Goal: Book appointment/travel/reservation

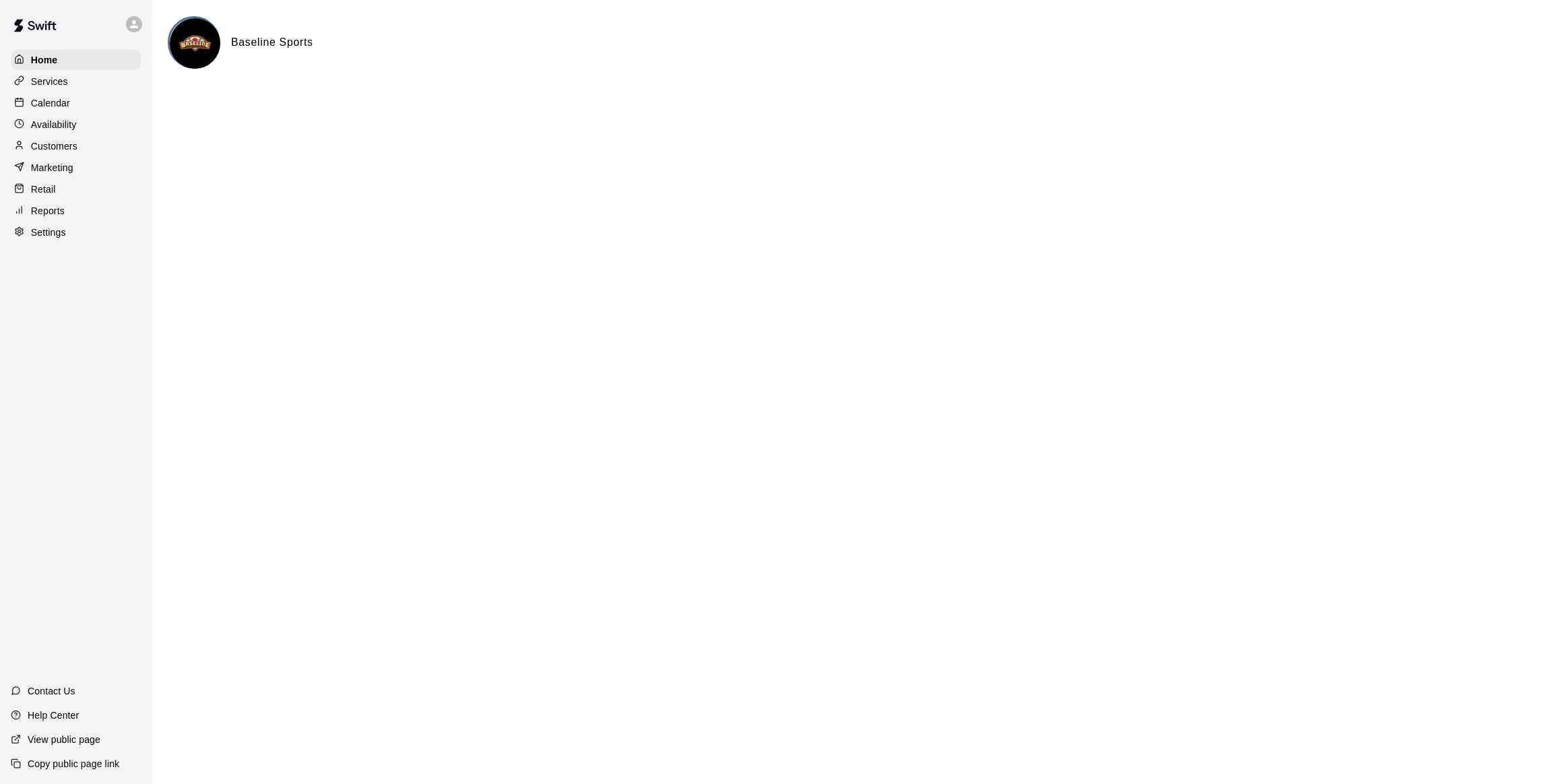
click at [69, 104] on p "Calendar" at bounding box center [50, 102] width 39 height 13
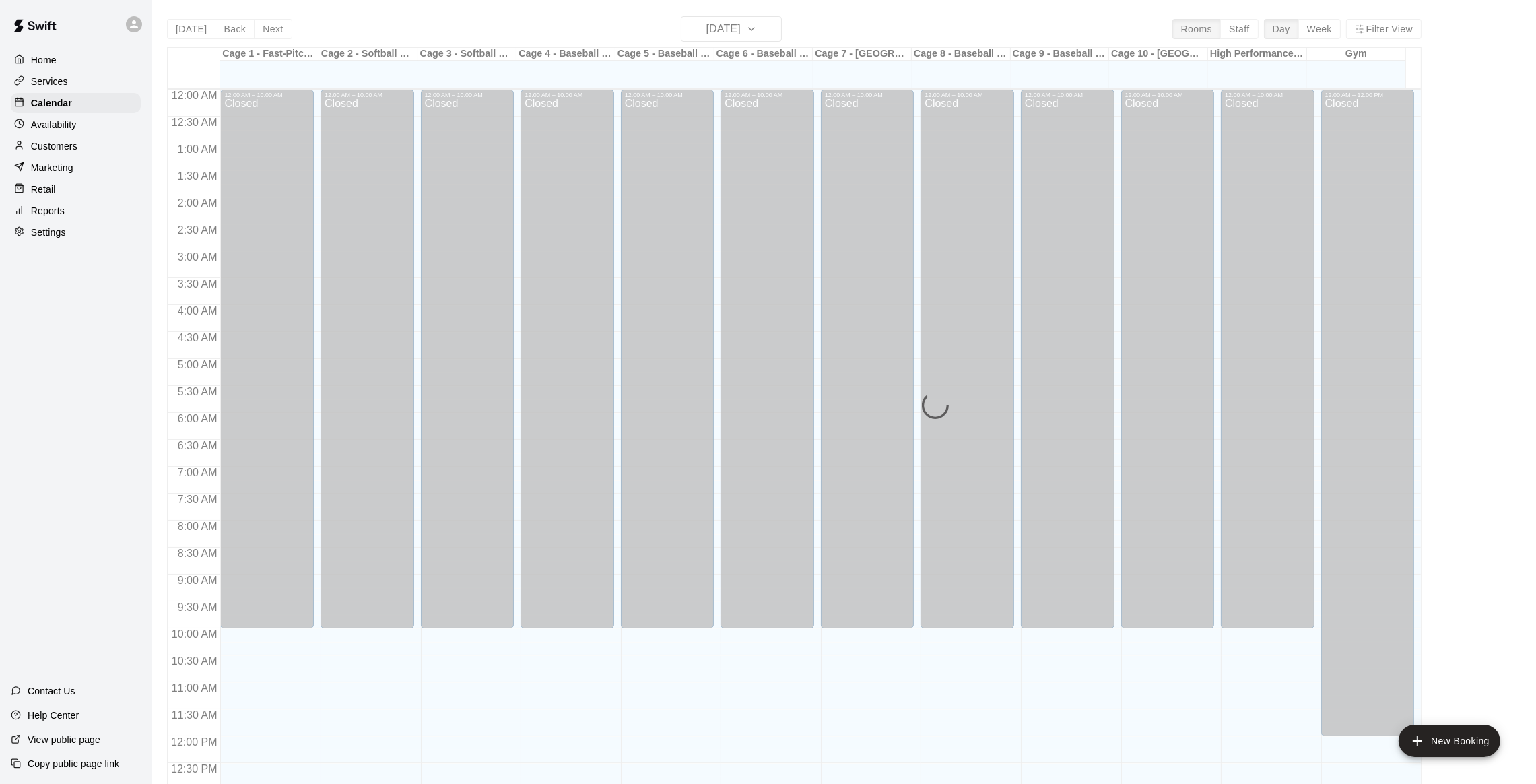
scroll to position [543, 0]
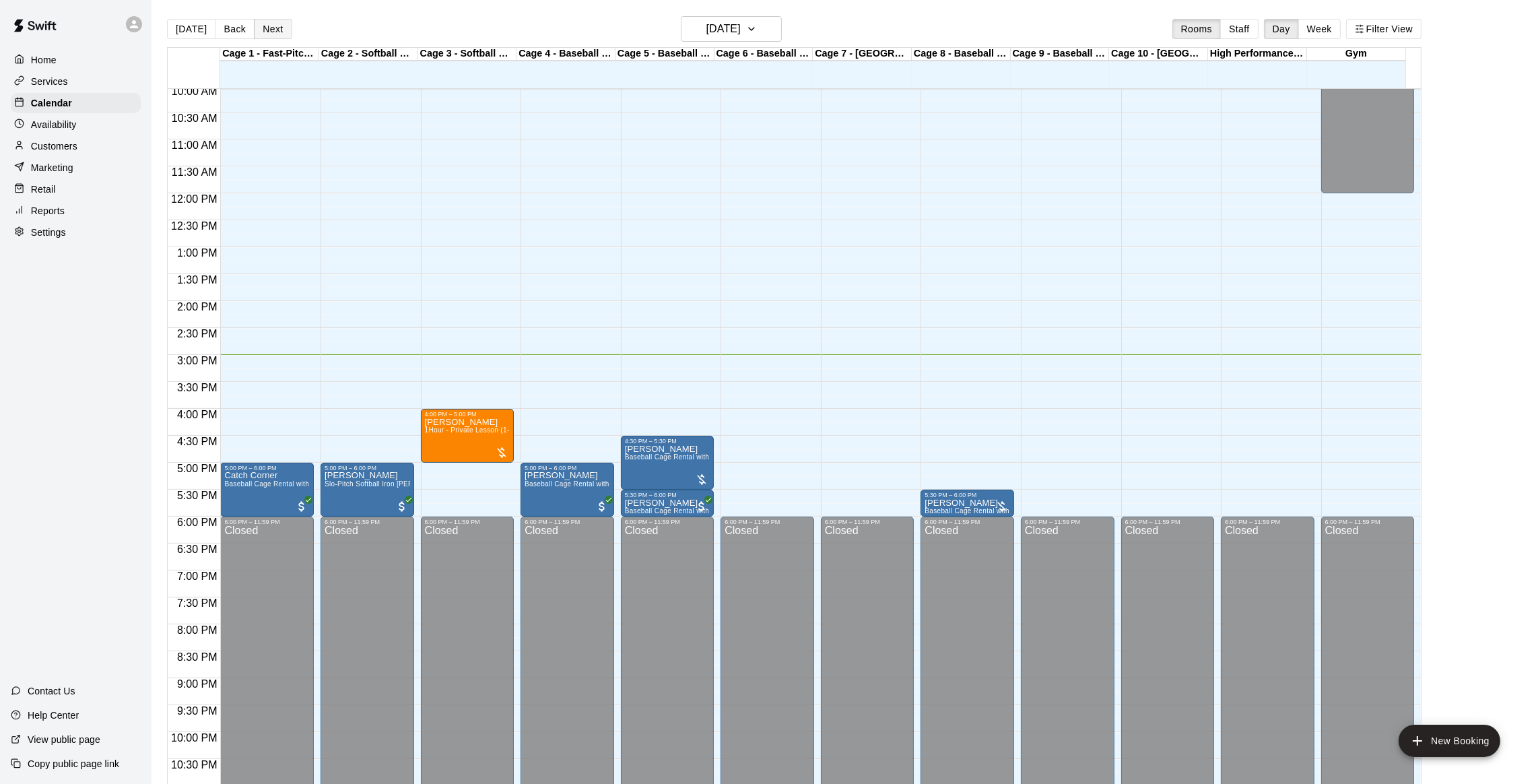
click at [265, 28] on button "Next" at bounding box center [273, 29] width 38 height 20
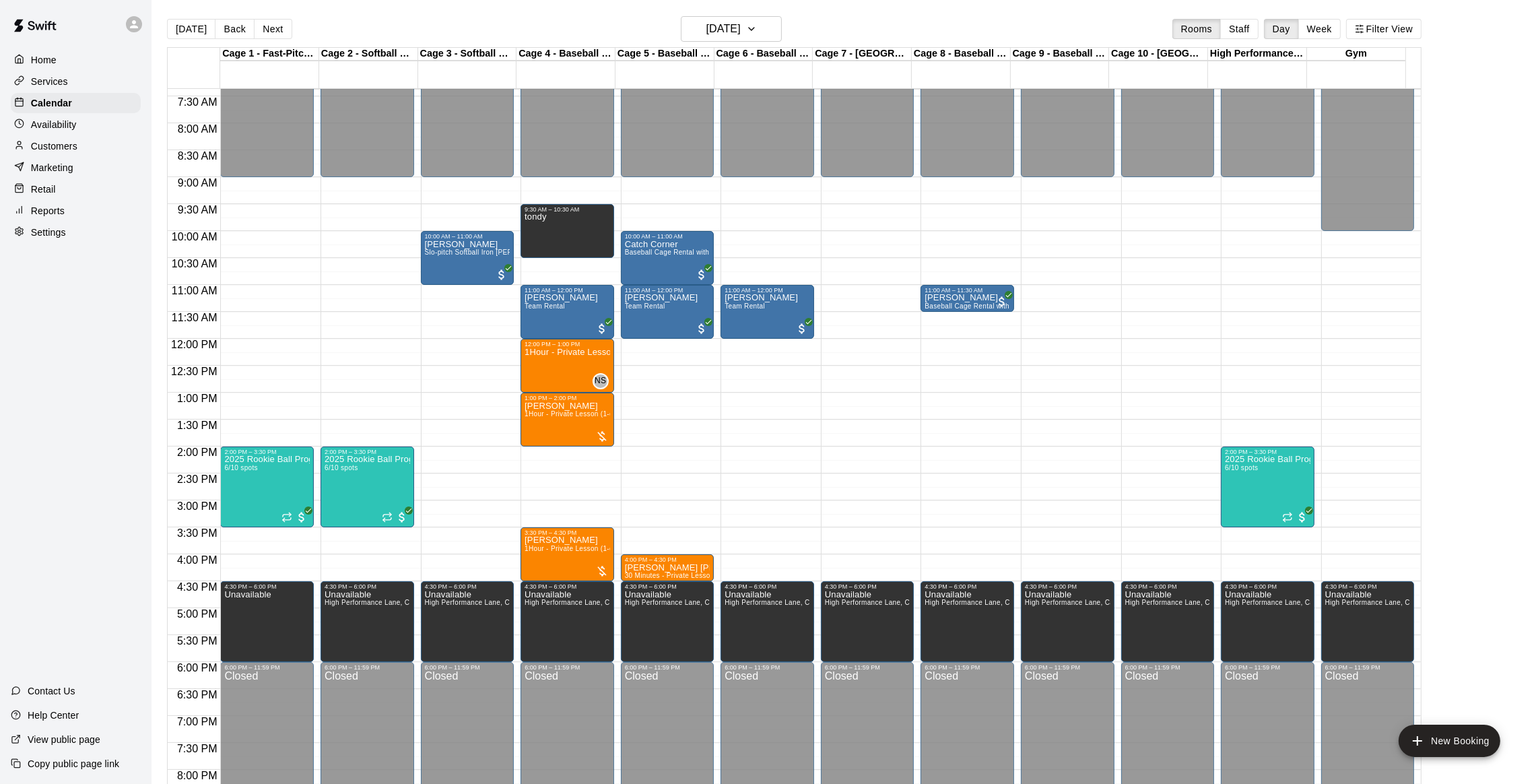
scroll to position [397, 0]
click at [266, 36] on button "Next" at bounding box center [273, 29] width 38 height 20
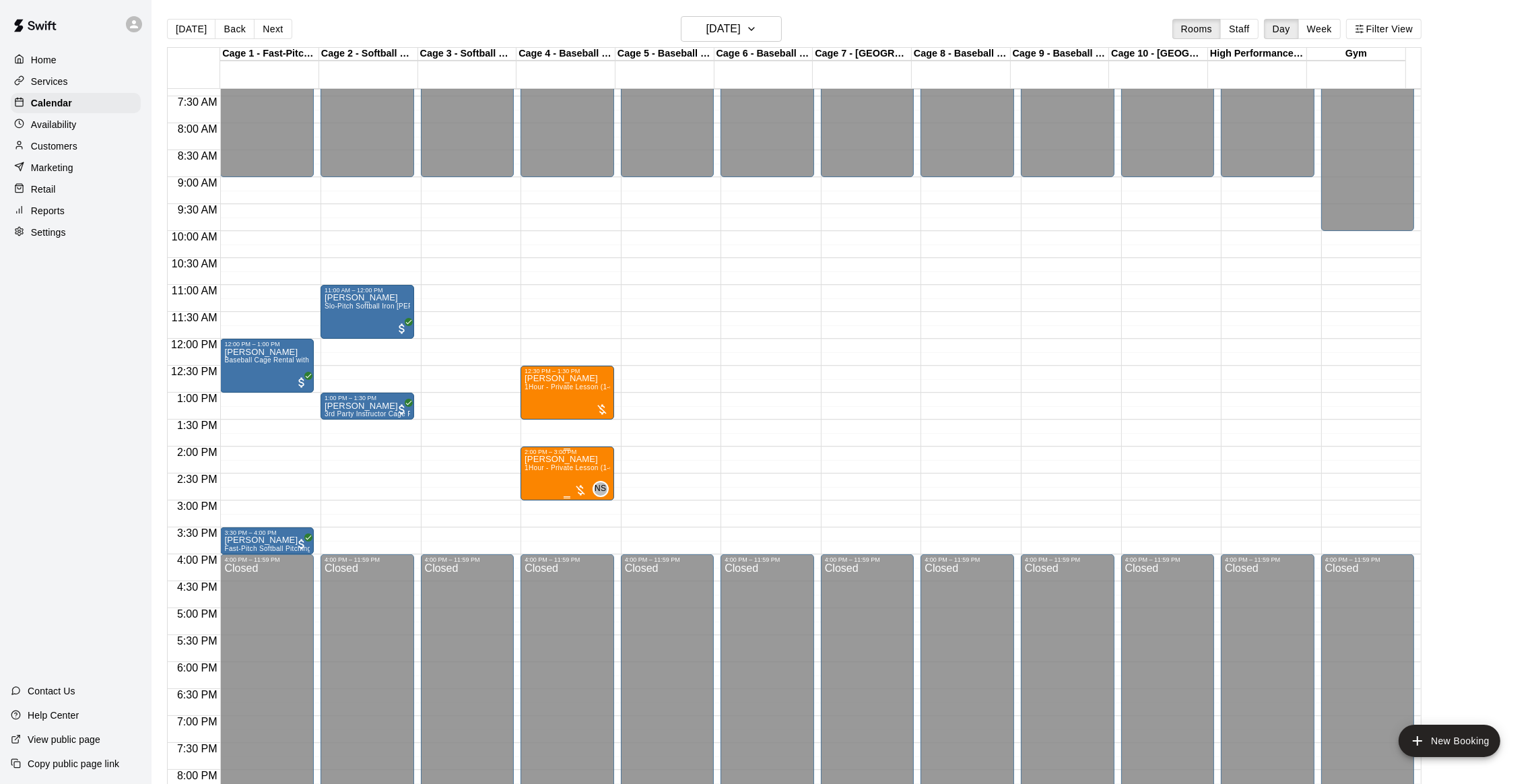
click at [560, 466] on span "1Hour - Private Lesson (1-on-1)" at bounding box center [575, 467] width 102 height 8
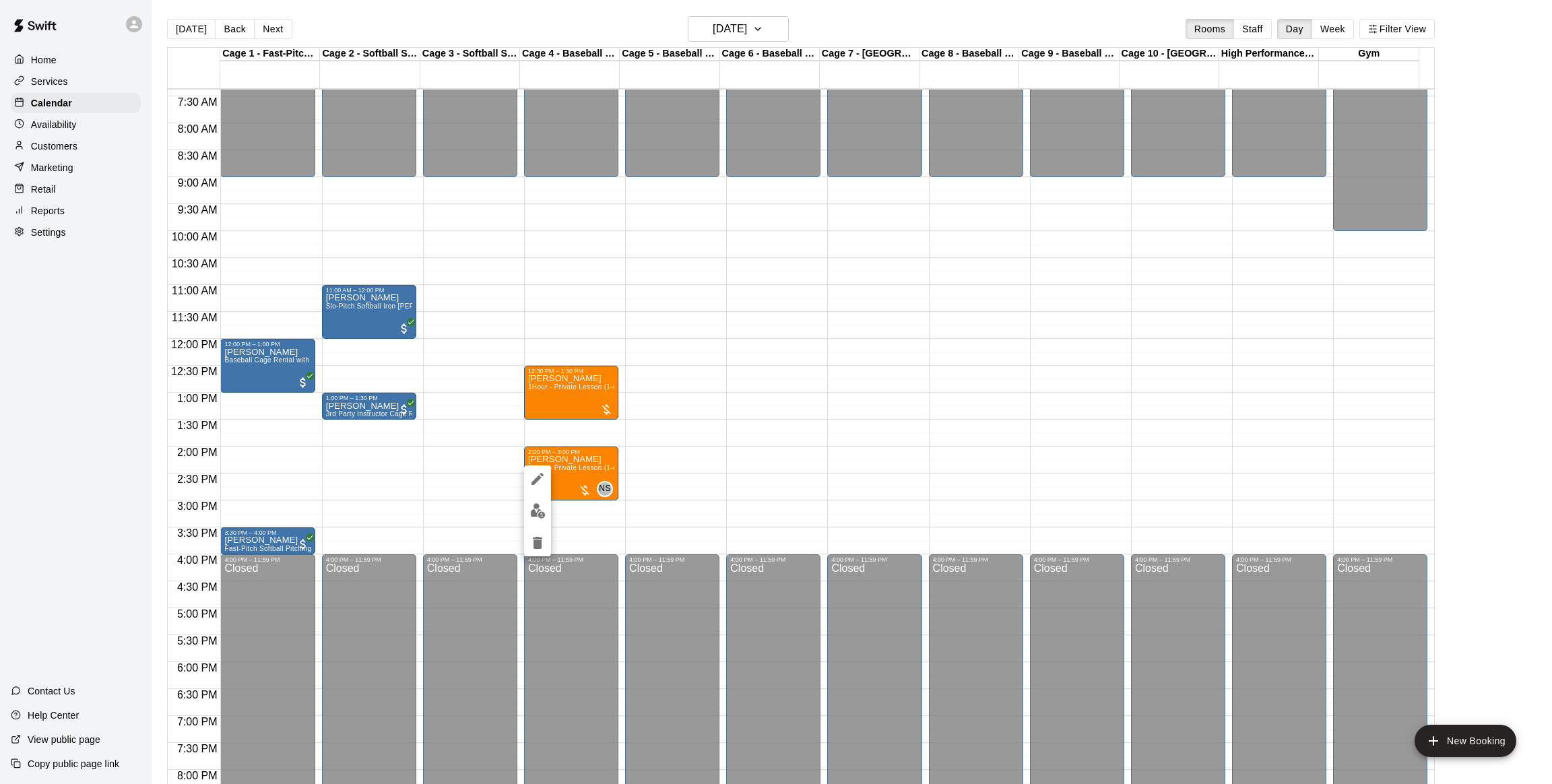
click at [531, 528] on div at bounding box center [538, 511] width 27 height 91
click at [530, 514] on img "edit" at bounding box center [538, 511] width 15 height 15
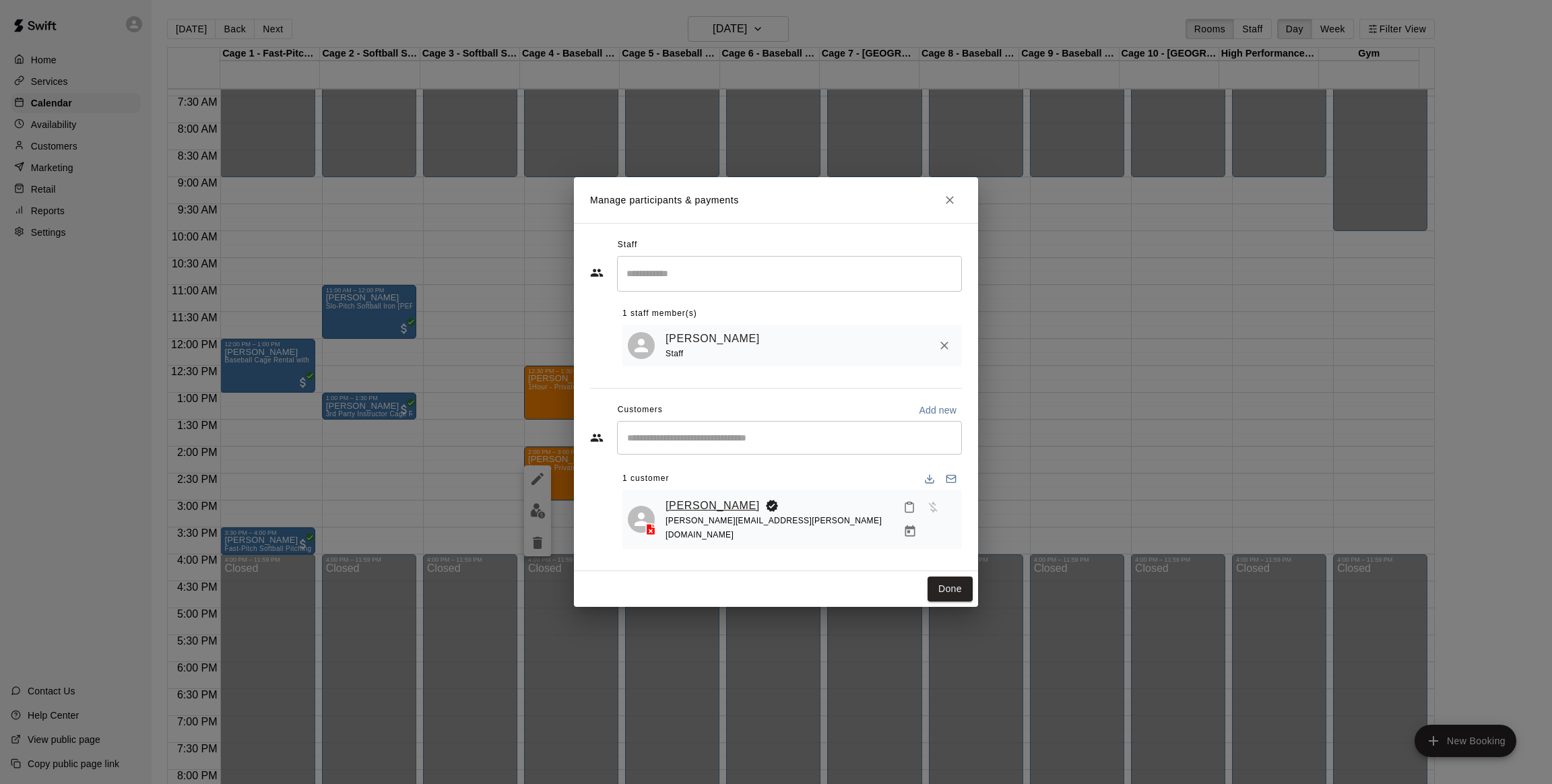
click at [705, 507] on link "[PERSON_NAME]" at bounding box center [713, 505] width 95 height 18
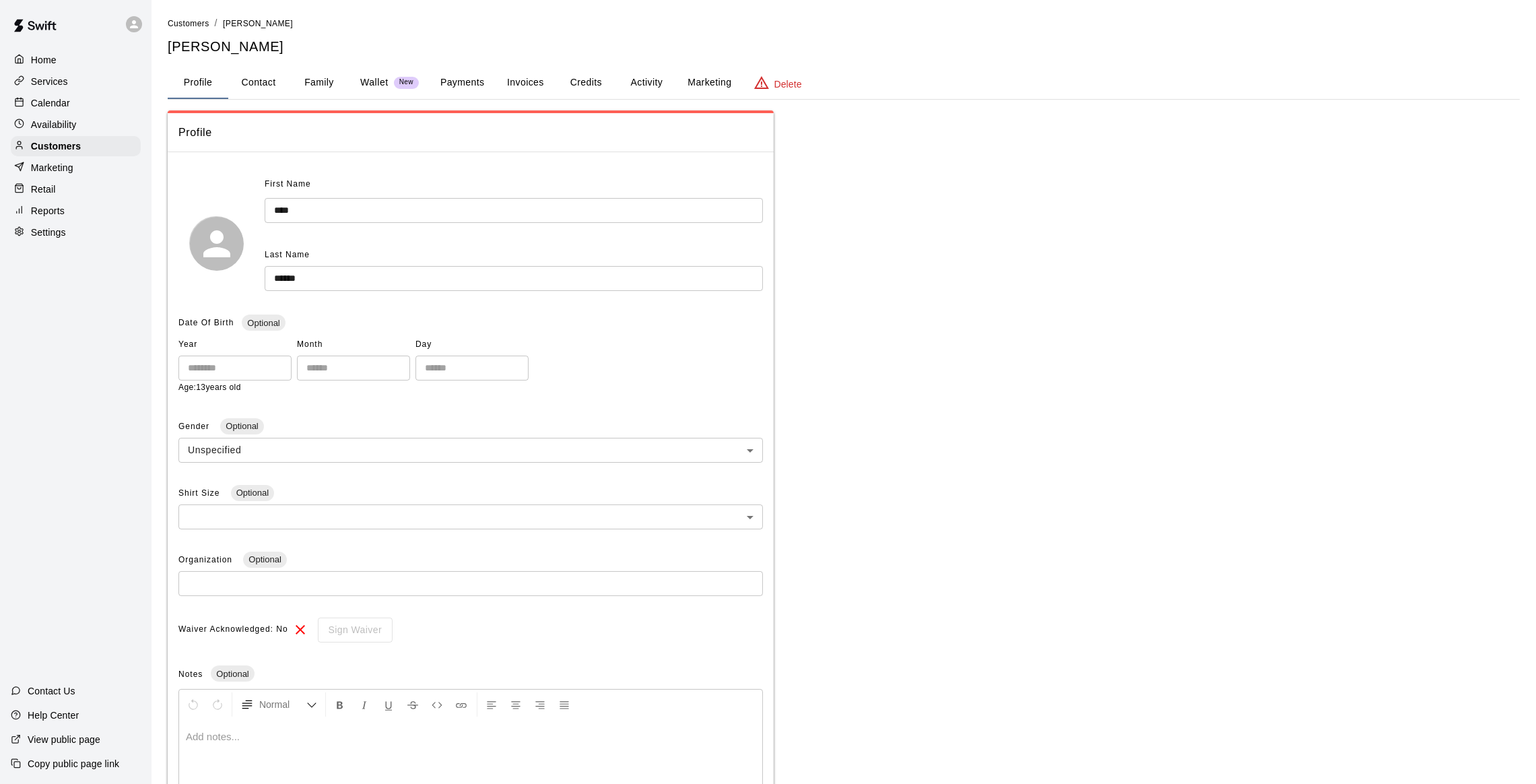
click at [640, 76] on button "Activity" at bounding box center [646, 83] width 60 height 32
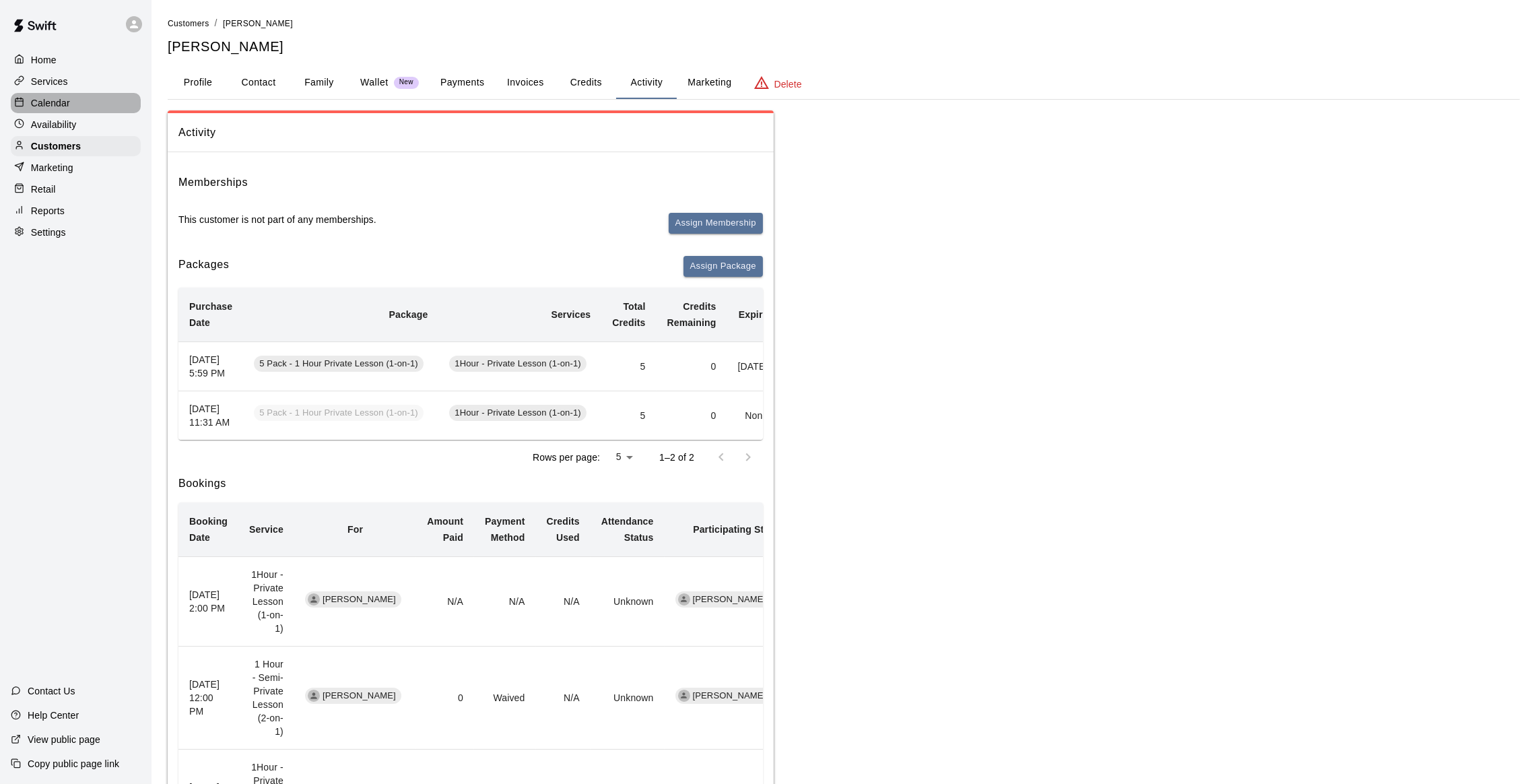
click at [71, 103] on div "Calendar" at bounding box center [75, 103] width 130 height 20
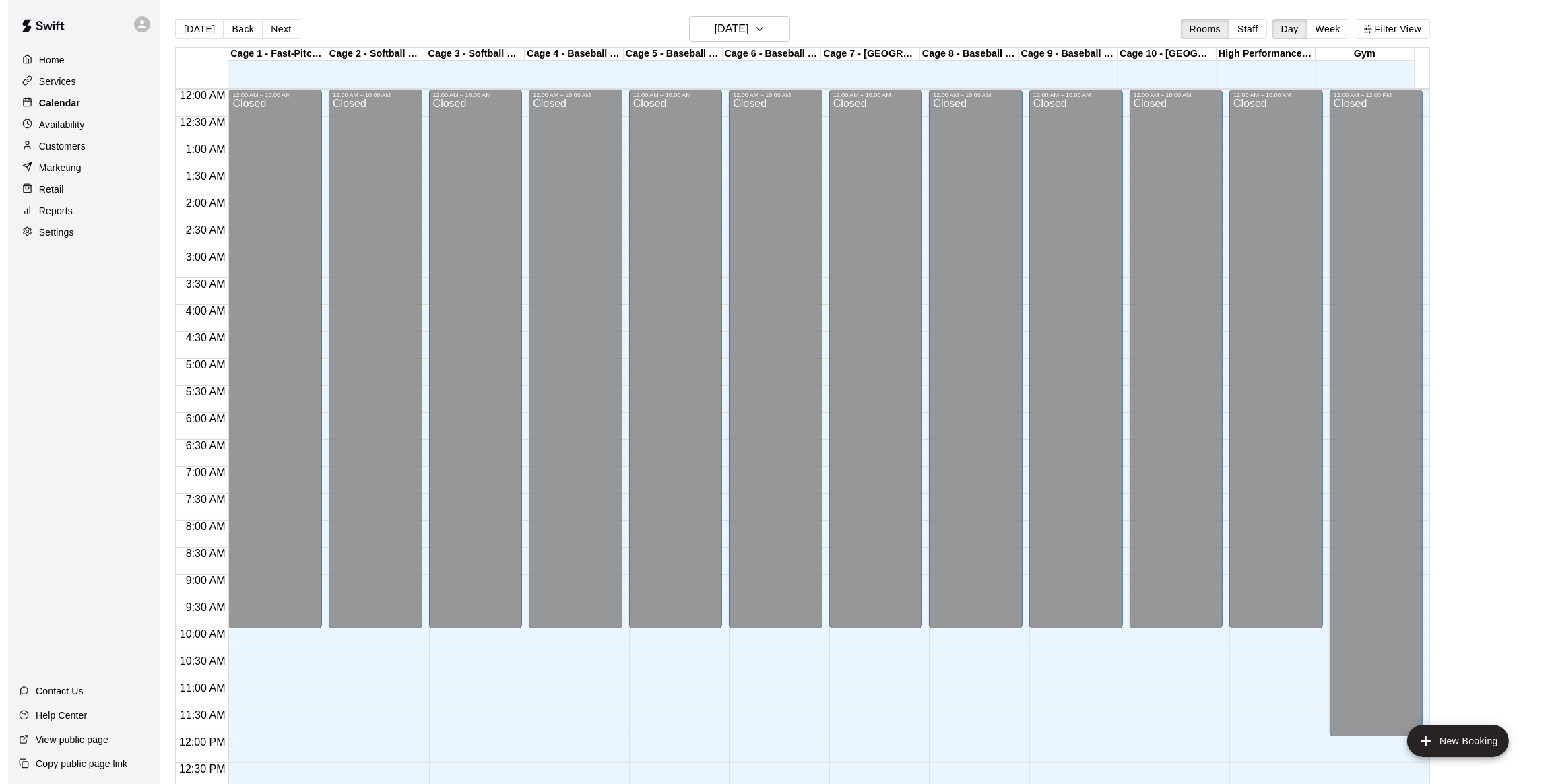
scroll to position [543, 0]
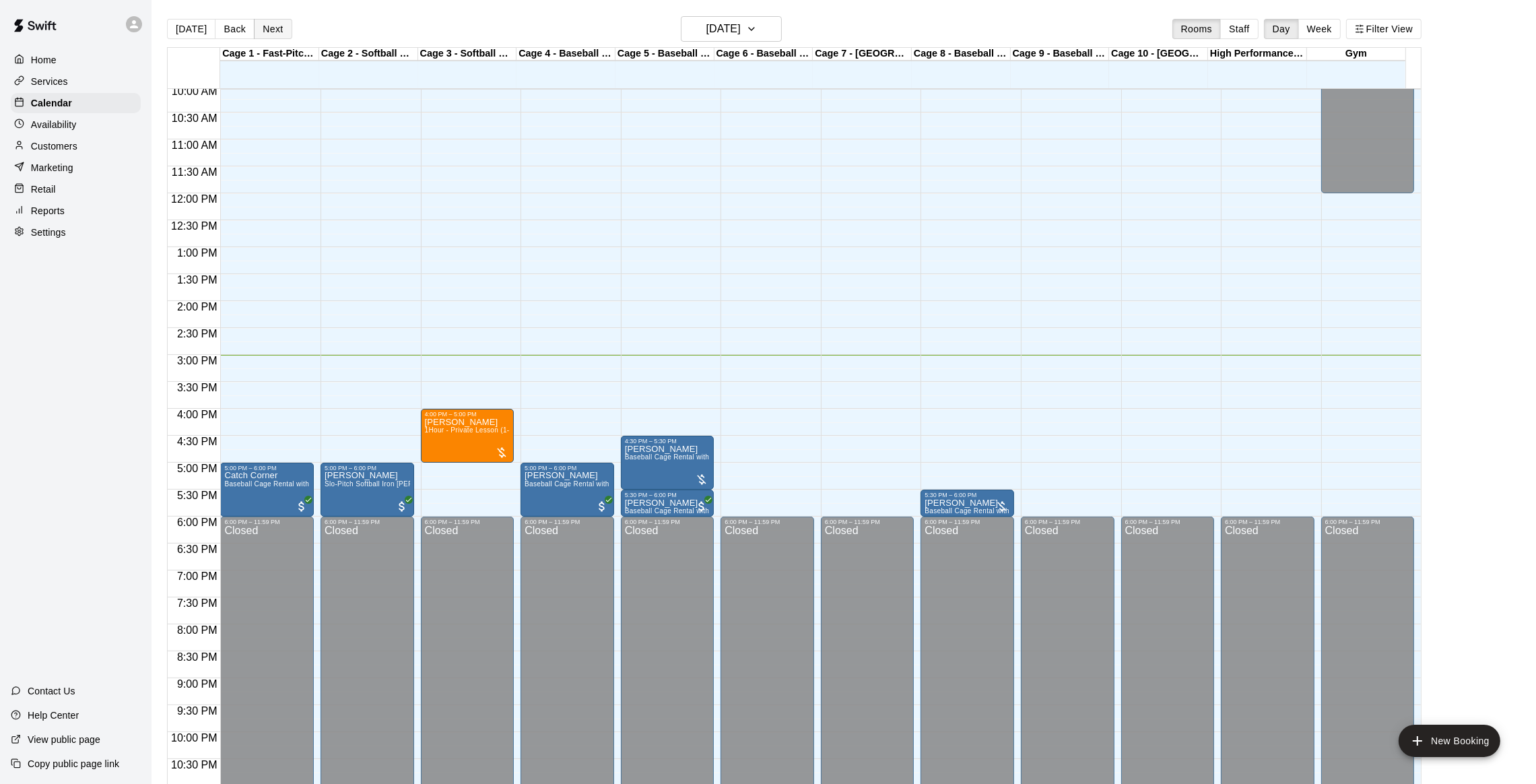
click at [268, 26] on button "Next" at bounding box center [273, 29] width 38 height 20
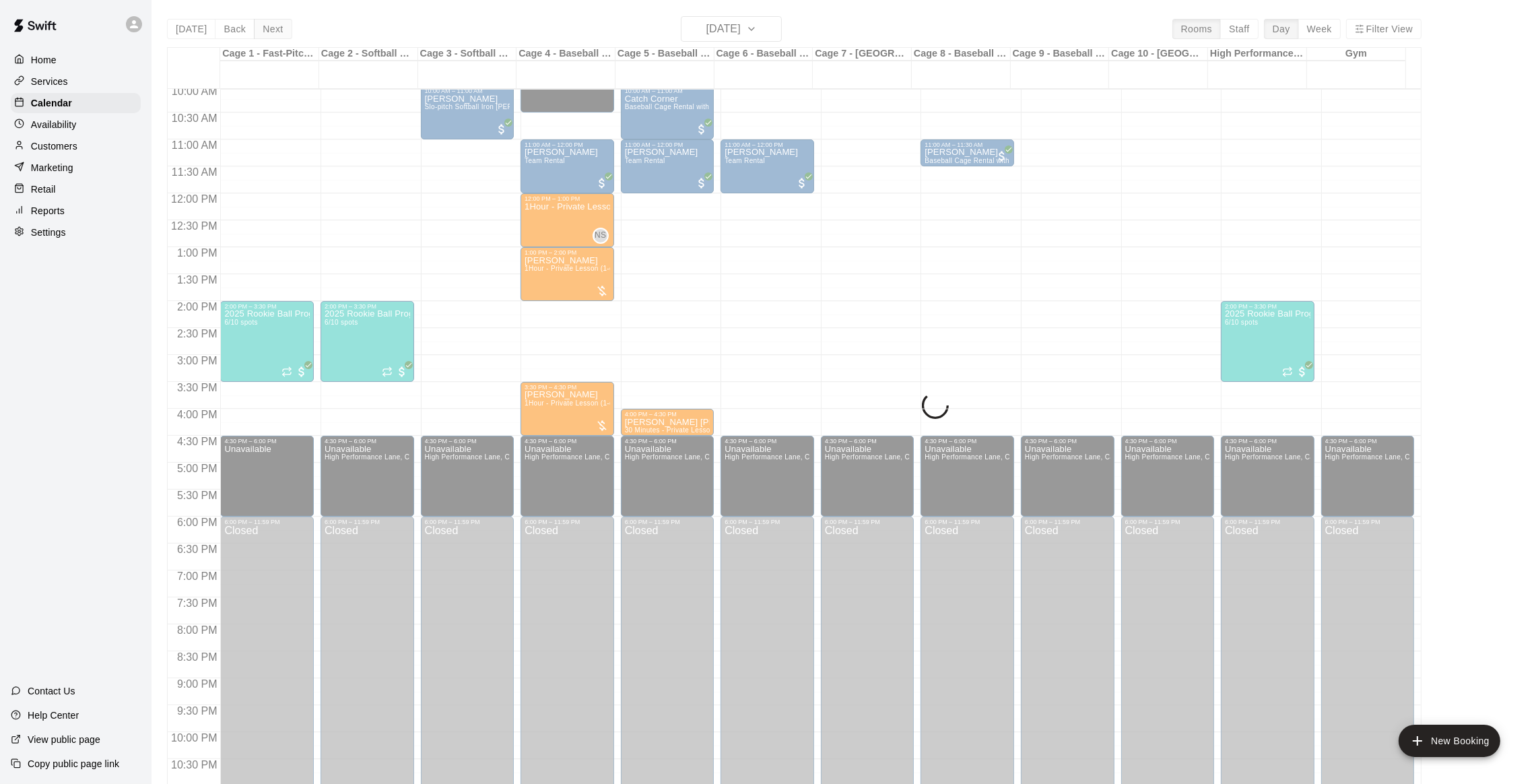
click at [268, 26] on button "Next" at bounding box center [273, 29] width 38 height 20
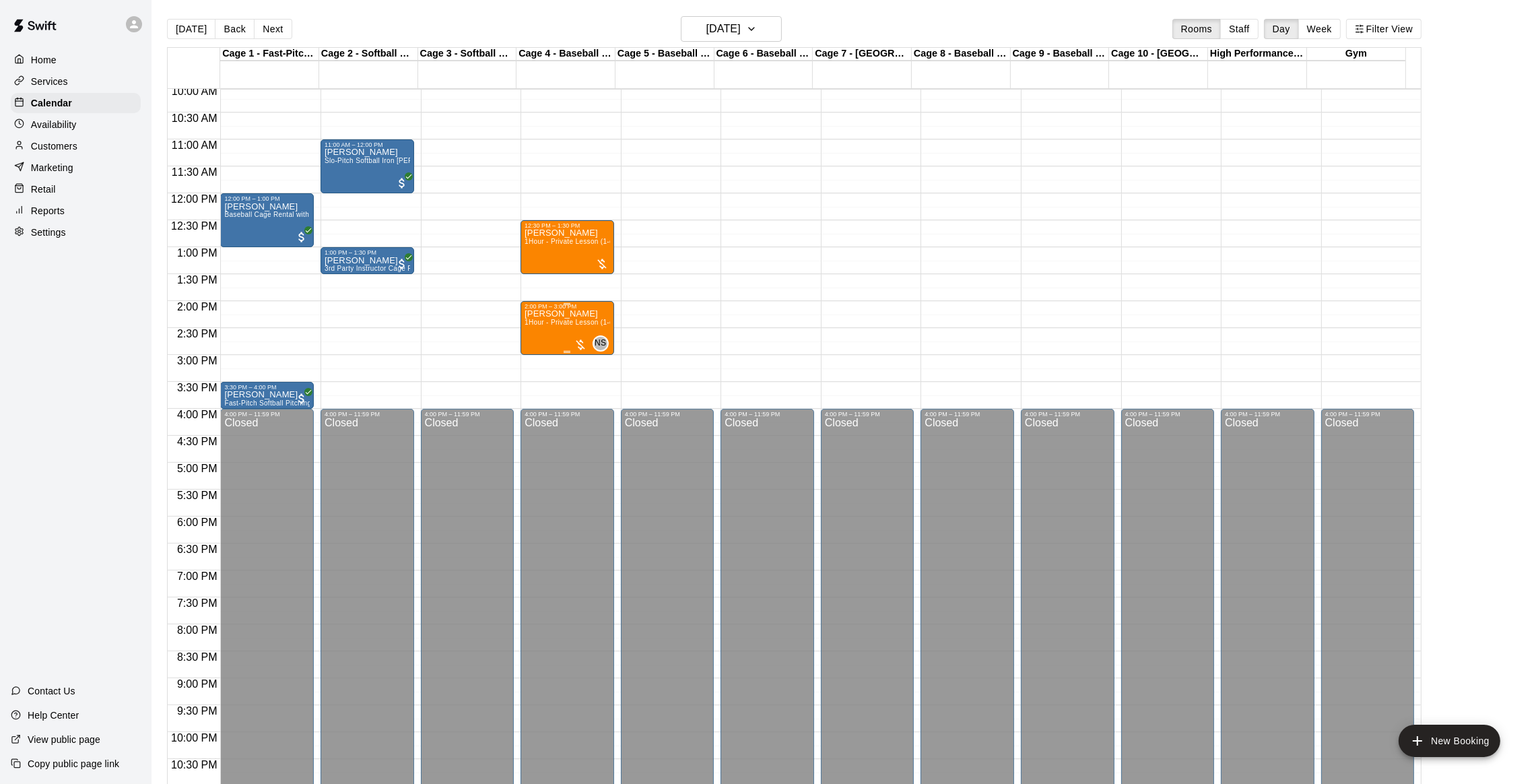
click at [575, 321] on span "1Hour - Private Lesson (1-on-1)" at bounding box center [575, 322] width 102 height 8
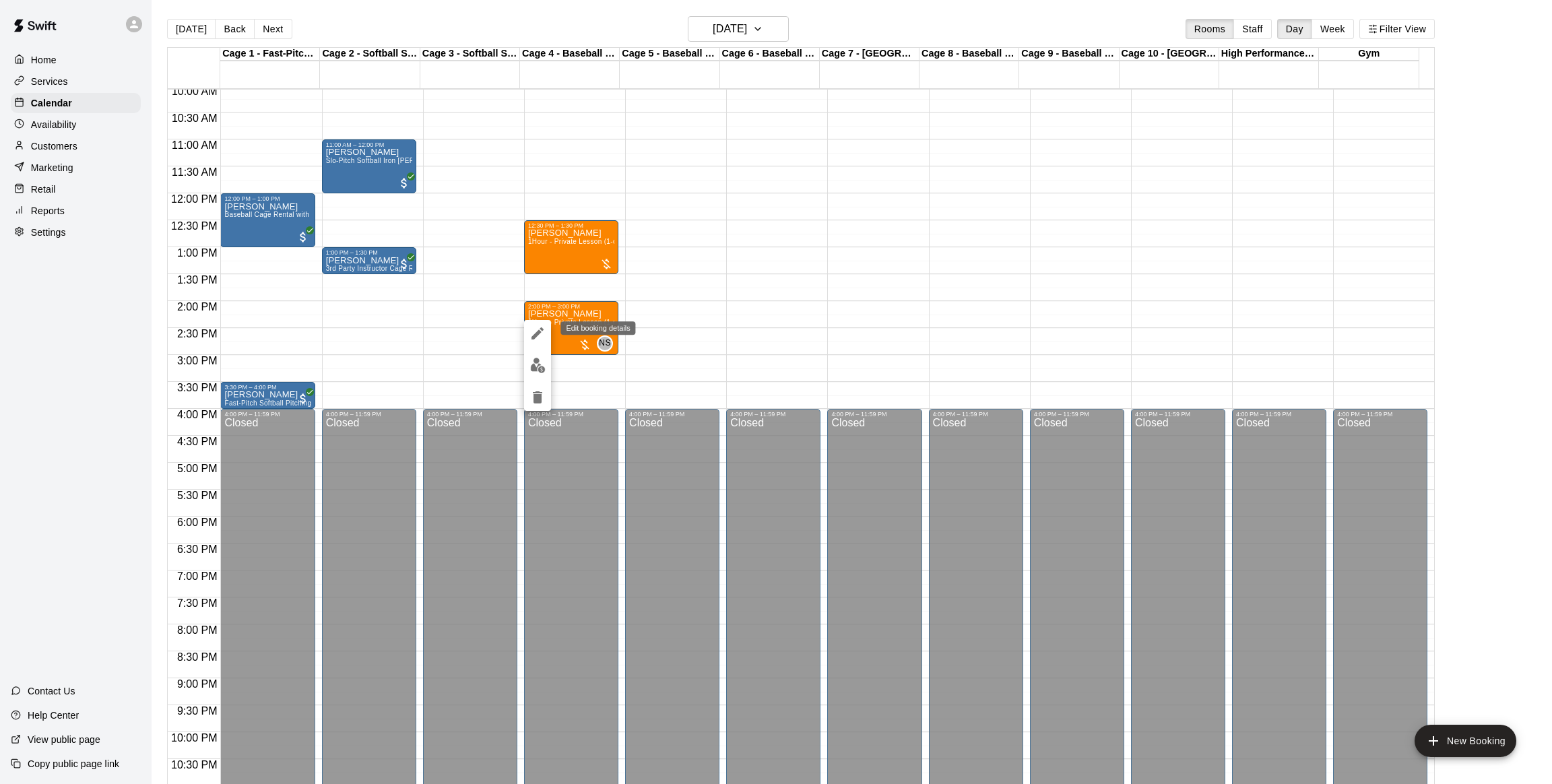
click at [535, 327] on icon "edit" at bounding box center [537, 333] width 16 height 16
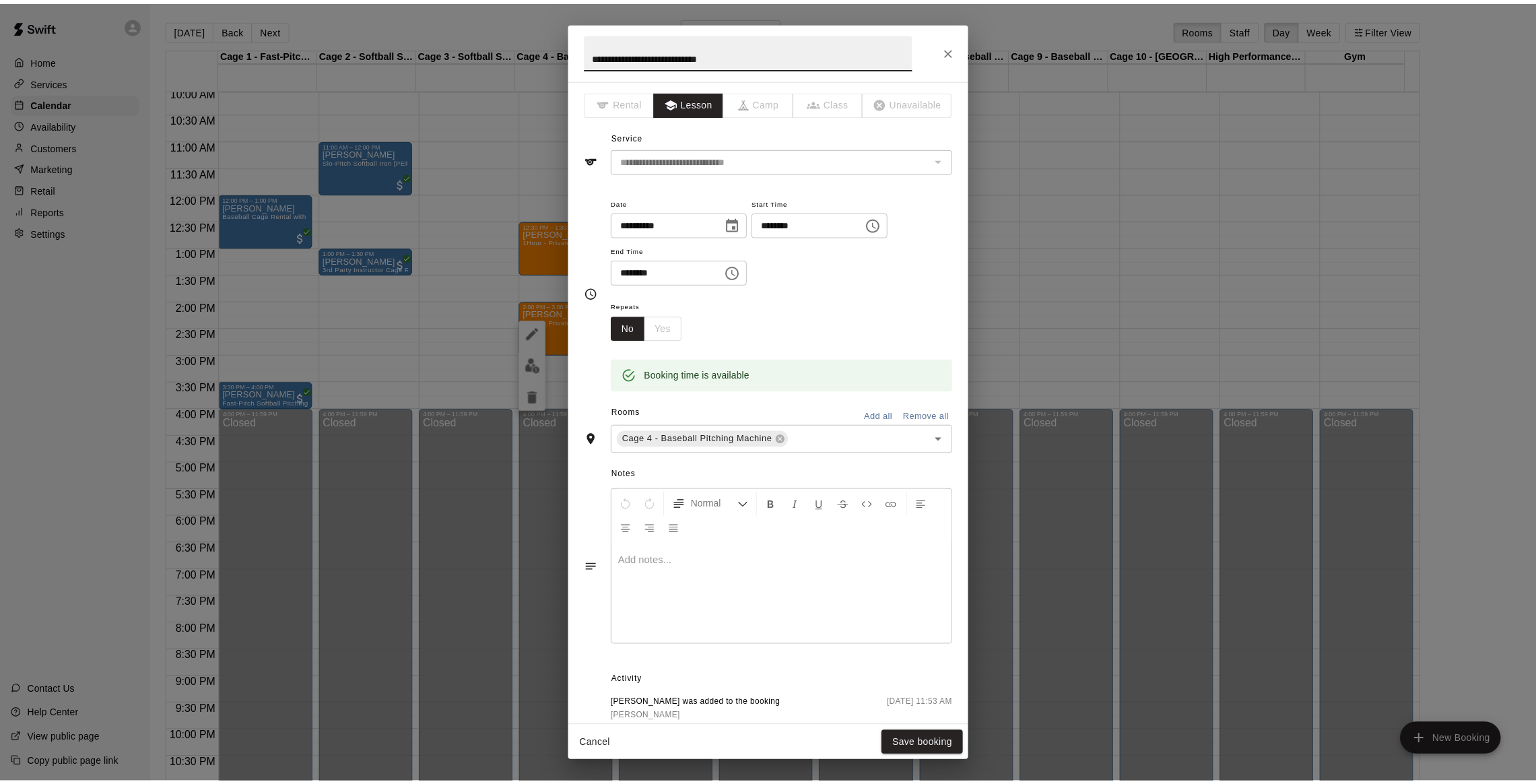
scroll to position [112, 0]
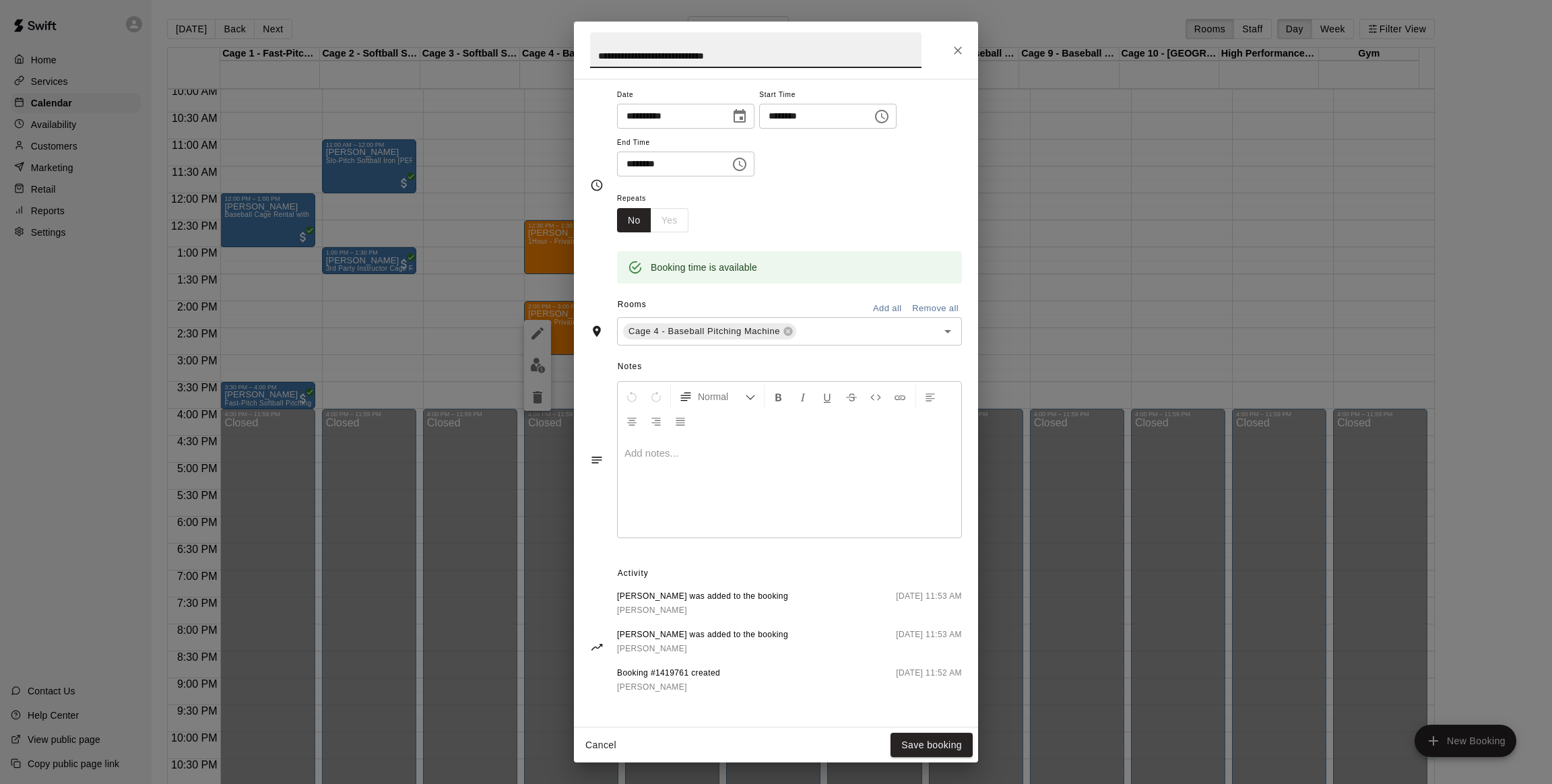
click at [1393, 371] on div "**********" at bounding box center [776, 392] width 1552 height 784
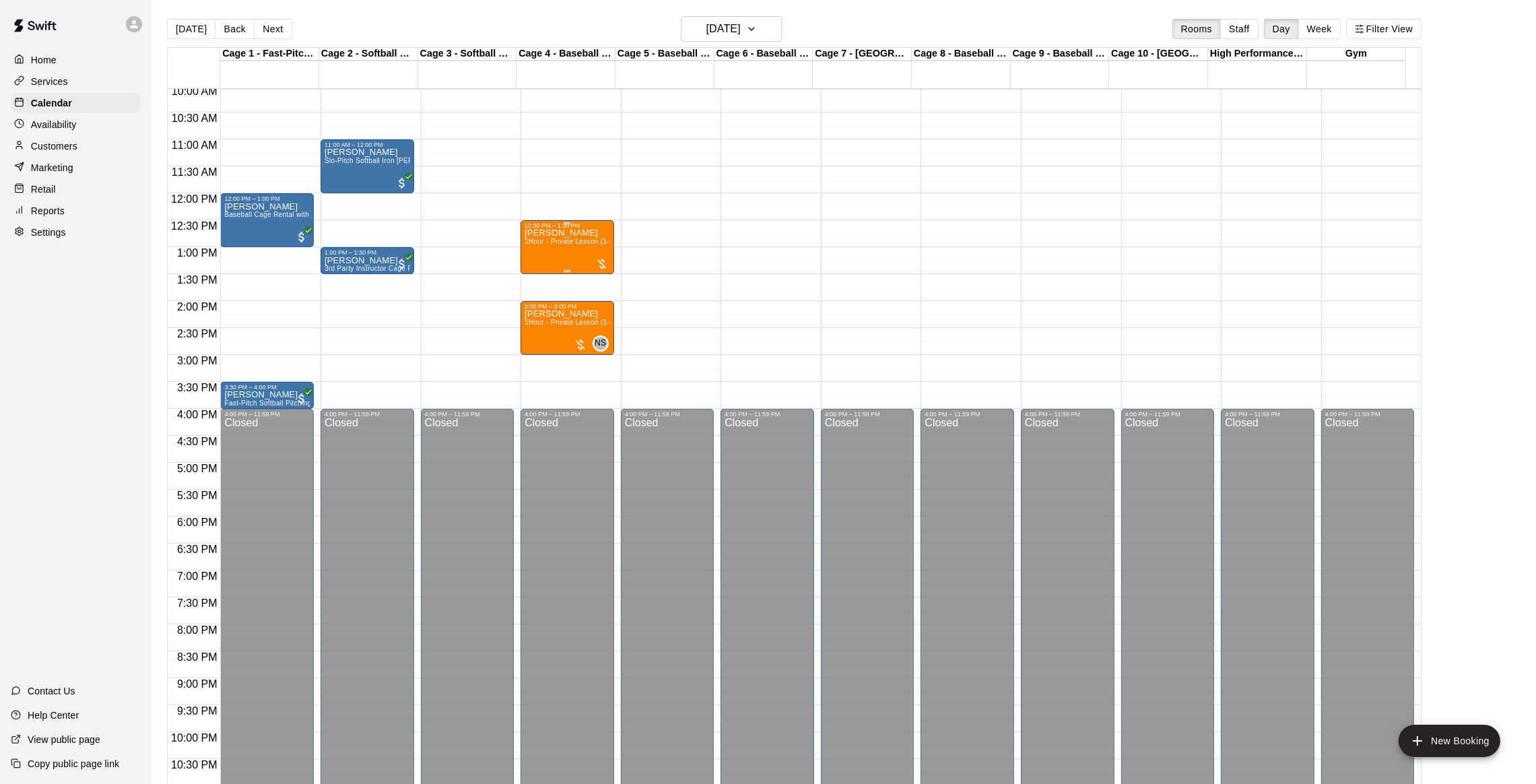
click at [544, 242] on span "1Hour - Private Lesson (1-on-1)" at bounding box center [575, 241] width 102 height 8
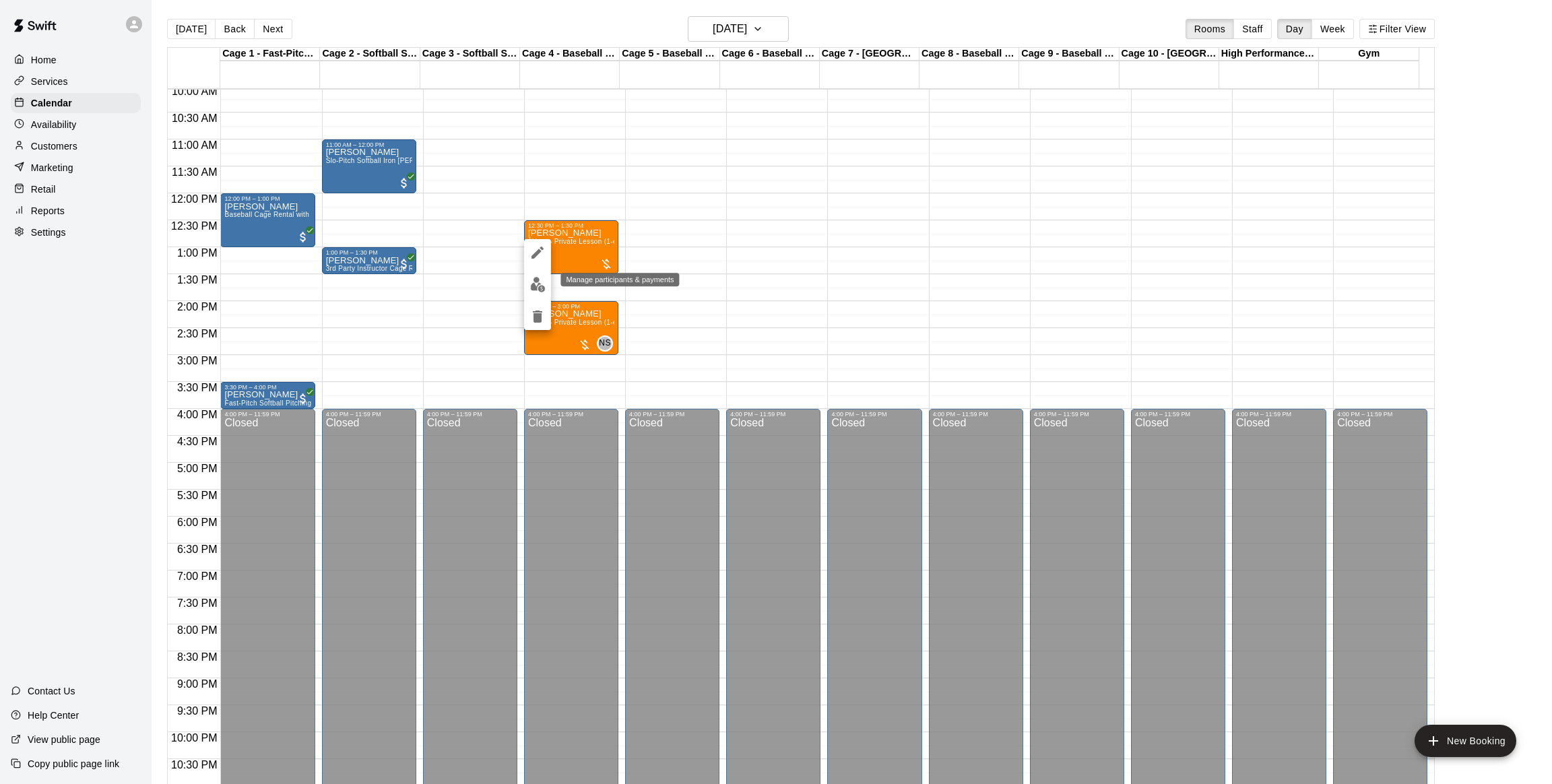
click at [534, 279] on img "edit" at bounding box center [538, 284] width 15 height 15
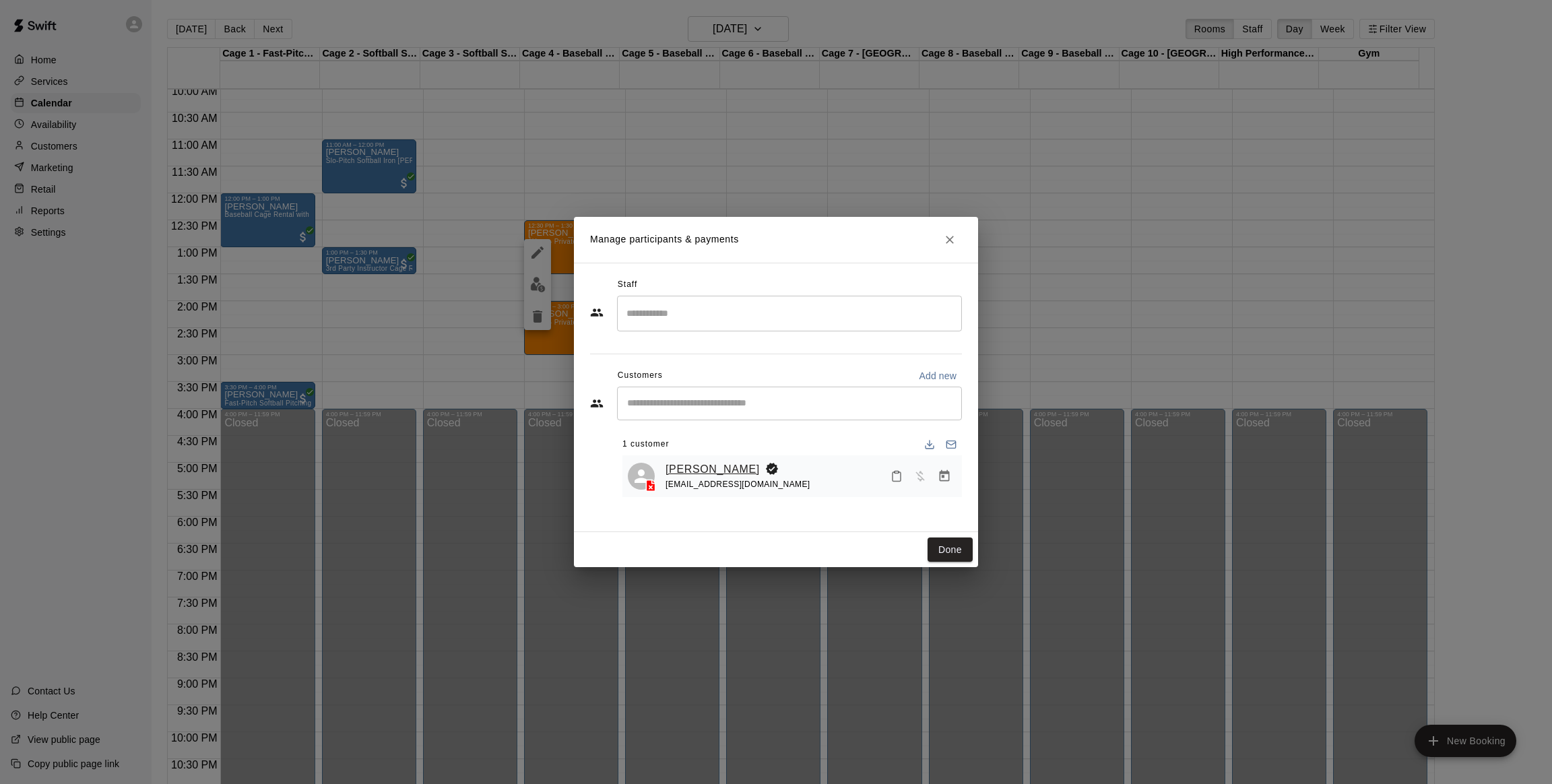
click at [701, 465] on link "[PERSON_NAME]" at bounding box center [713, 469] width 95 height 18
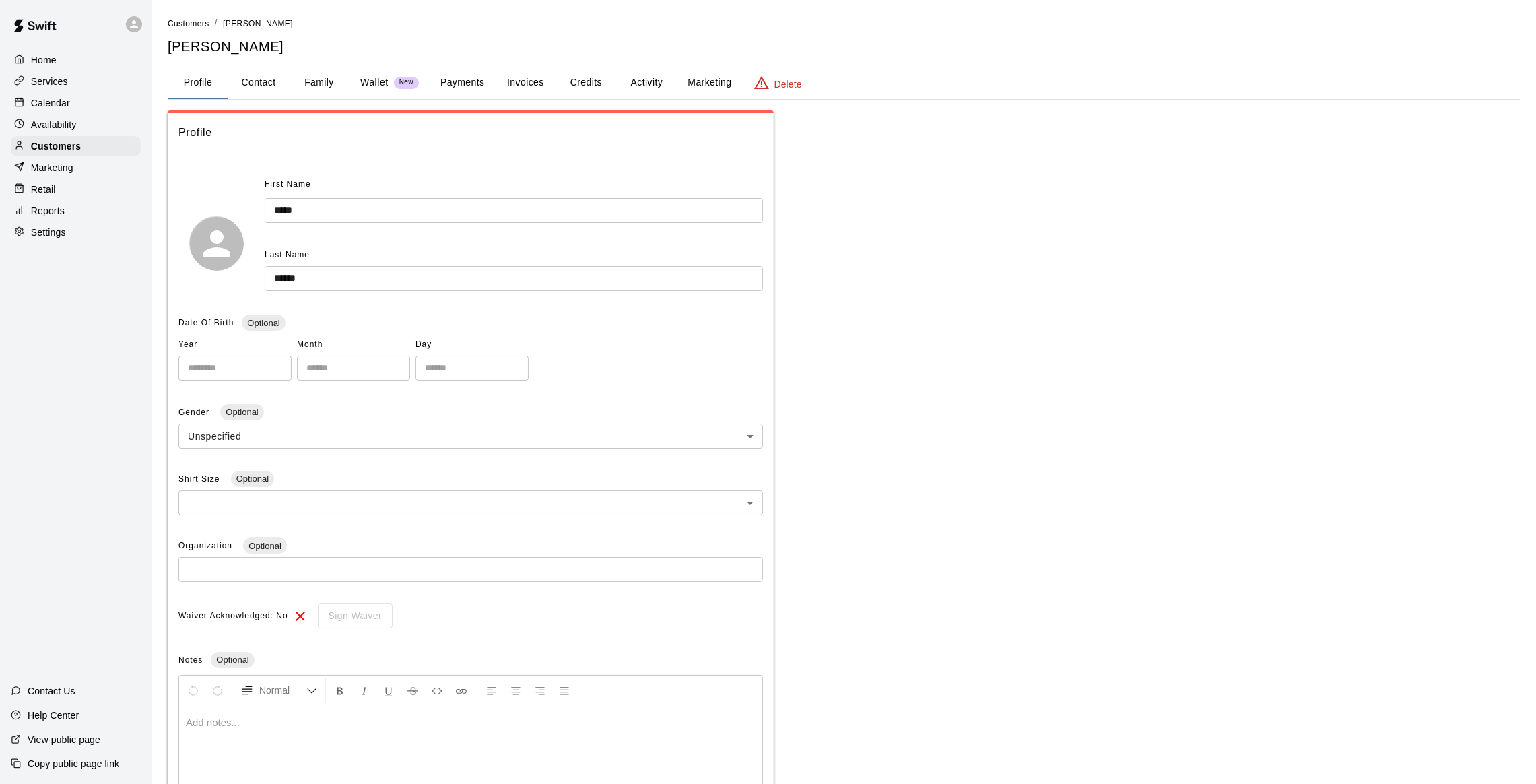
click at [648, 85] on button "Activity" at bounding box center [646, 83] width 60 height 32
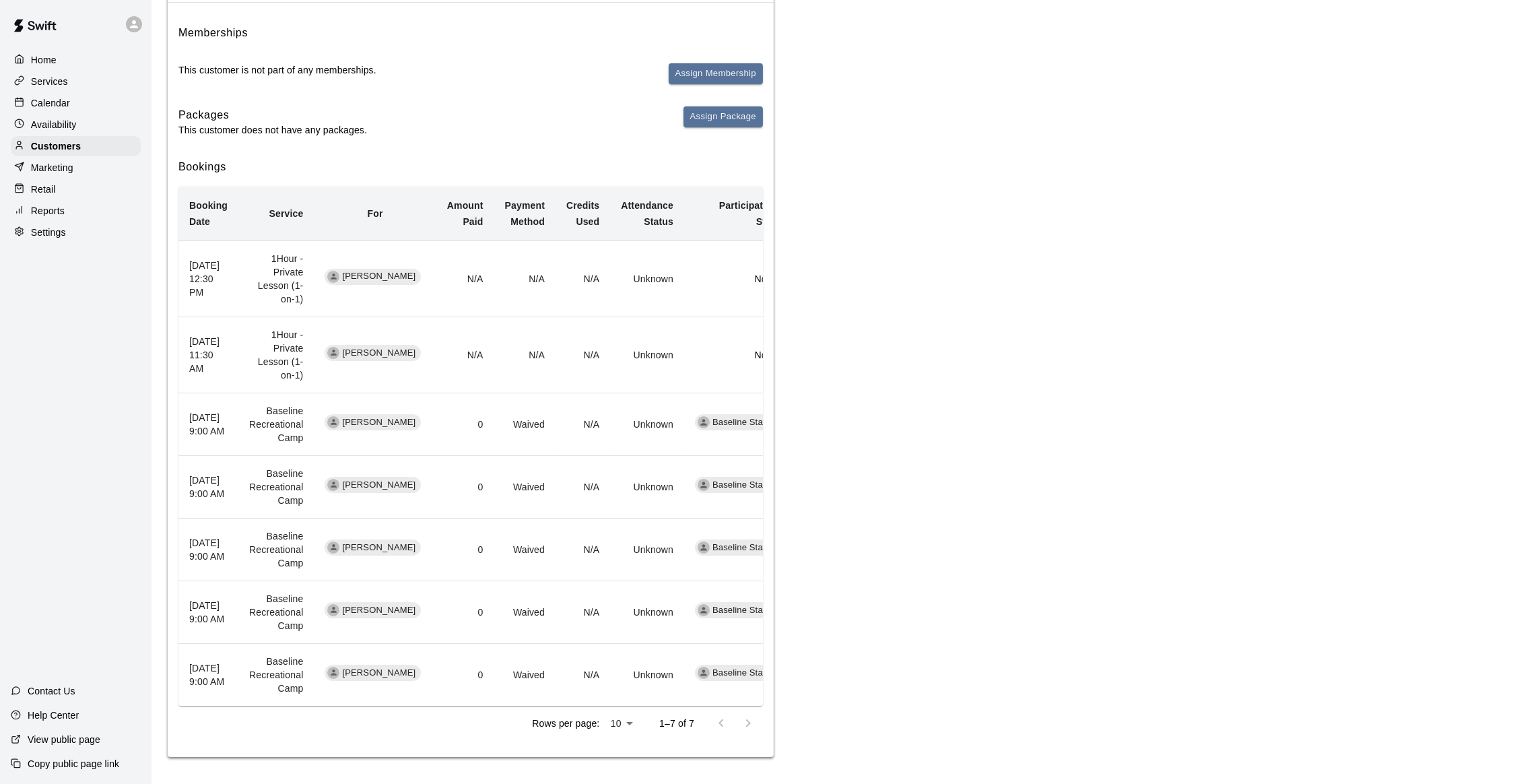
scroll to position [161, 0]
click at [41, 95] on div "Calendar" at bounding box center [75, 103] width 130 height 20
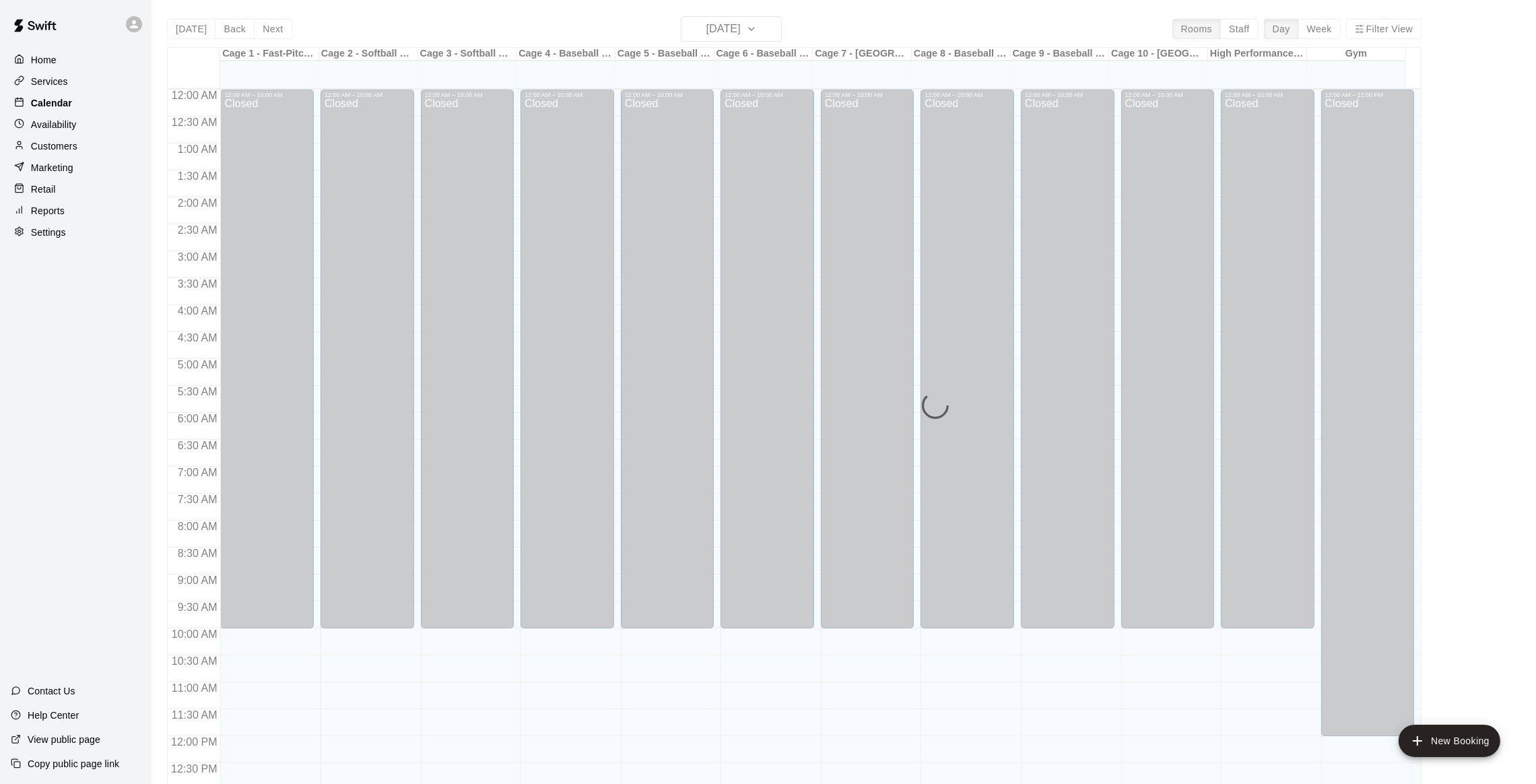
scroll to position [543, 0]
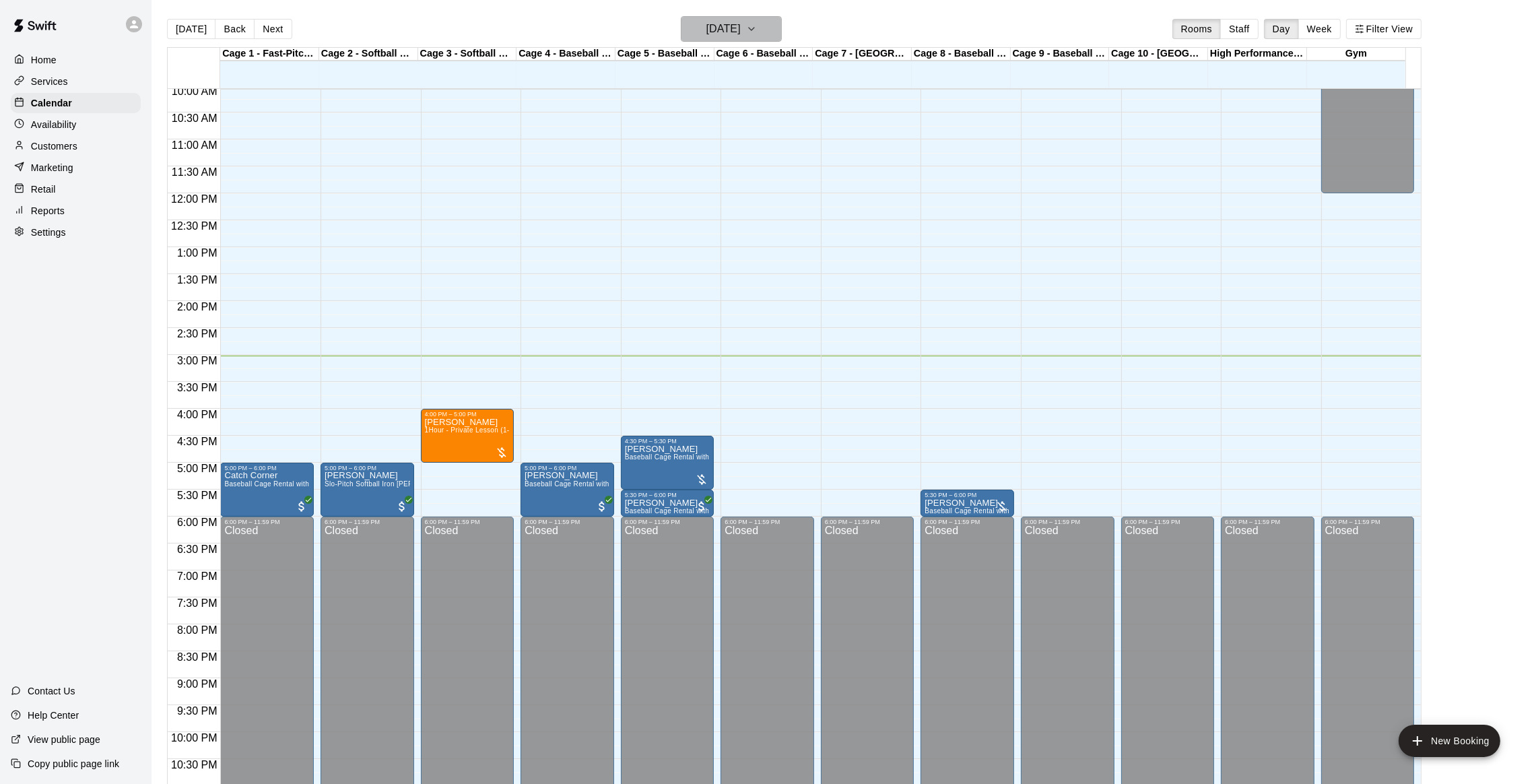
click at [727, 20] on h6 "[DATE]" at bounding box center [723, 29] width 34 height 19
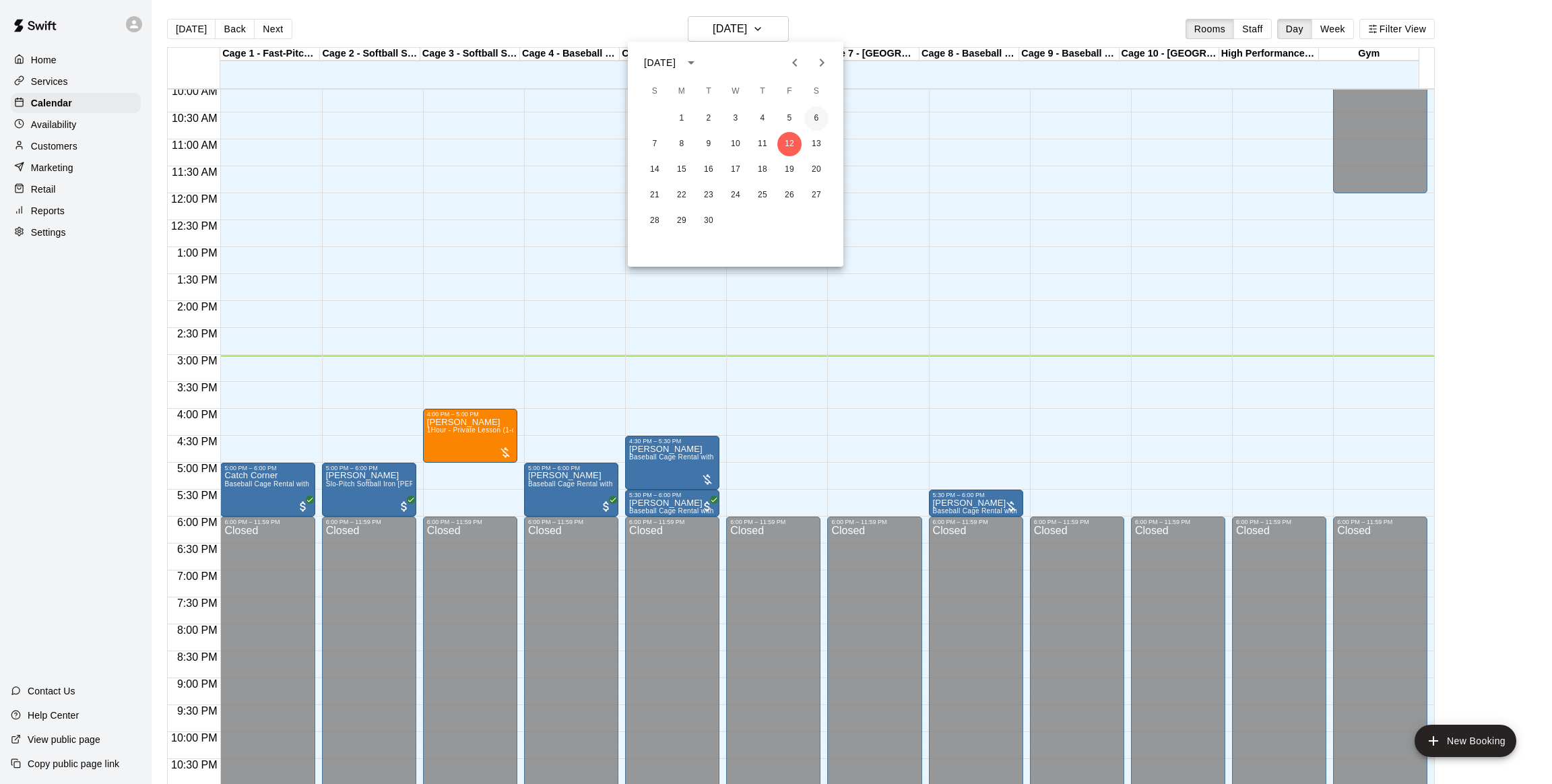
click at [812, 121] on button "6" at bounding box center [817, 118] width 25 height 25
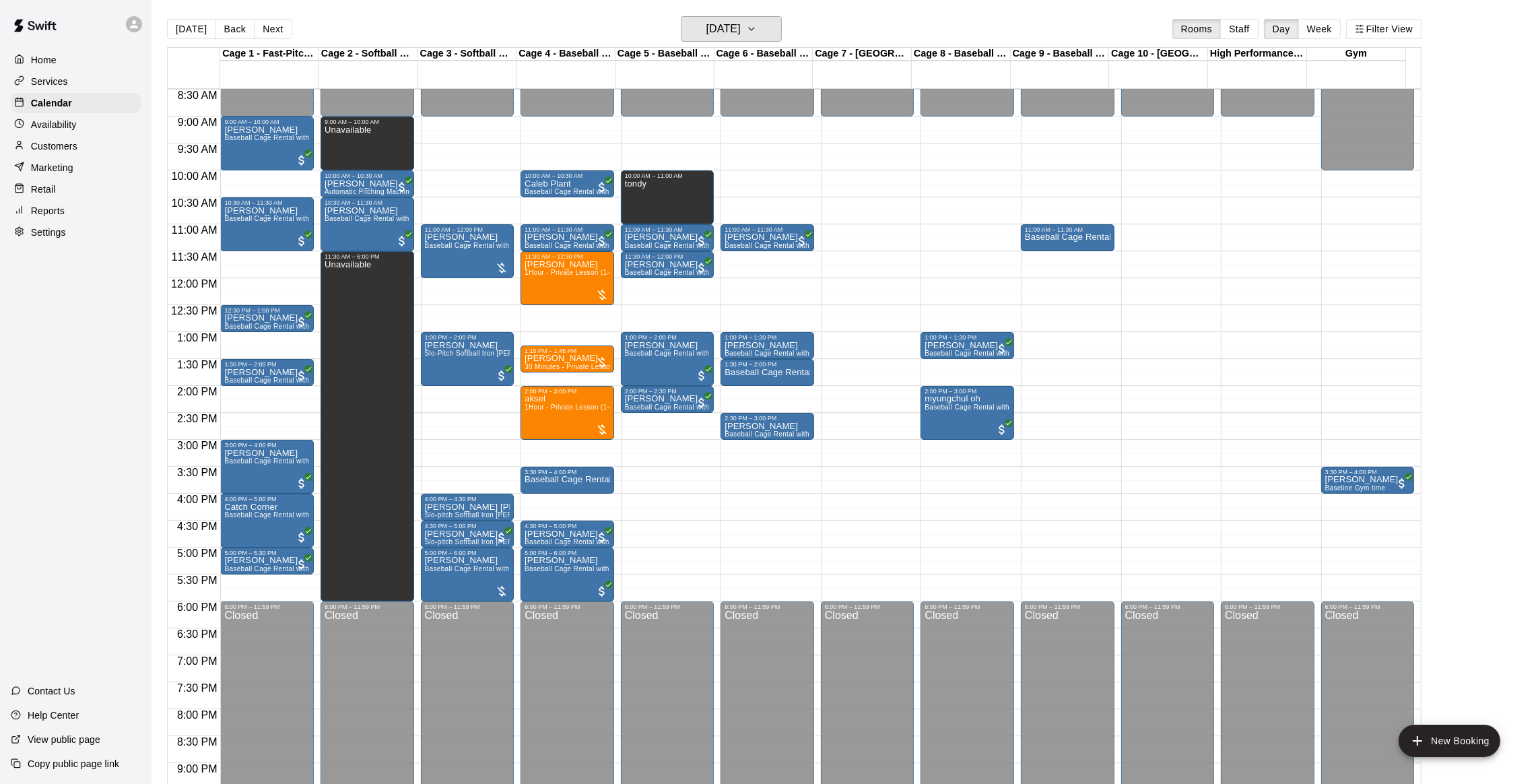
scroll to position [454, 0]
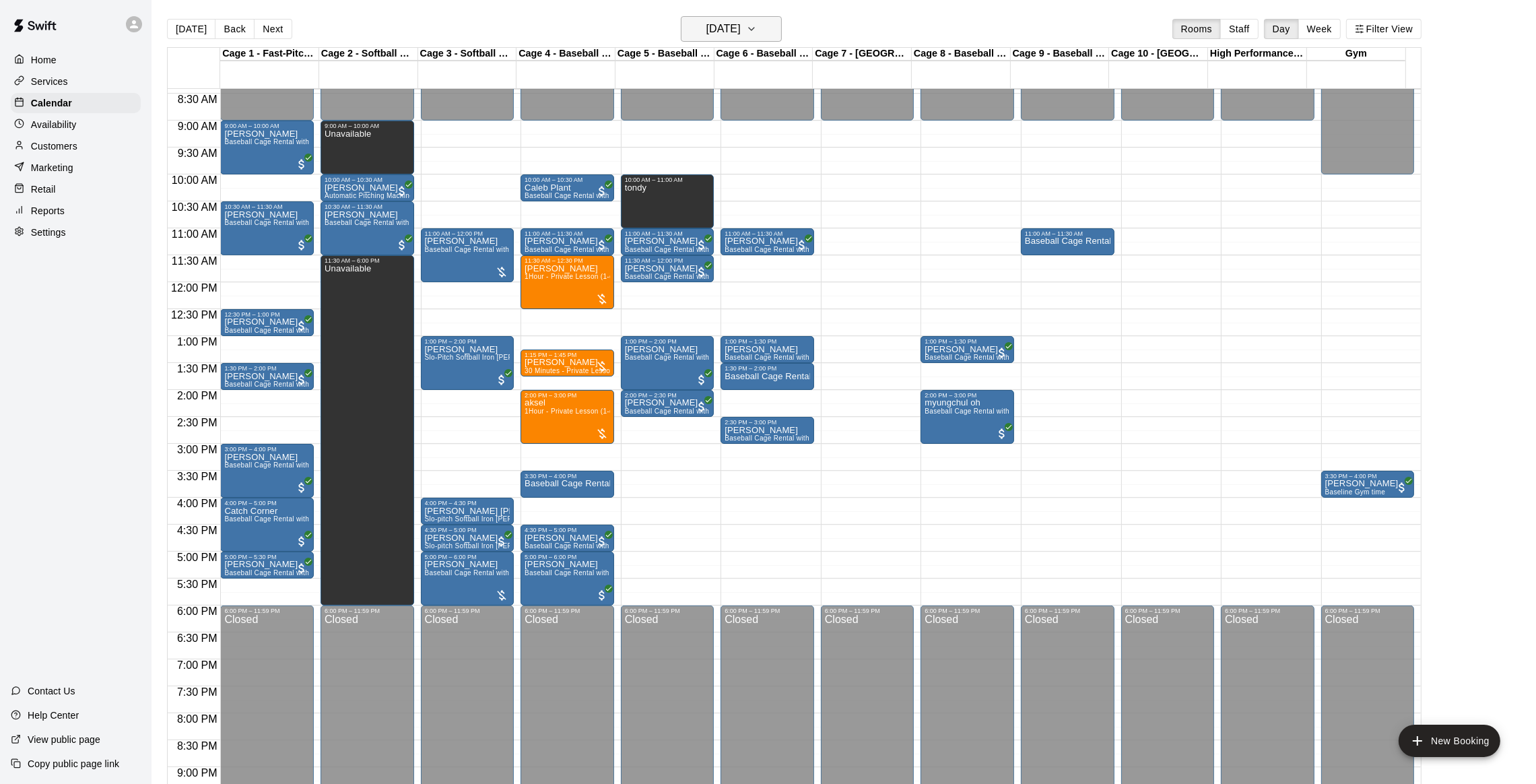
click at [770, 30] on button "[DATE]" at bounding box center [732, 29] width 101 height 26
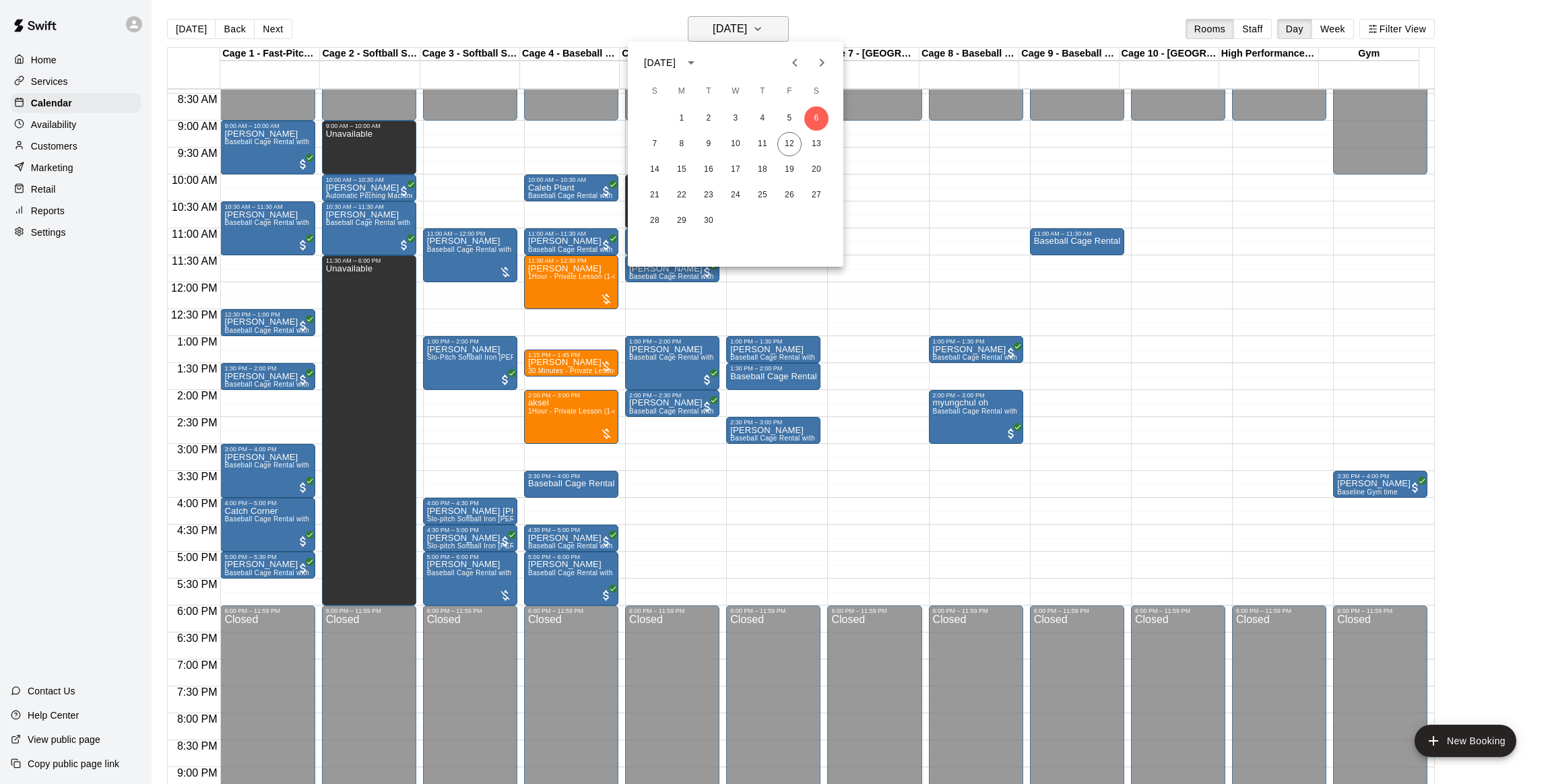
click at [770, 30] on div at bounding box center [776, 392] width 1552 height 784
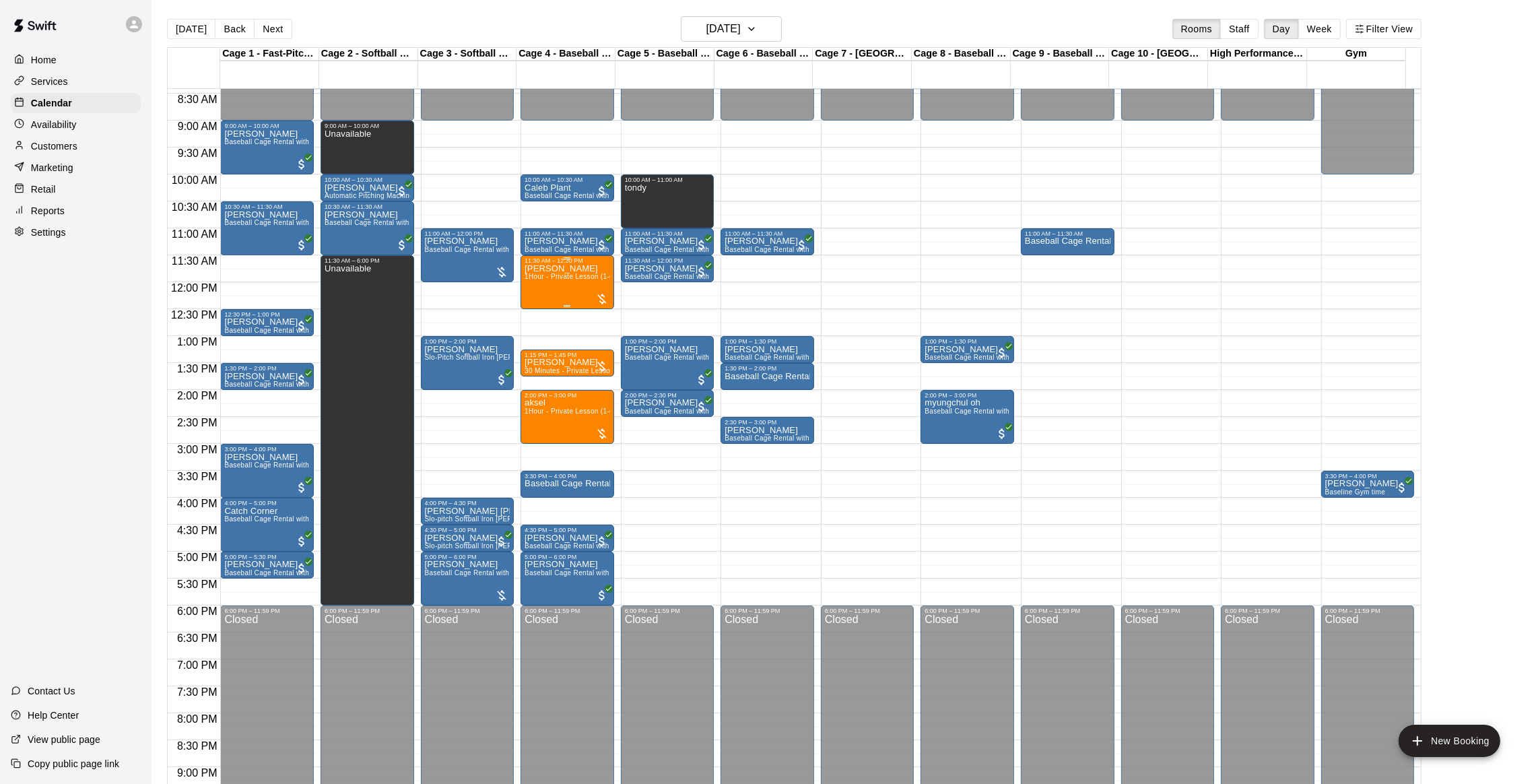
click at [564, 278] on span "1Hour - Private Lesson (1-on-1)" at bounding box center [575, 276] width 102 height 8
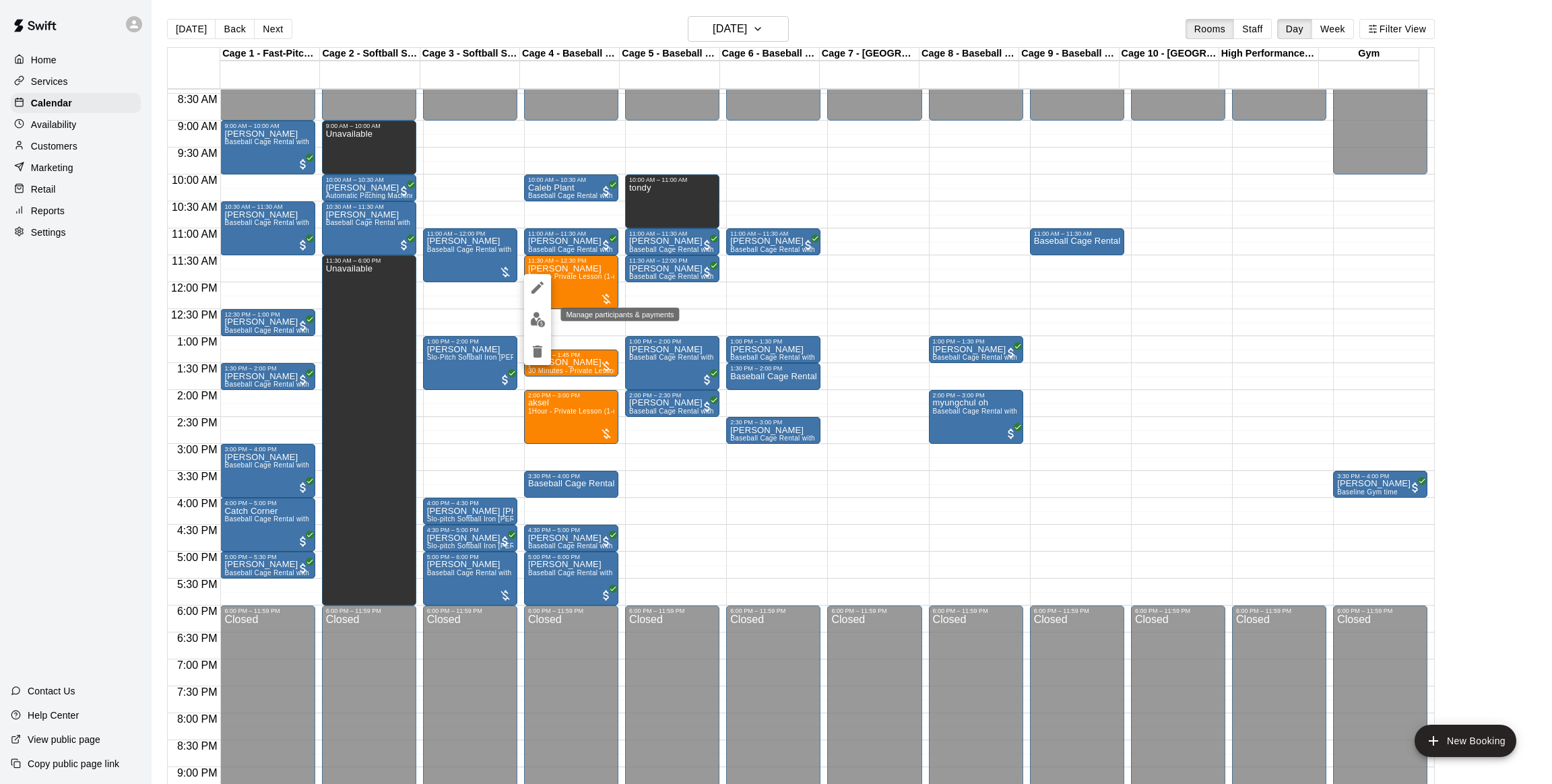
click at [534, 320] on img "edit" at bounding box center [538, 319] width 15 height 15
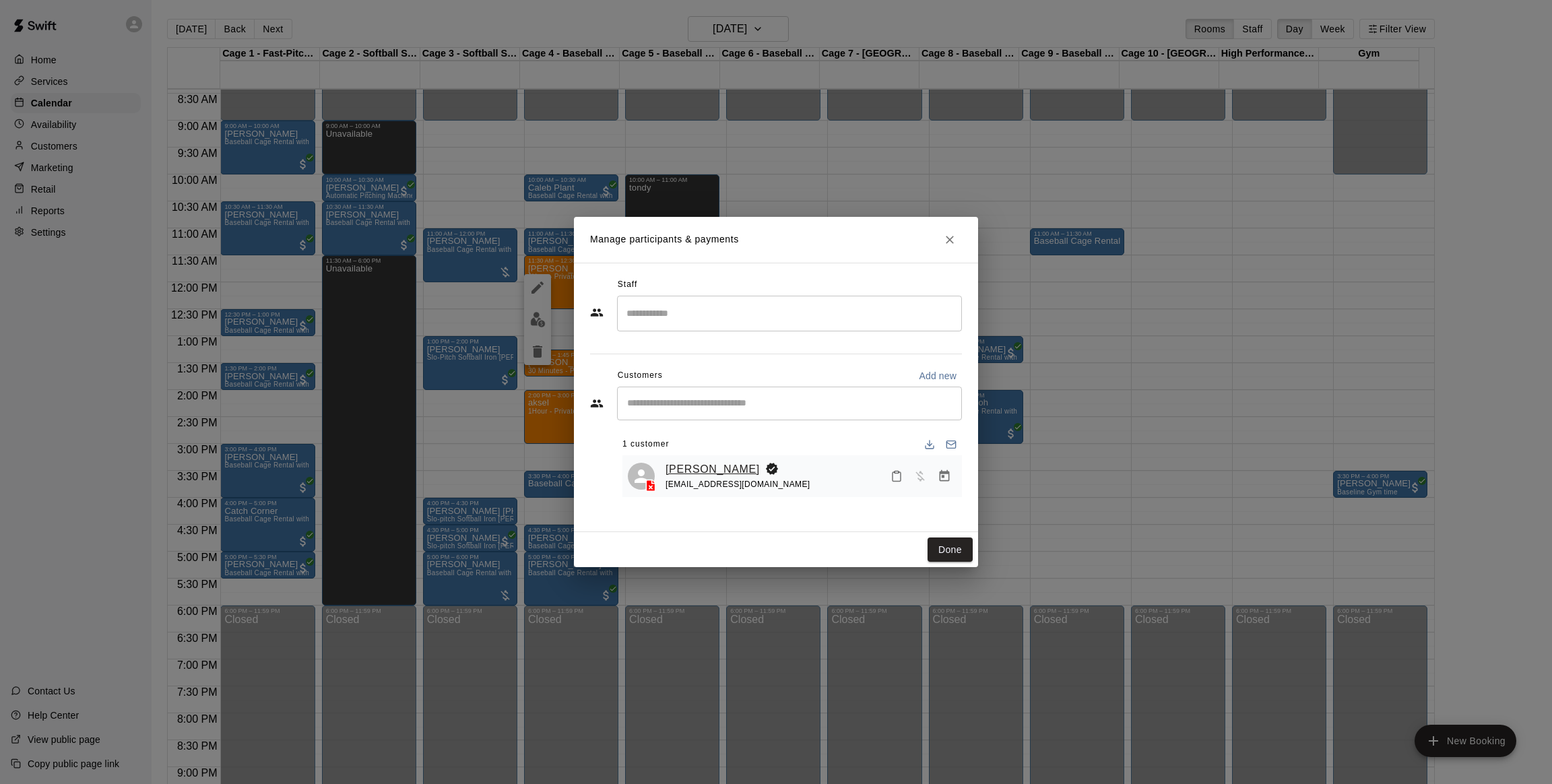
click at [676, 471] on link "[PERSON_NAME]" at bounding box center [713, 469] width 95 height 18
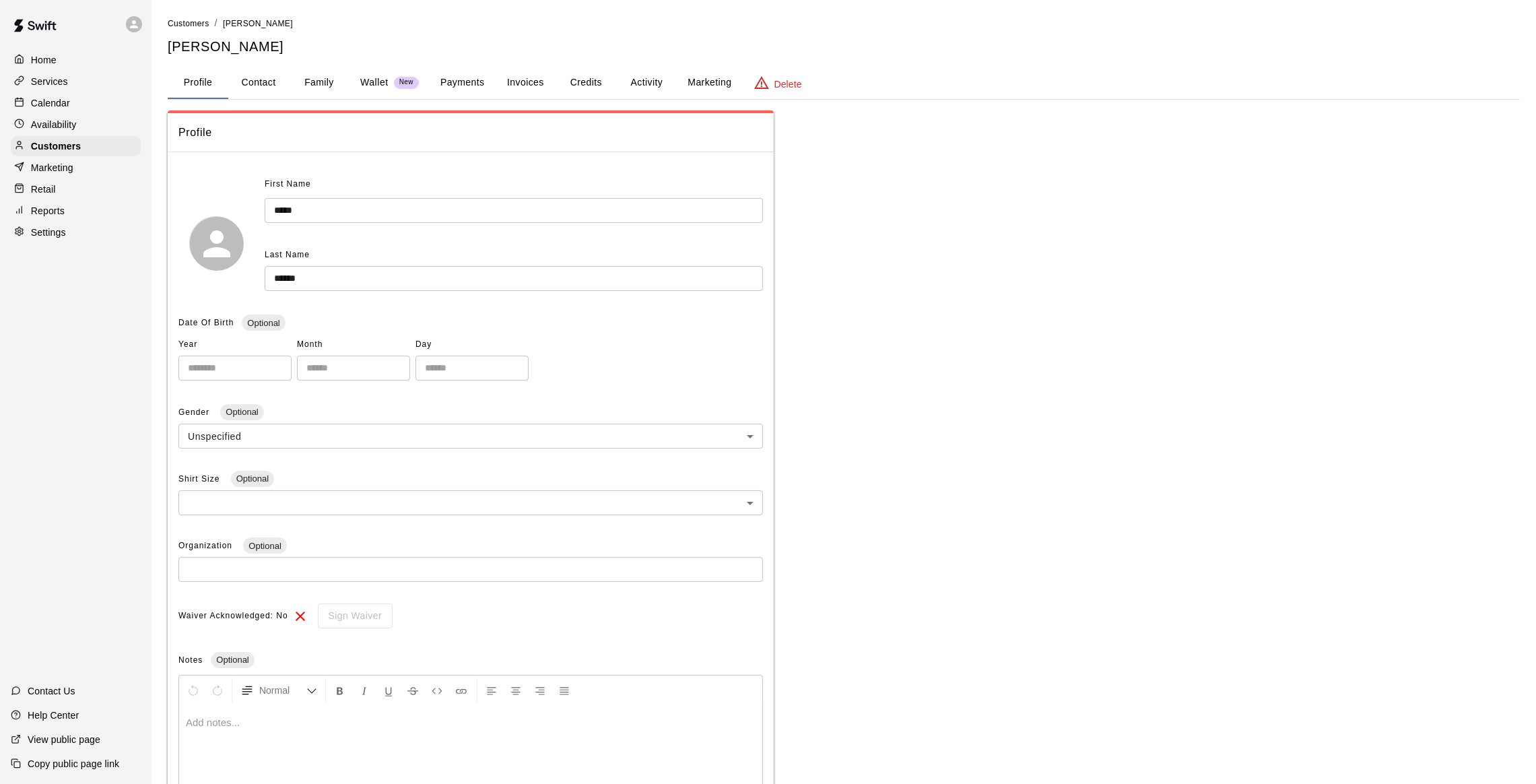
click at [640, 89] on button "Activity" at bounding box center [646, 83] width 60 height 32
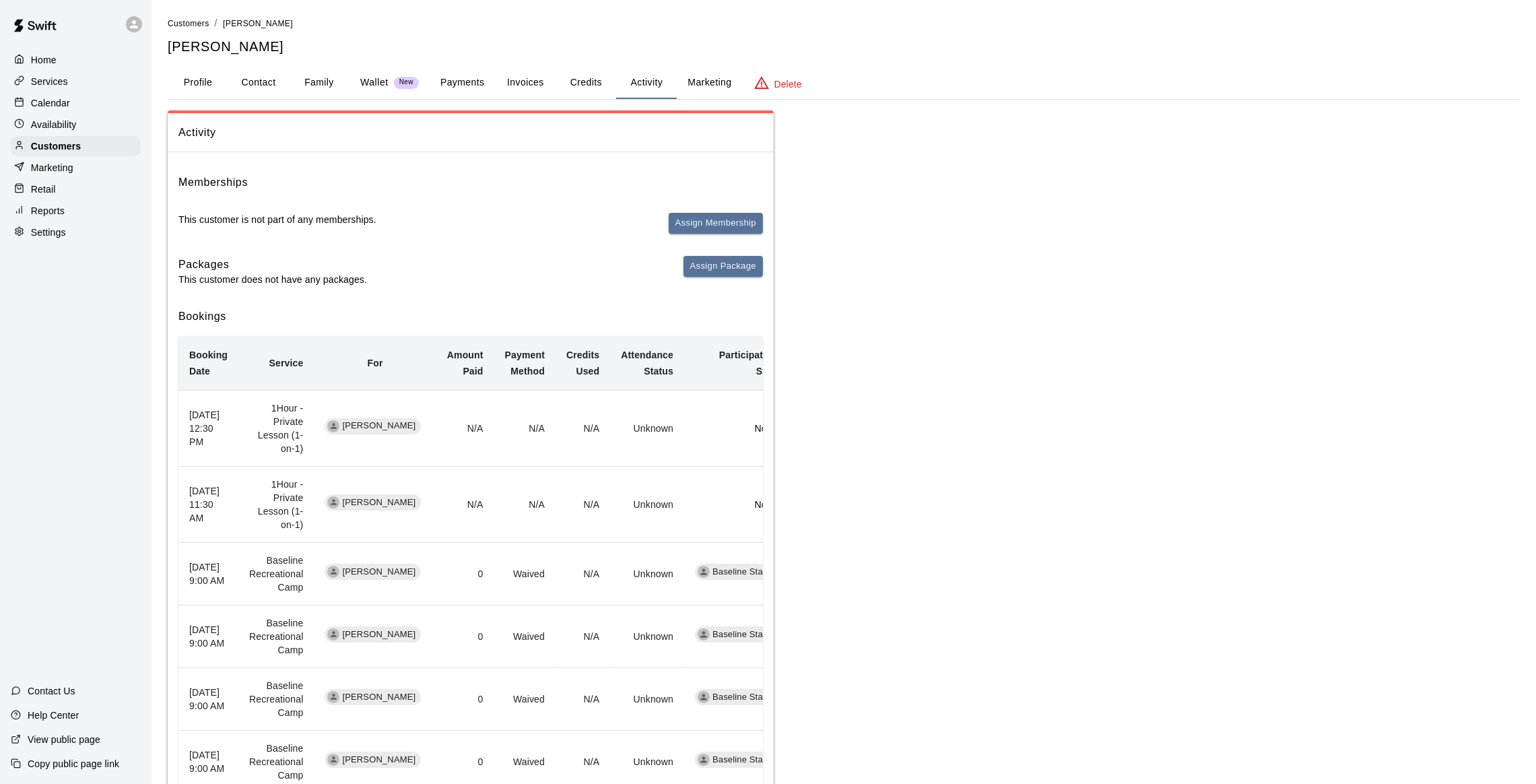
click at [42, 106] on p "Calendar" at bounding box center [50, 102] width 39 height 13
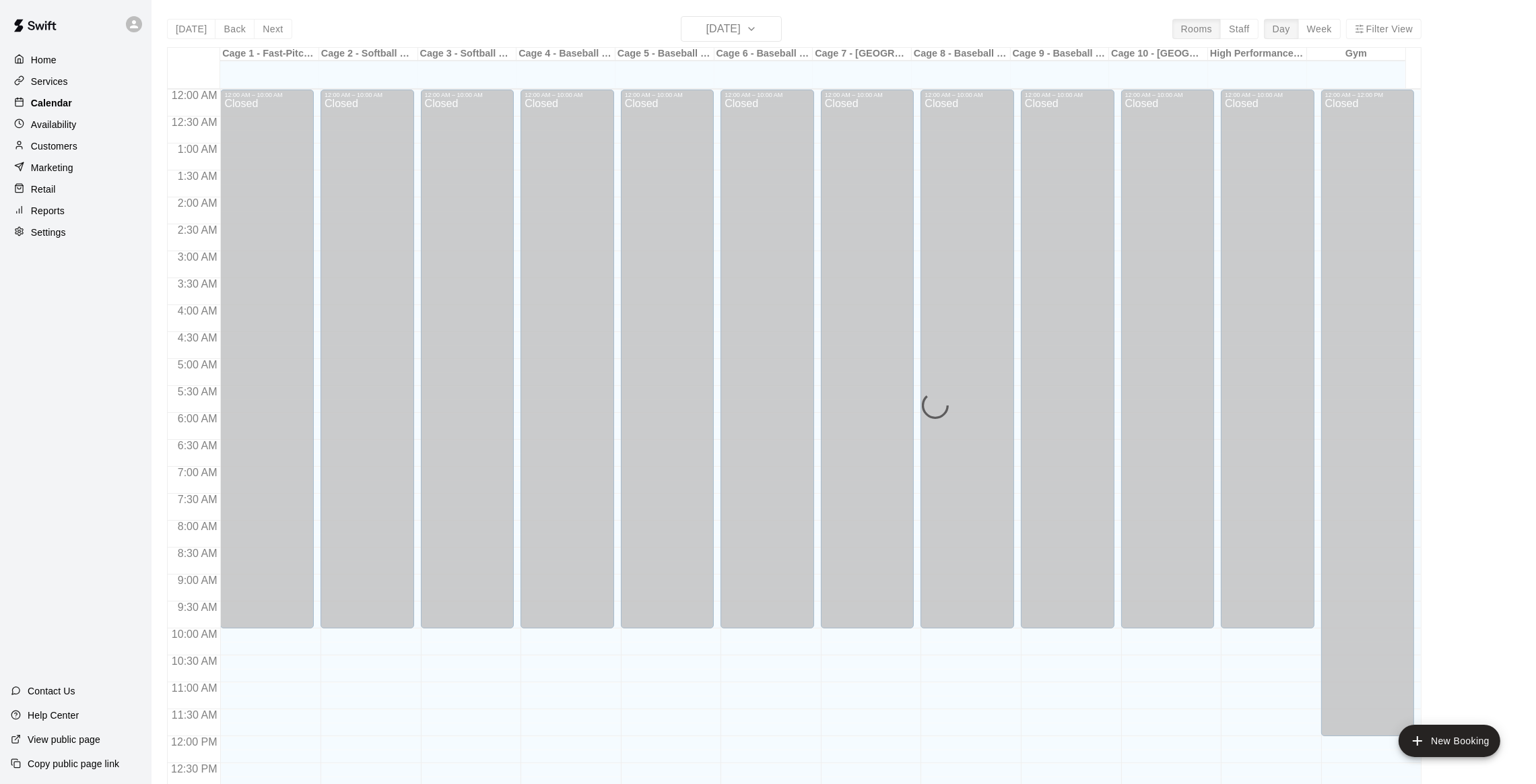
scroll to position [543, 0]
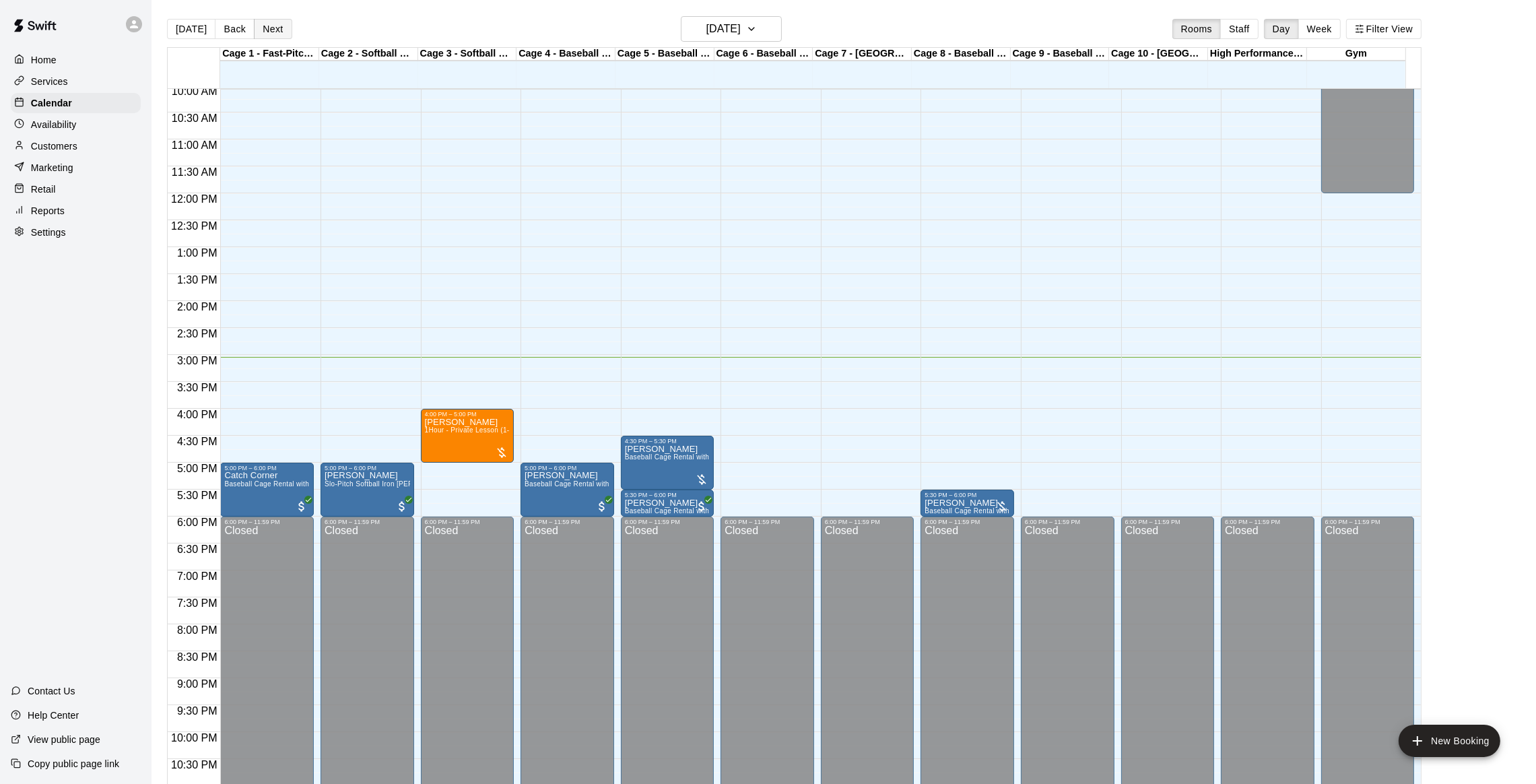
click at [269, 26] on button "Next" at bounding box center [273, 29] width 38 height 20
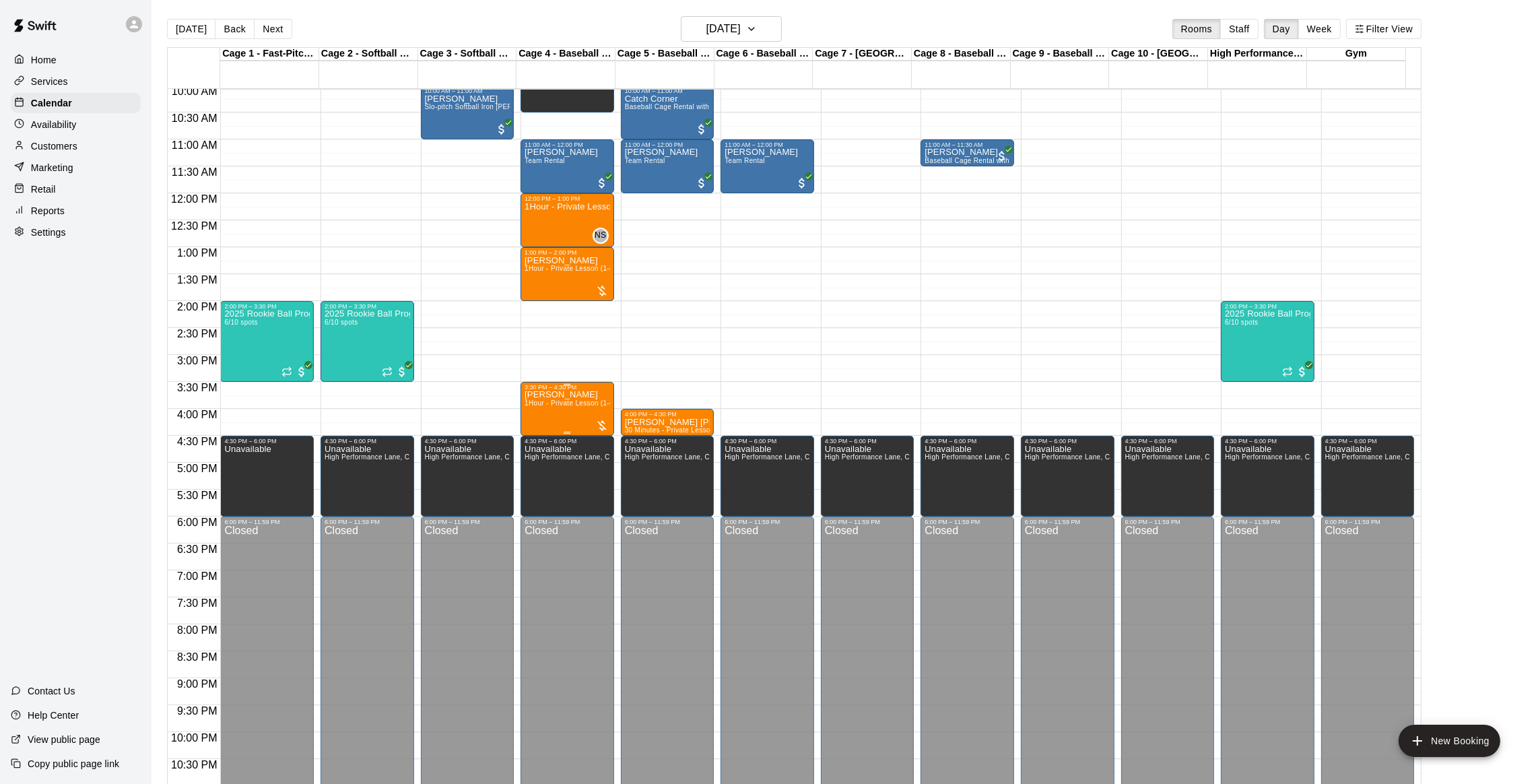
click at [544, 406] on span "1Hour - Private Lesson (1-on-1)" at bounding box center [575, 403] width 102 height 8
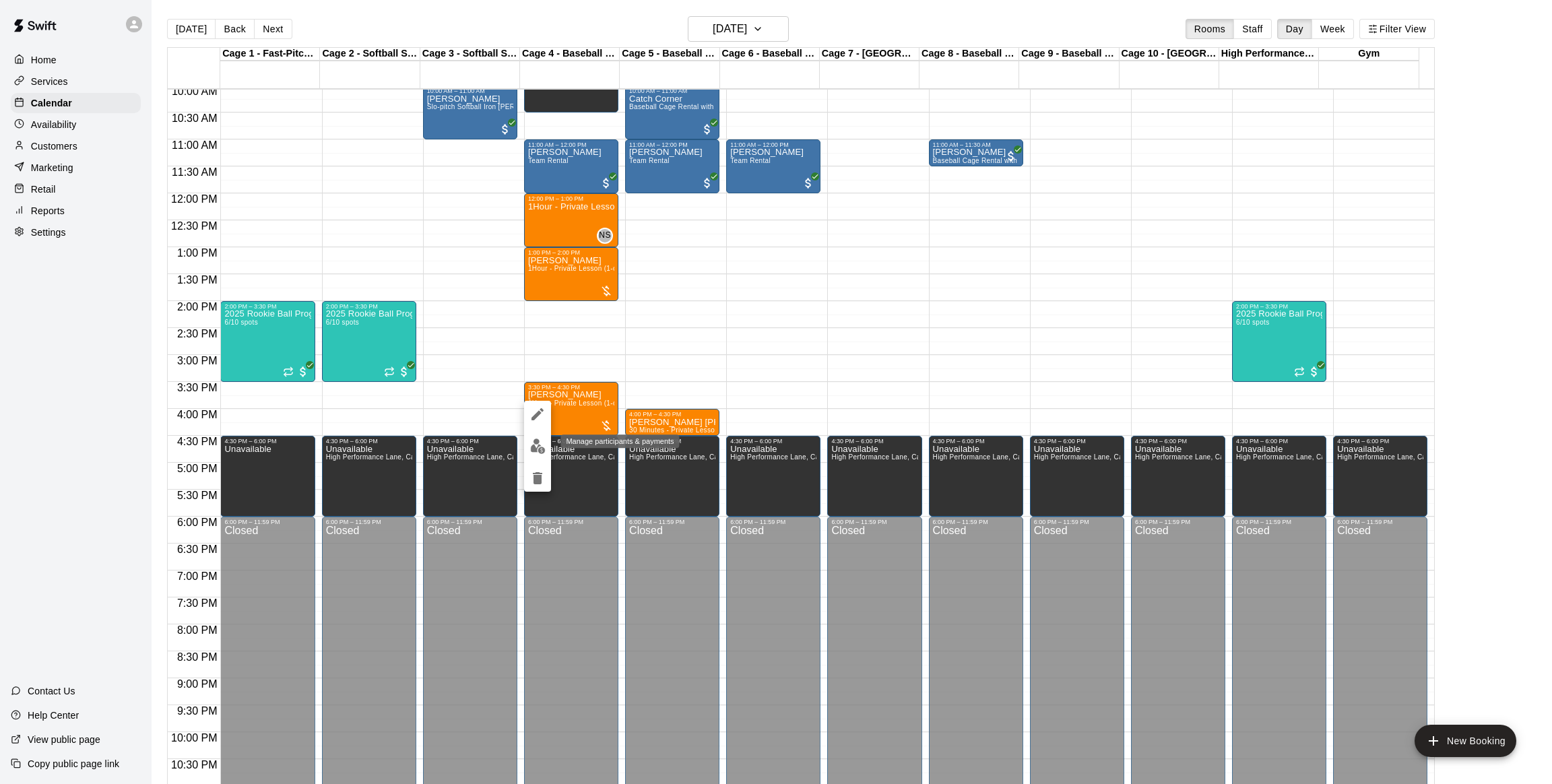
click at [536, 443] on img "edit" at bounding box center [538, 446] width 15 height 15
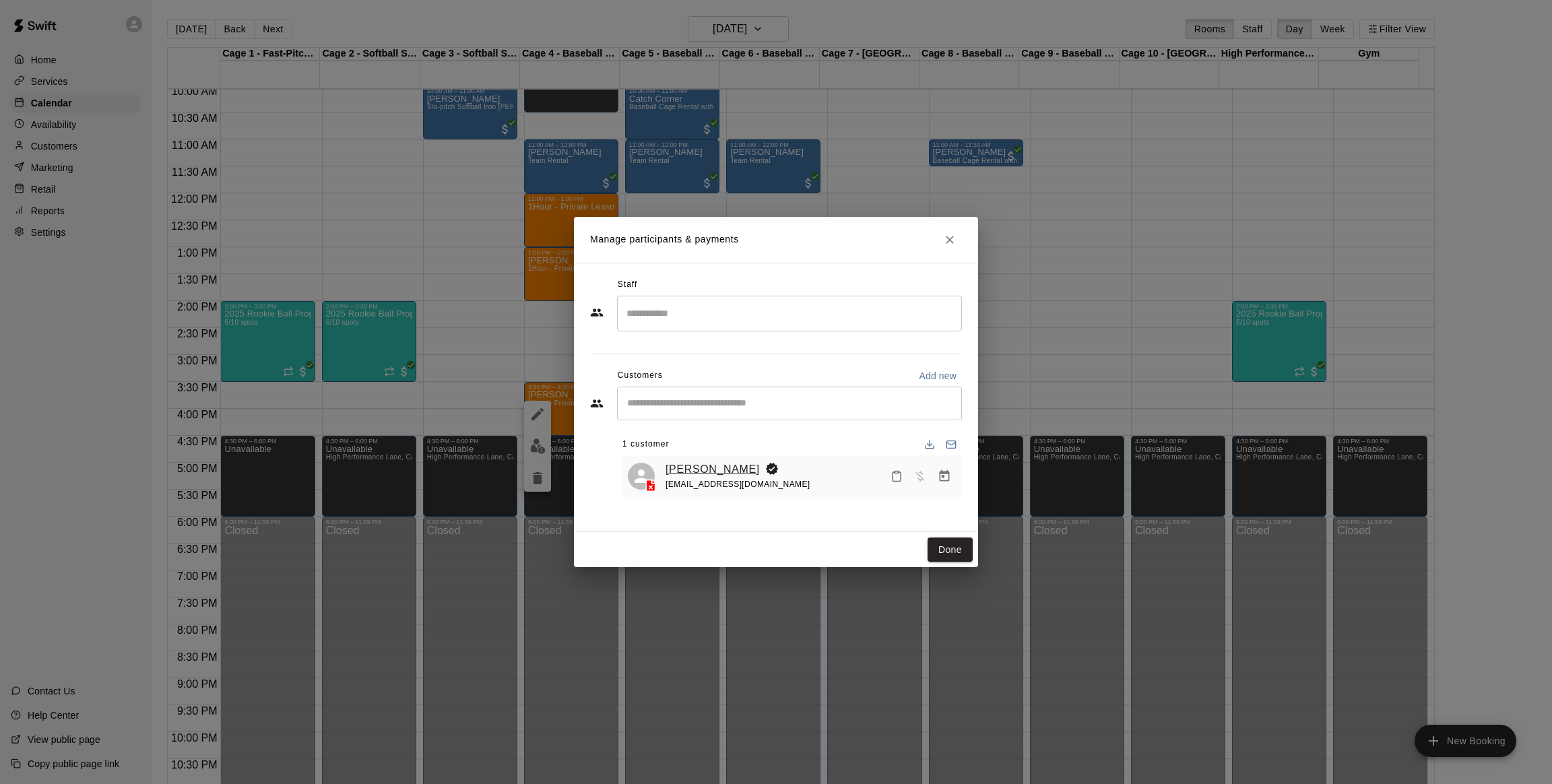
click at [688, 470] on link "[PERSON_NAME]" at bounding box center [713, 469] width 95 height 18
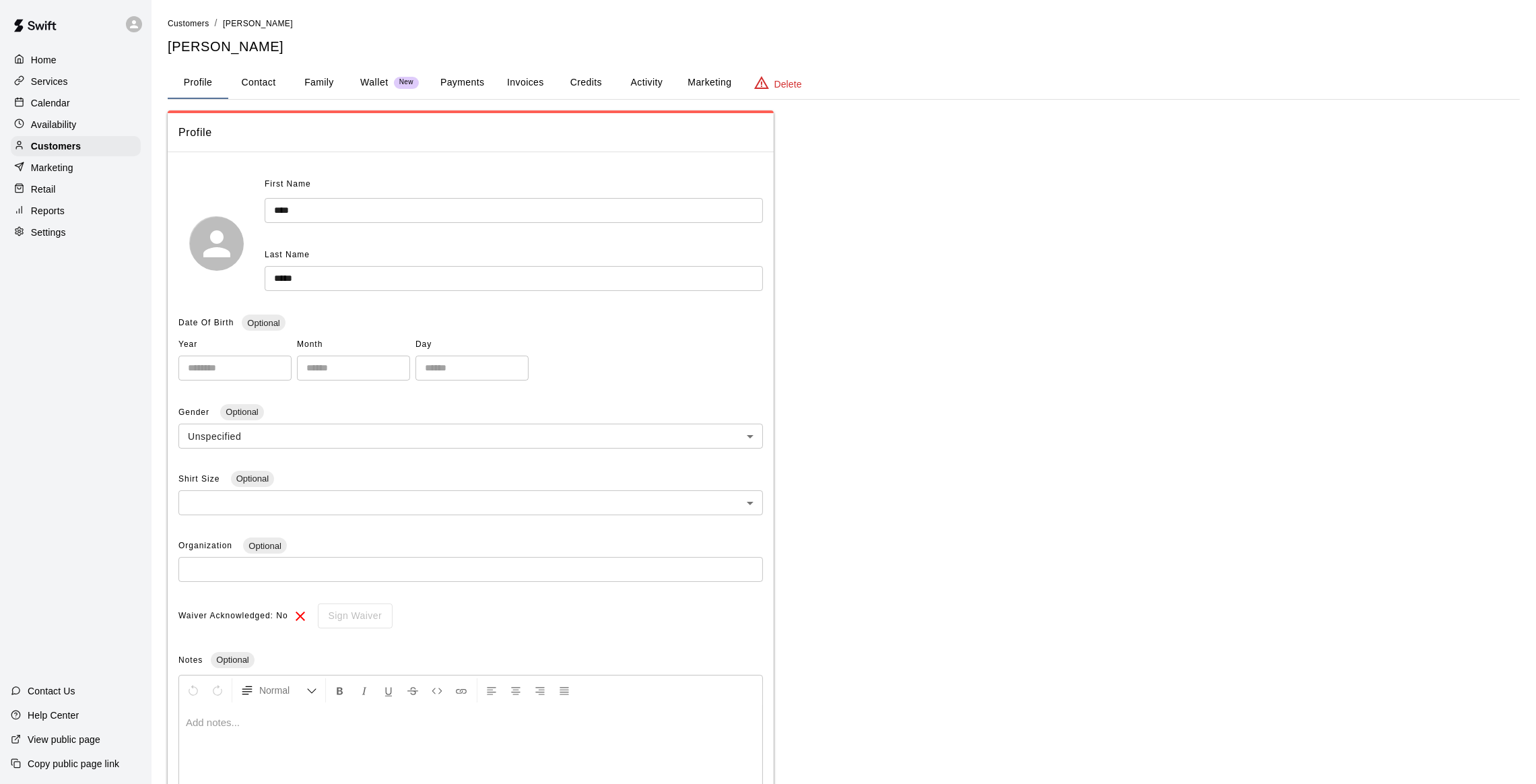
click at [636, 87] on button "Activity" at bounding box center [646, 83] width 60 height 32
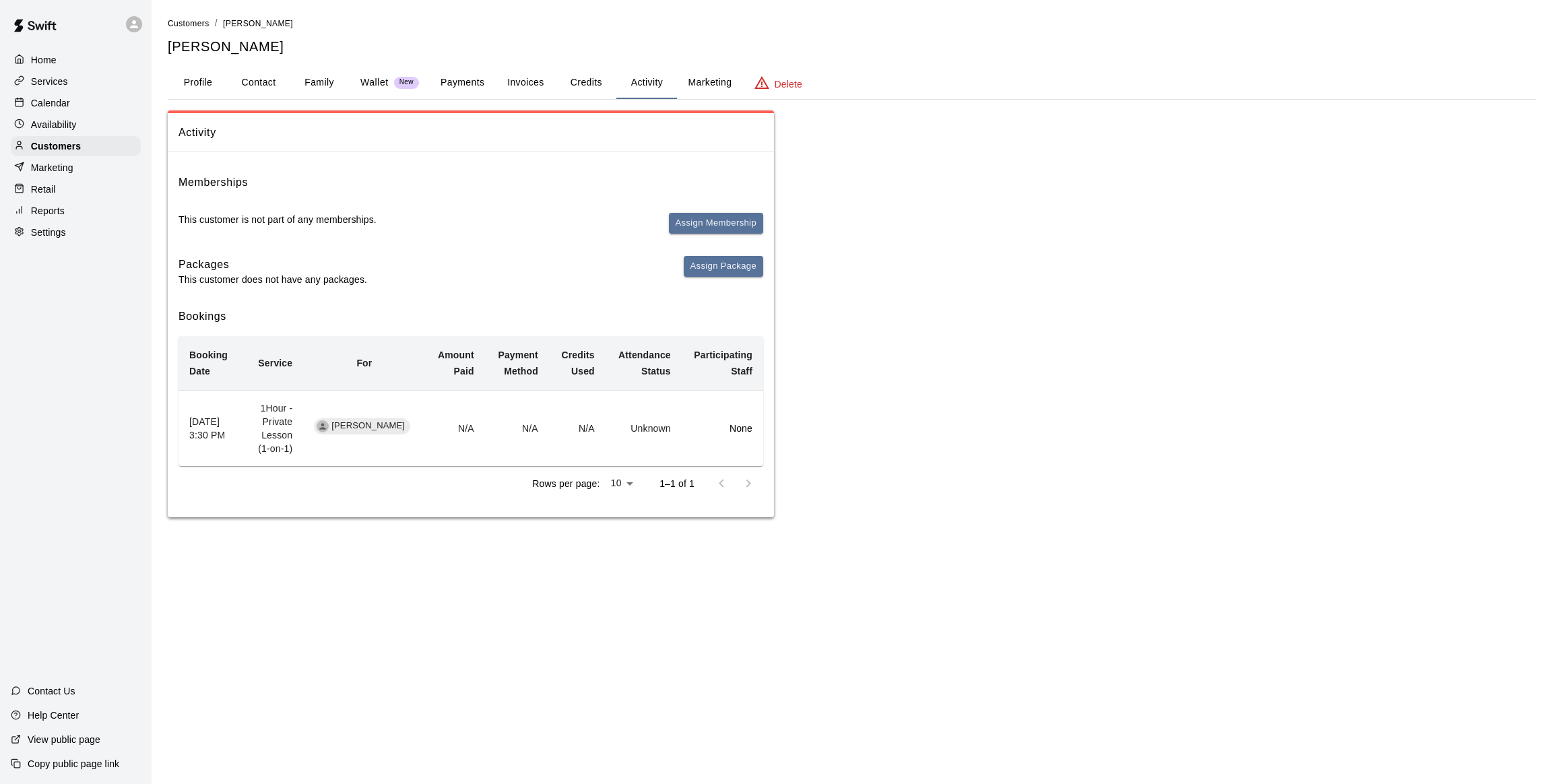
click at [191, 78] on button "Profile" at bounding box center [198, 83] width 60 height 32
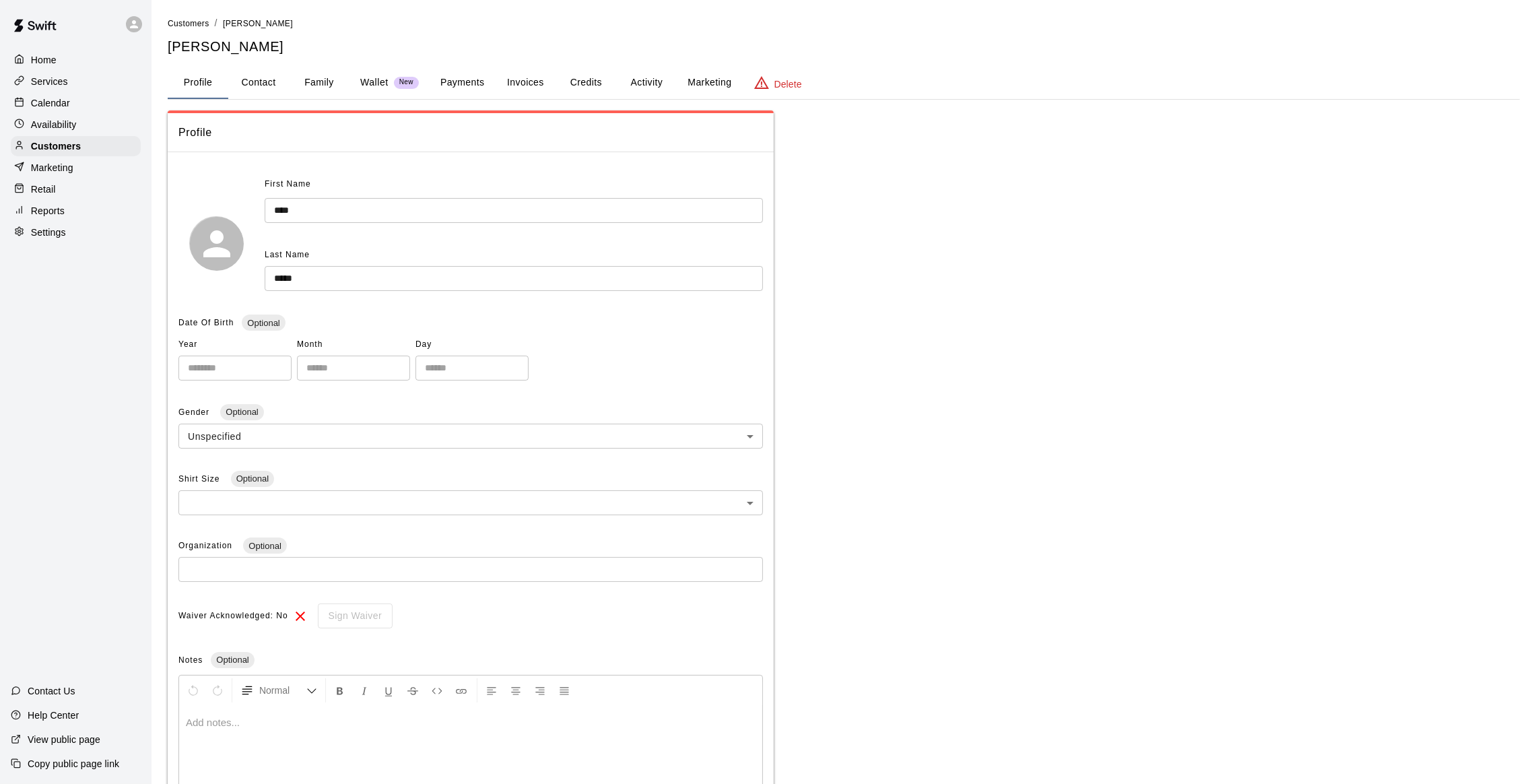
click at [71, 100] on div "Calendar" at bounding box center [75, 103] width 130 height 20
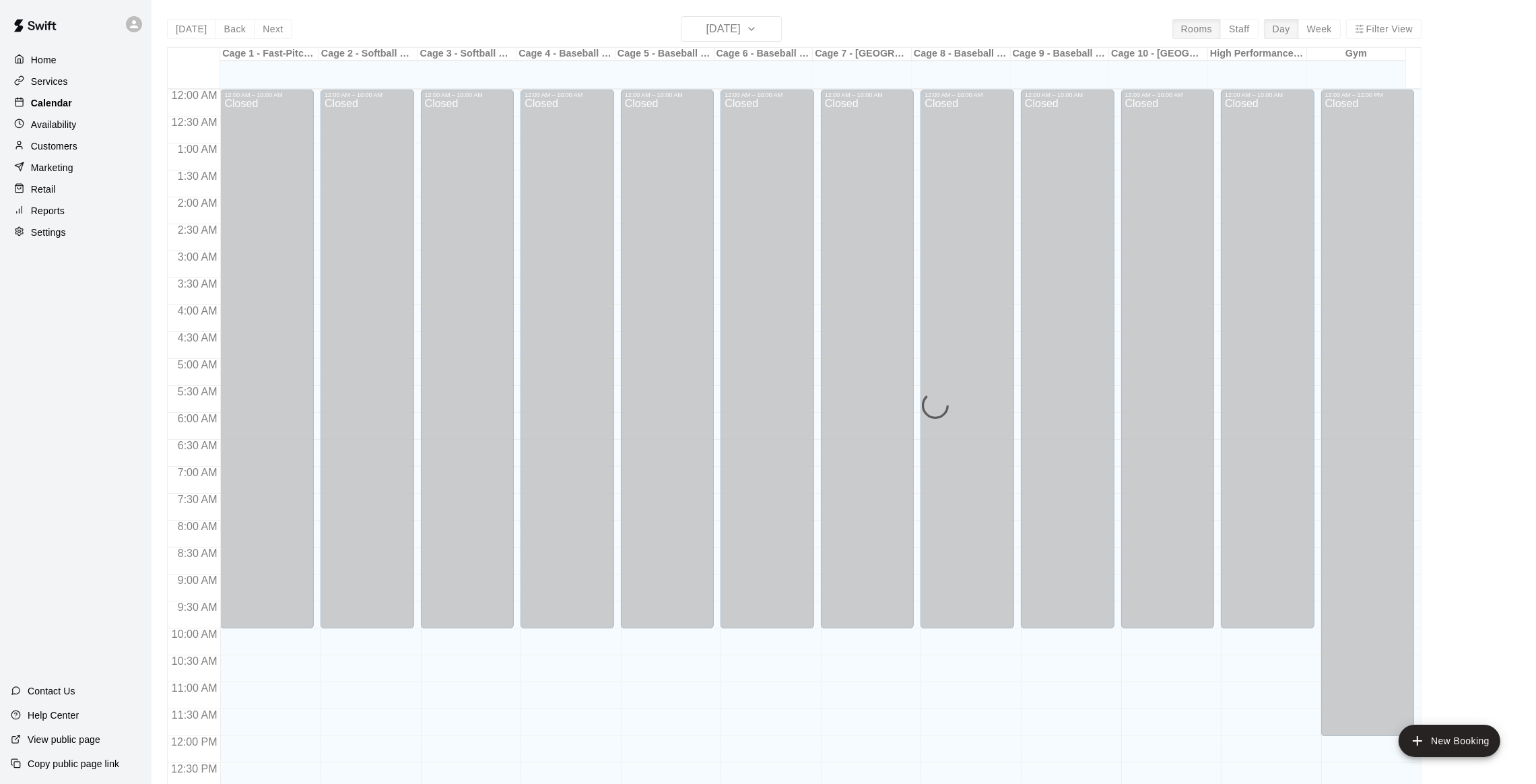
scroll to position [543, 0]
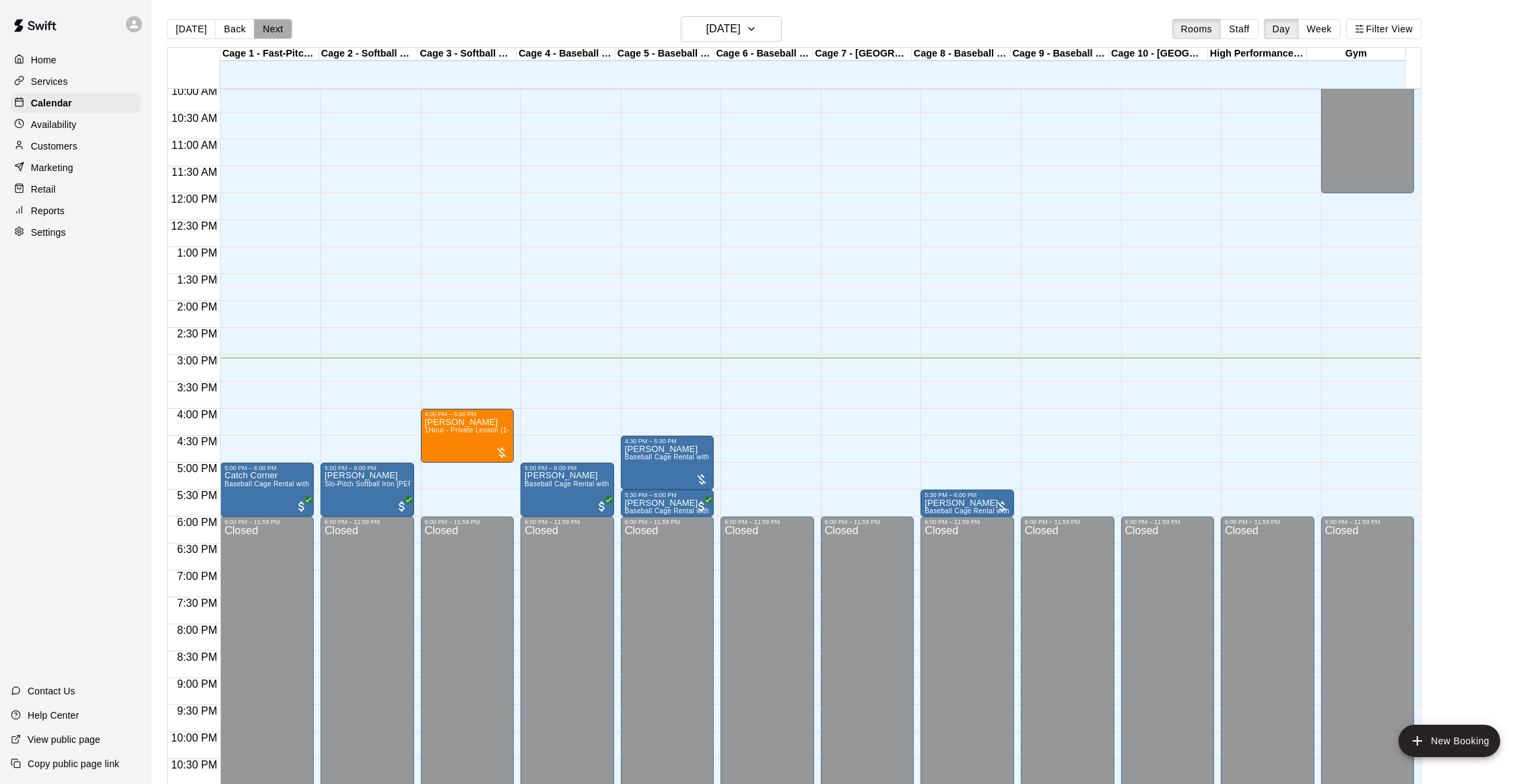
click at [260, 32] on button "Next" at bounding box center [273, 29] width 38 height 20
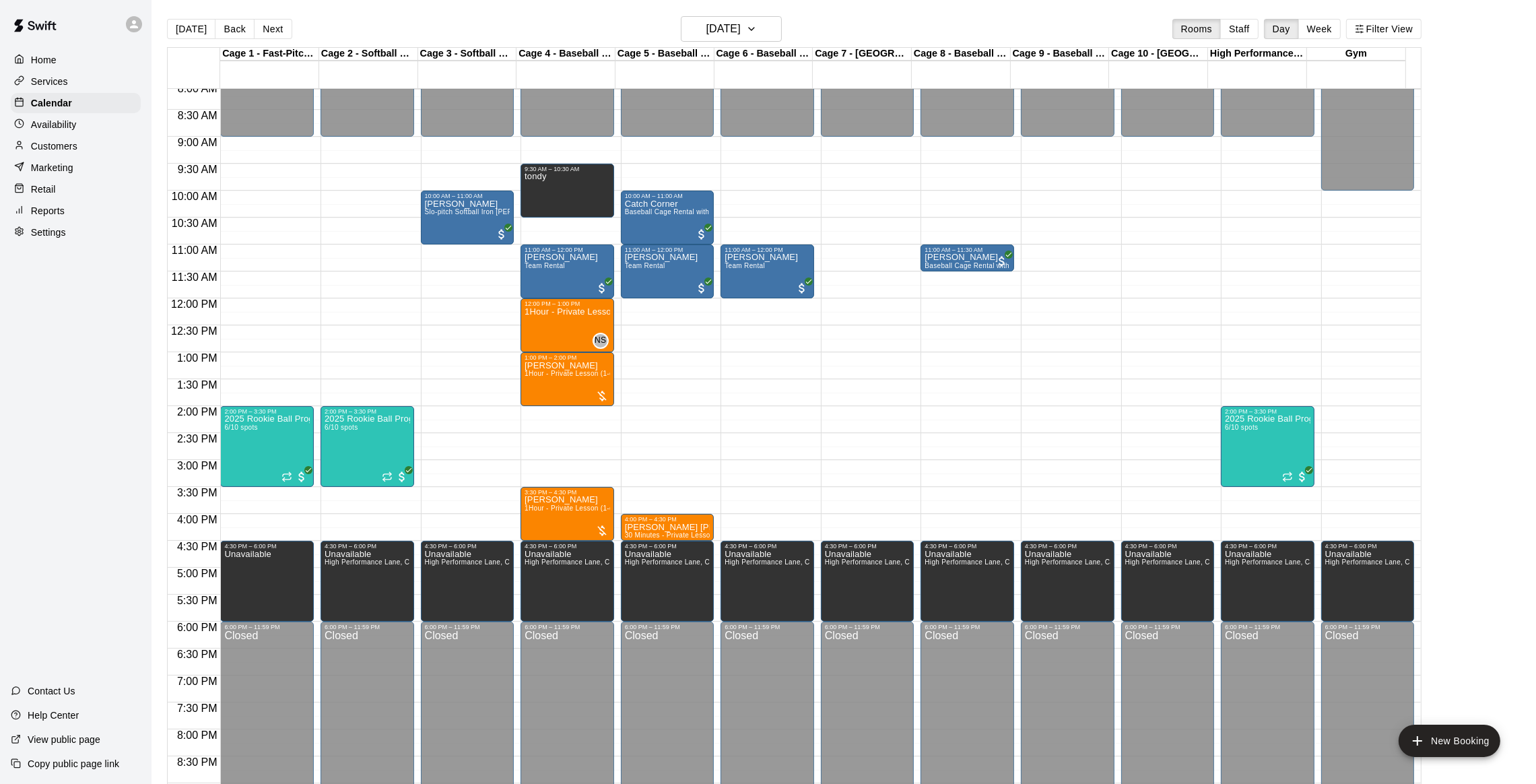
scroll to position [437, 0]
click at [551, 325] on div "1Hour - Private Lesson (1-on-1)" at bounding box center [568, 699] width 85 height 784
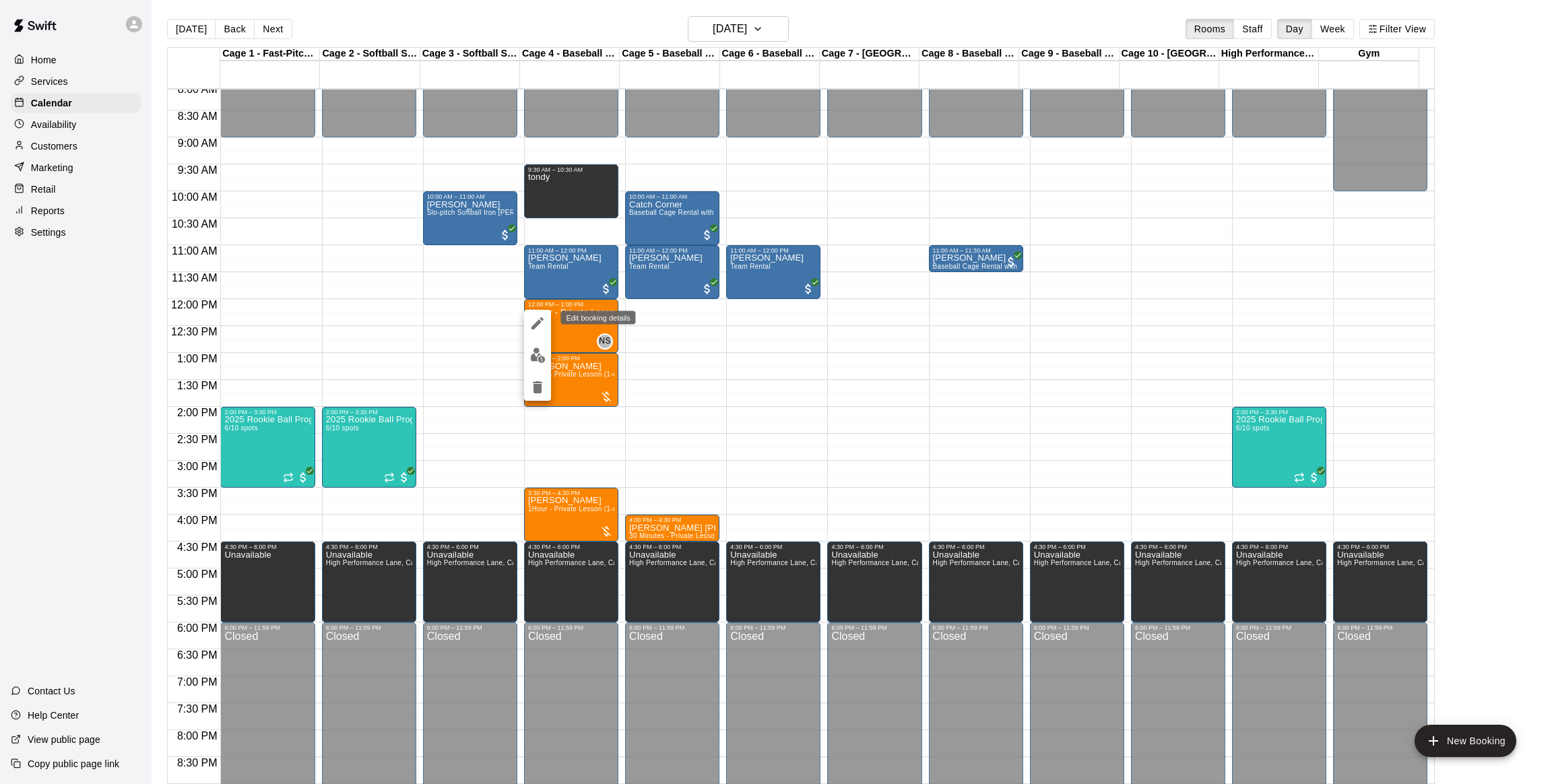
click at [529, 326] on icon "edit" at bounding box center [537, 323] width 16 height 16
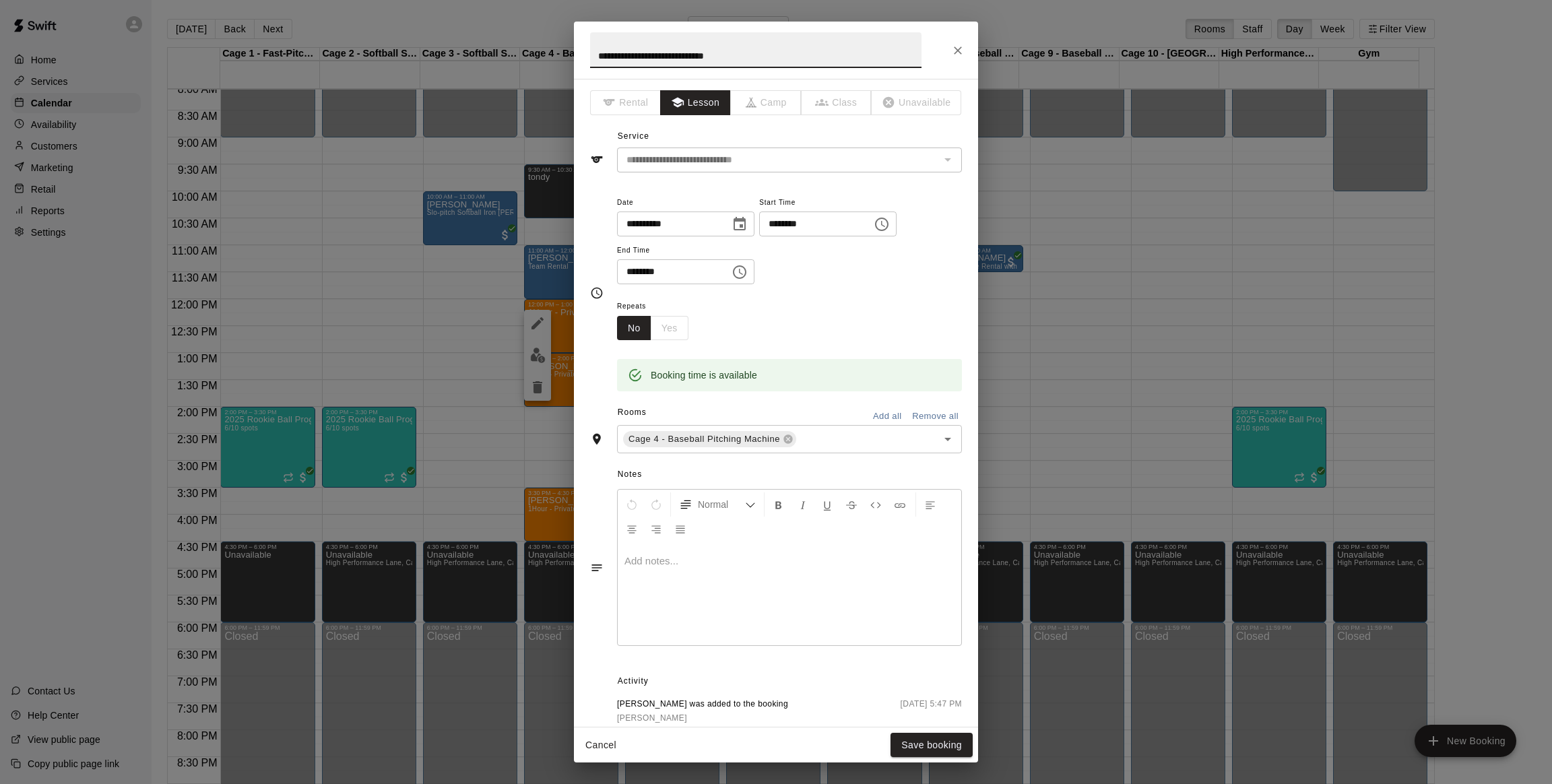
click at [786, 50] on input "**********" at bounding box center [756, 50] width 332 height 36
type input "*****"
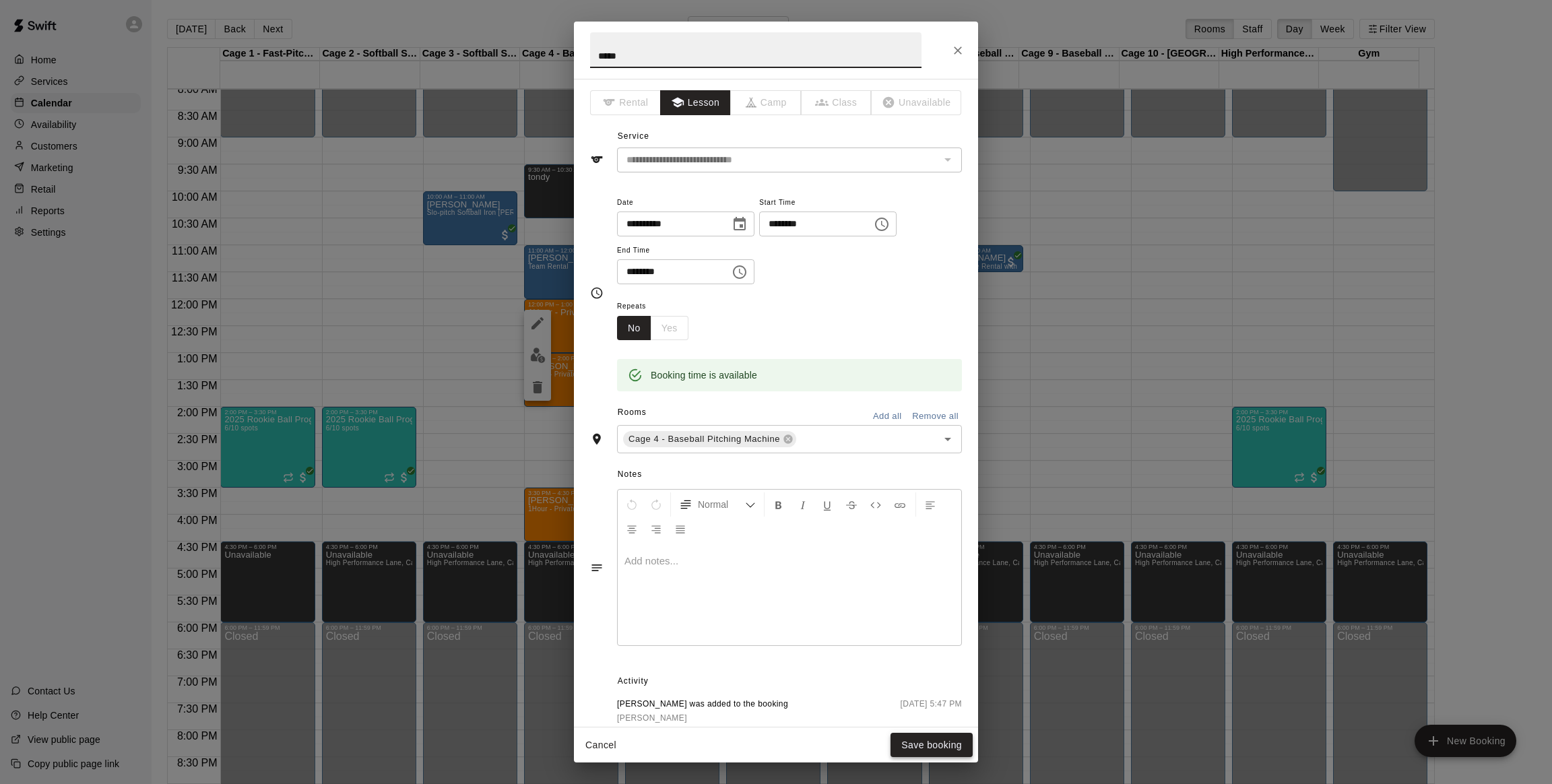
click at [920, 743] on button "Save booking" at bounding box center [932, 745] width 82 height 25
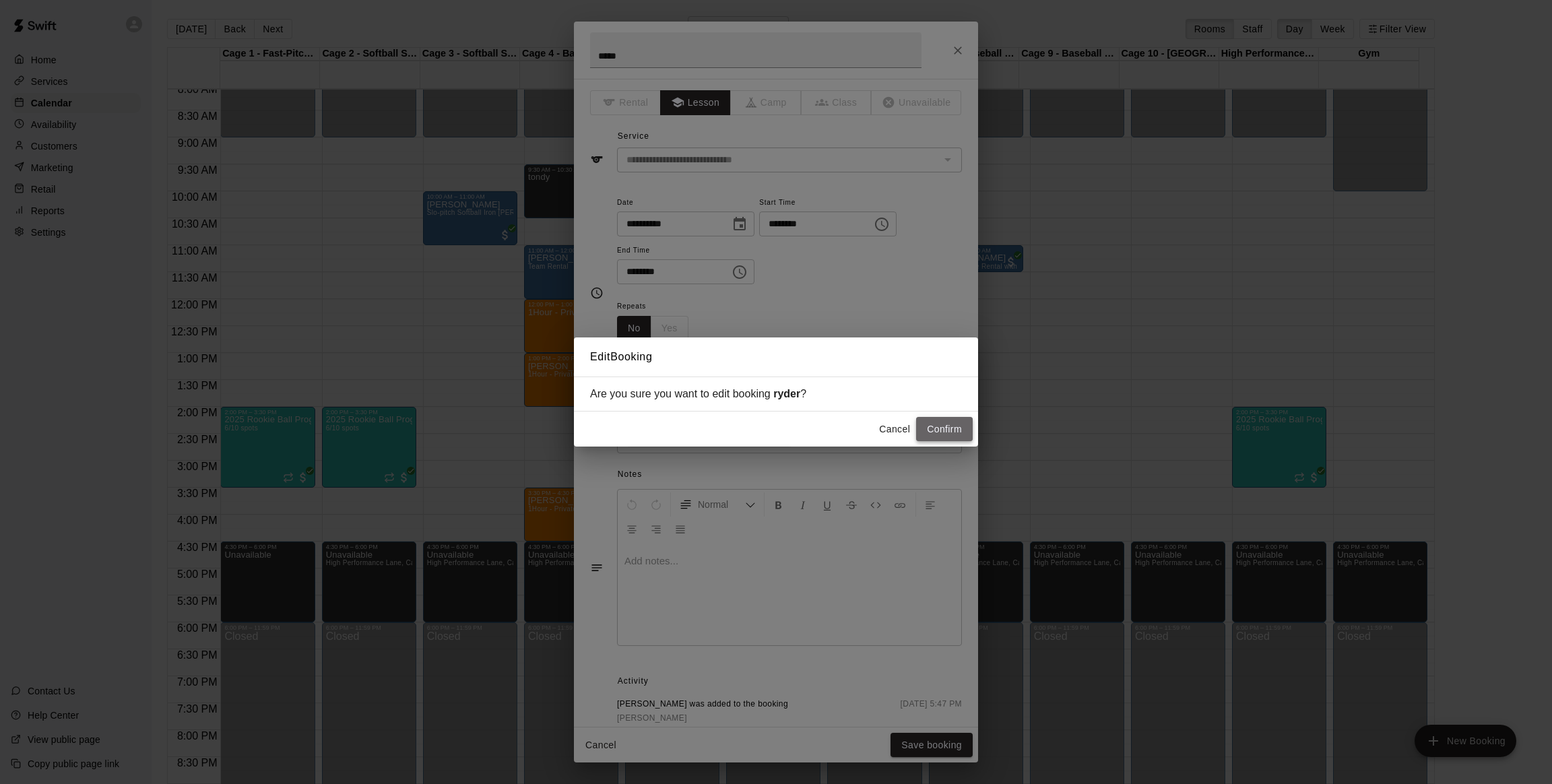
click at [937, 418] on button "Confirm" at bounding box center [944, 429] width 57 height 25
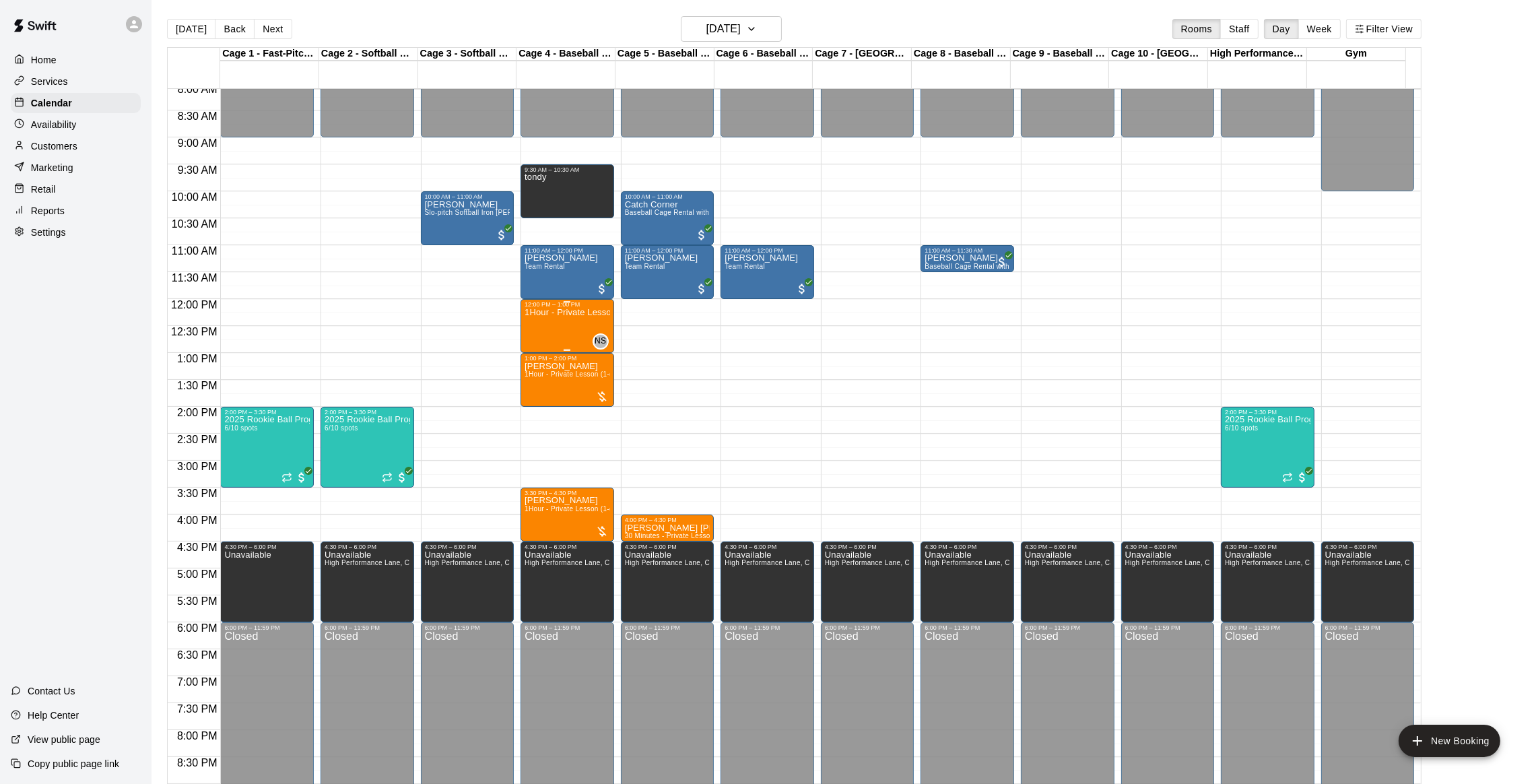
click at [552, 312] on p "1Hour - Private Lesson (1-on-1)" at bounding box center [568, 312] width 85 height 0
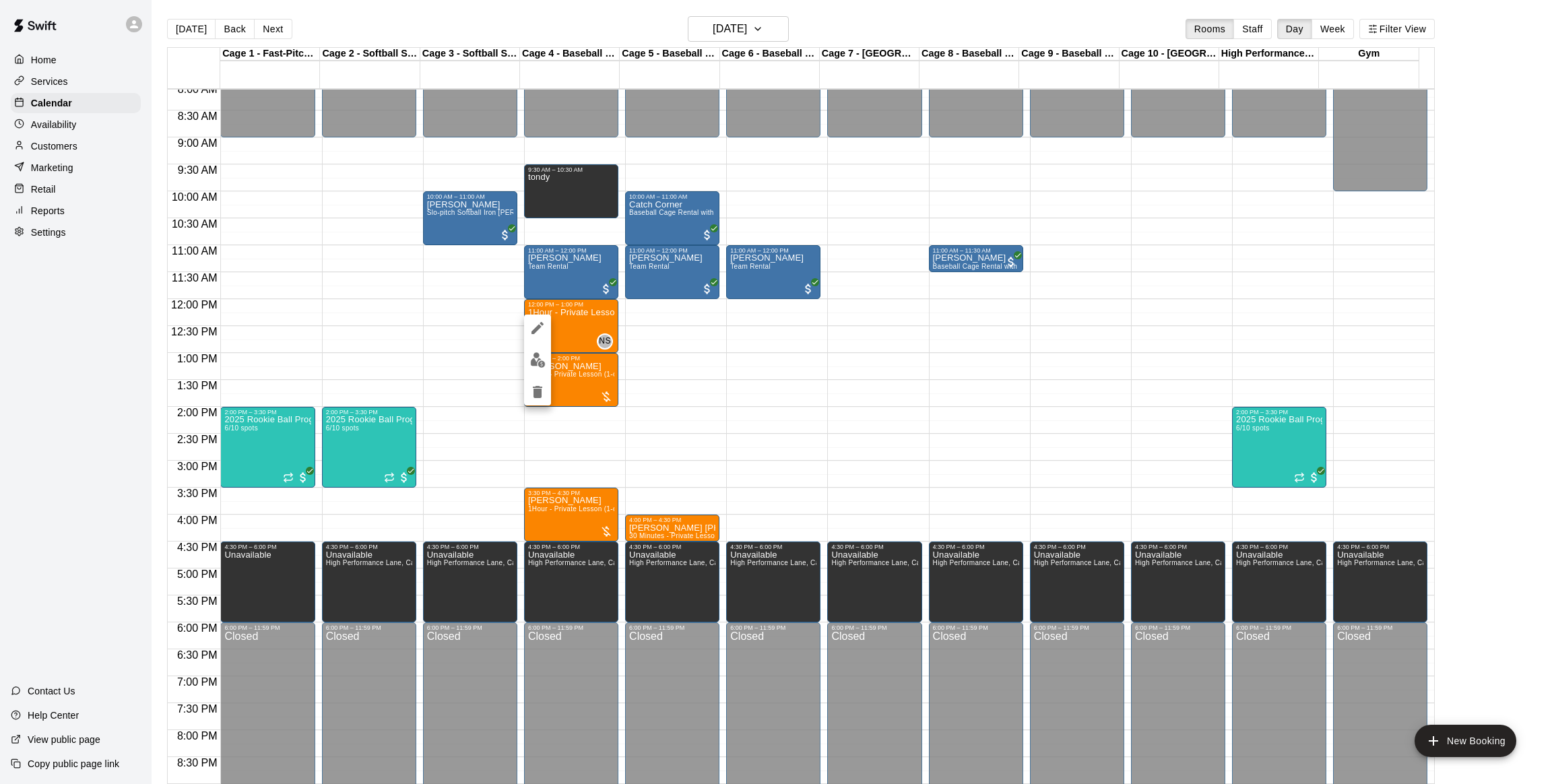
click at [540, 323] on icon "edit" at bounding box center [537, 327] width 12 height 12
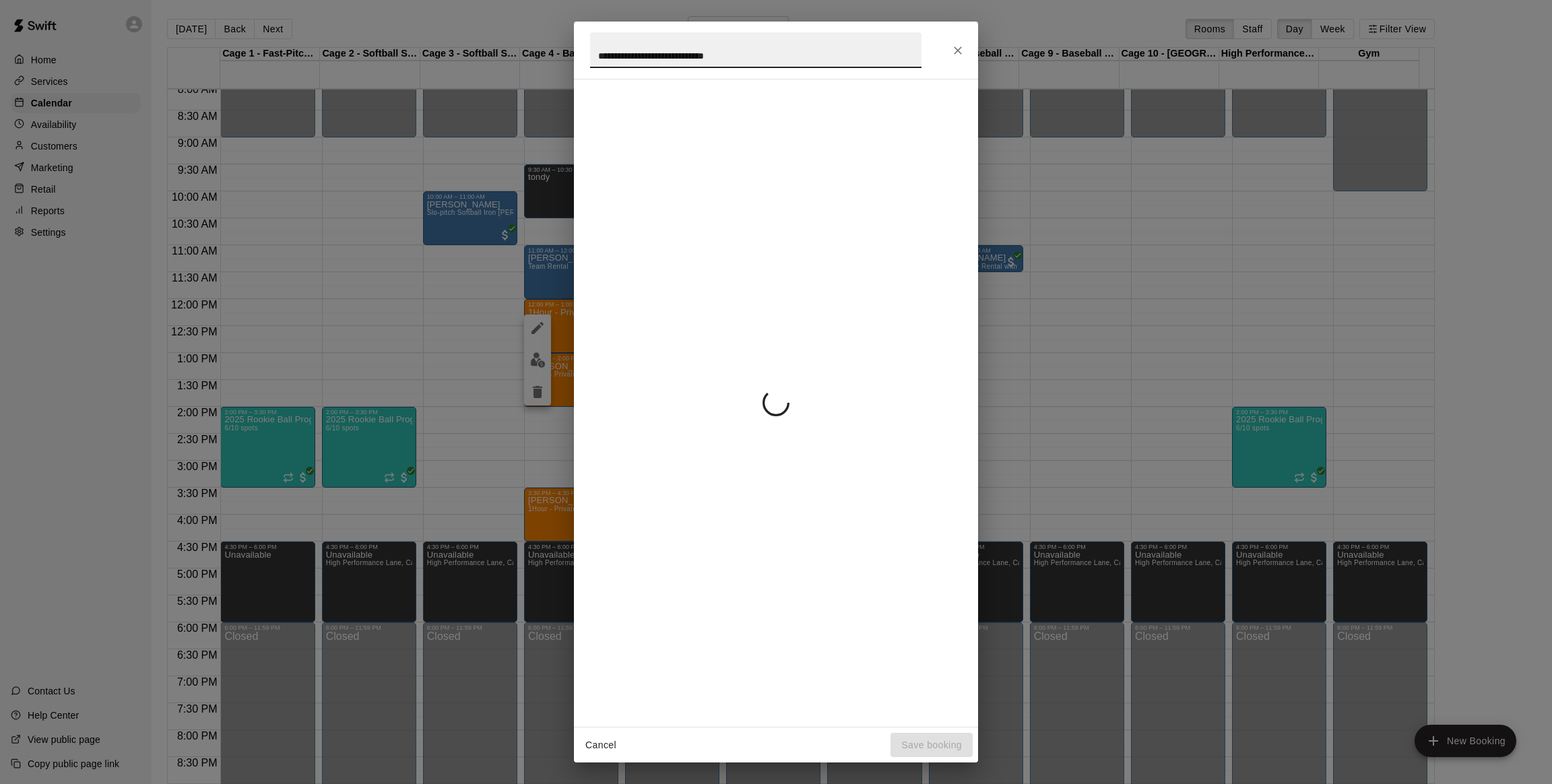
type input "*****"
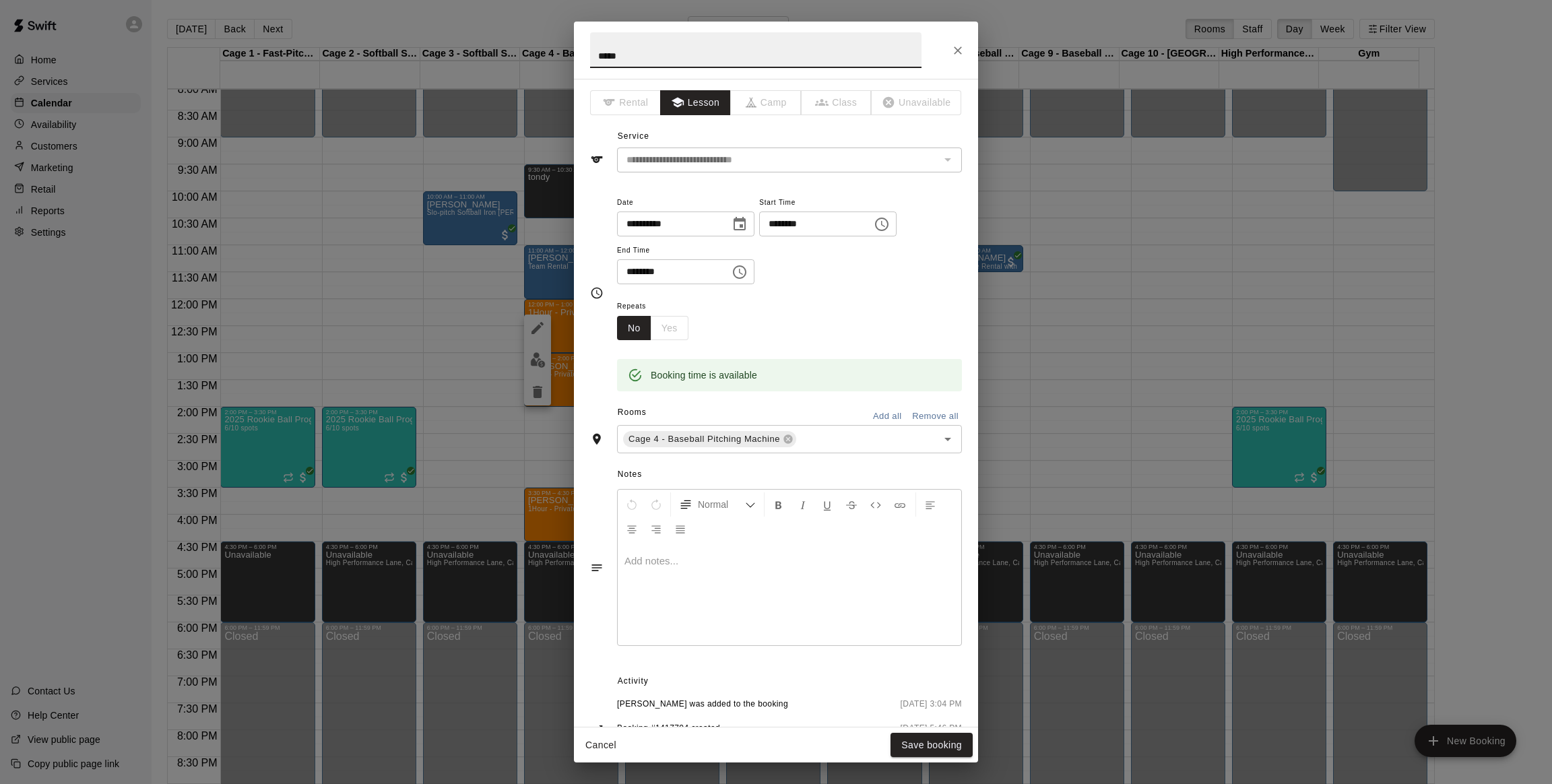
click at [426, 304] on div "**********" at bounding box center [776, 392] width 1552 height 784
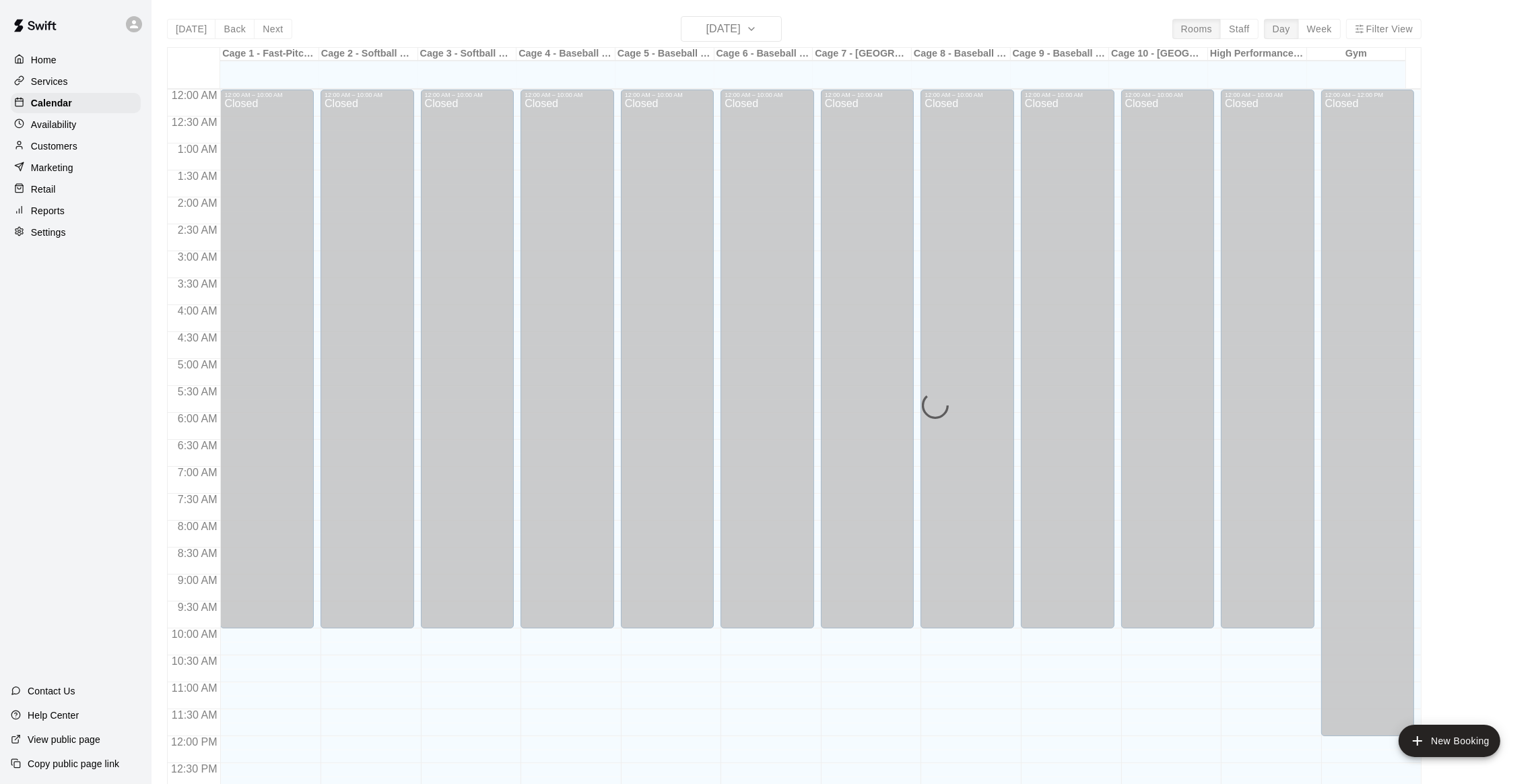
scroll to position [543, 0]
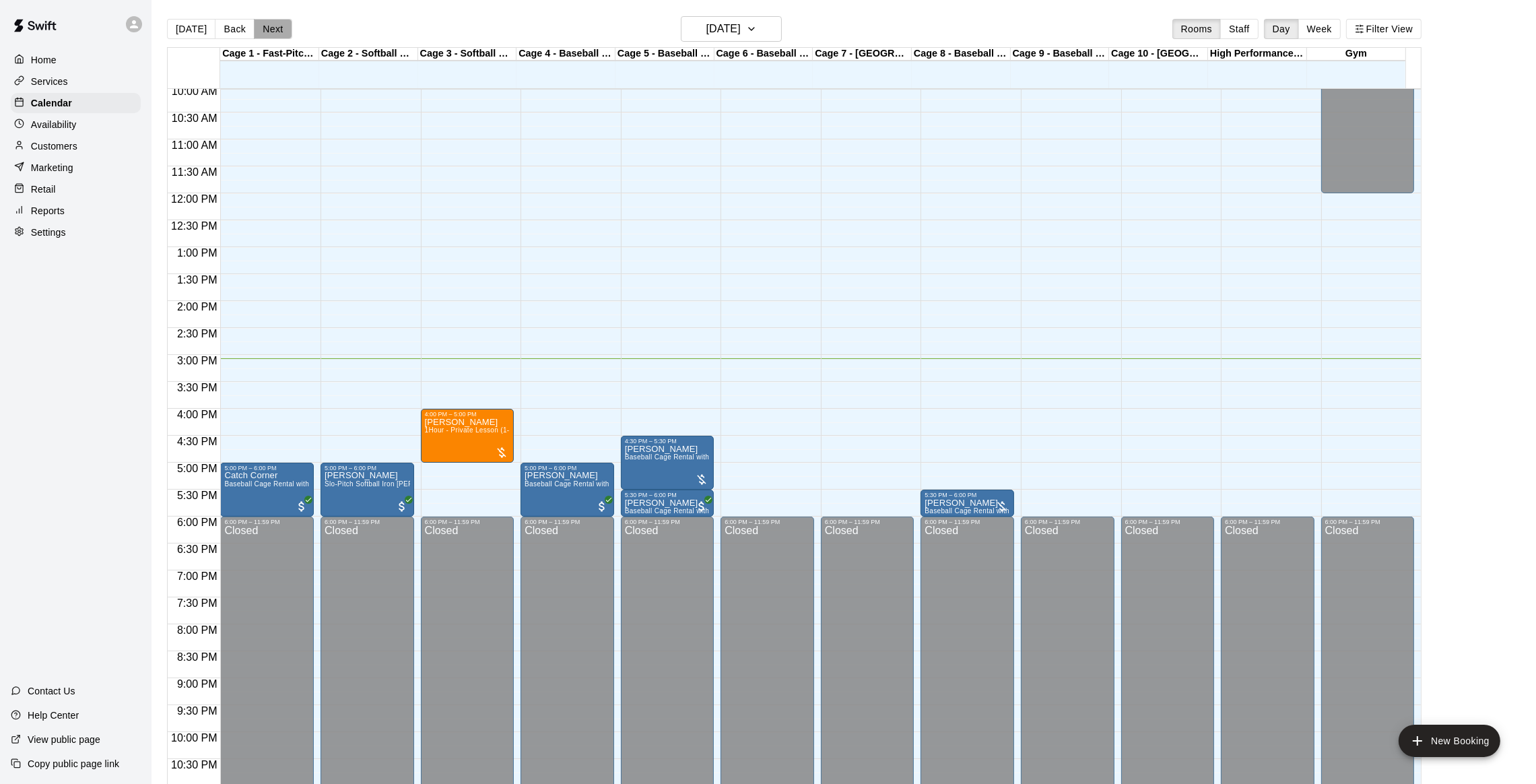
click at [265, 26] on button "Next" at bounding box center [273, 29] width 38 height 20
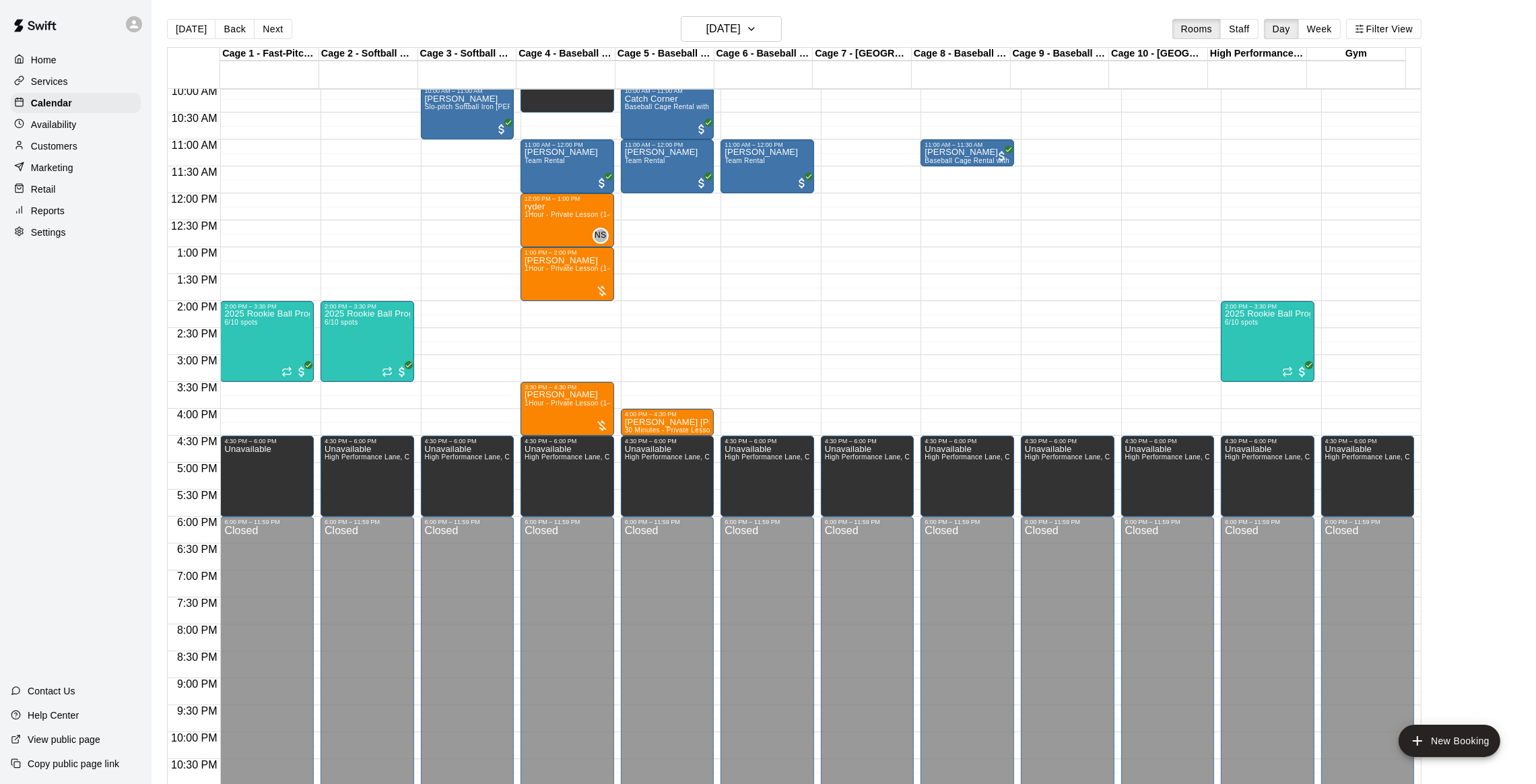
scroll to position [440, 0]
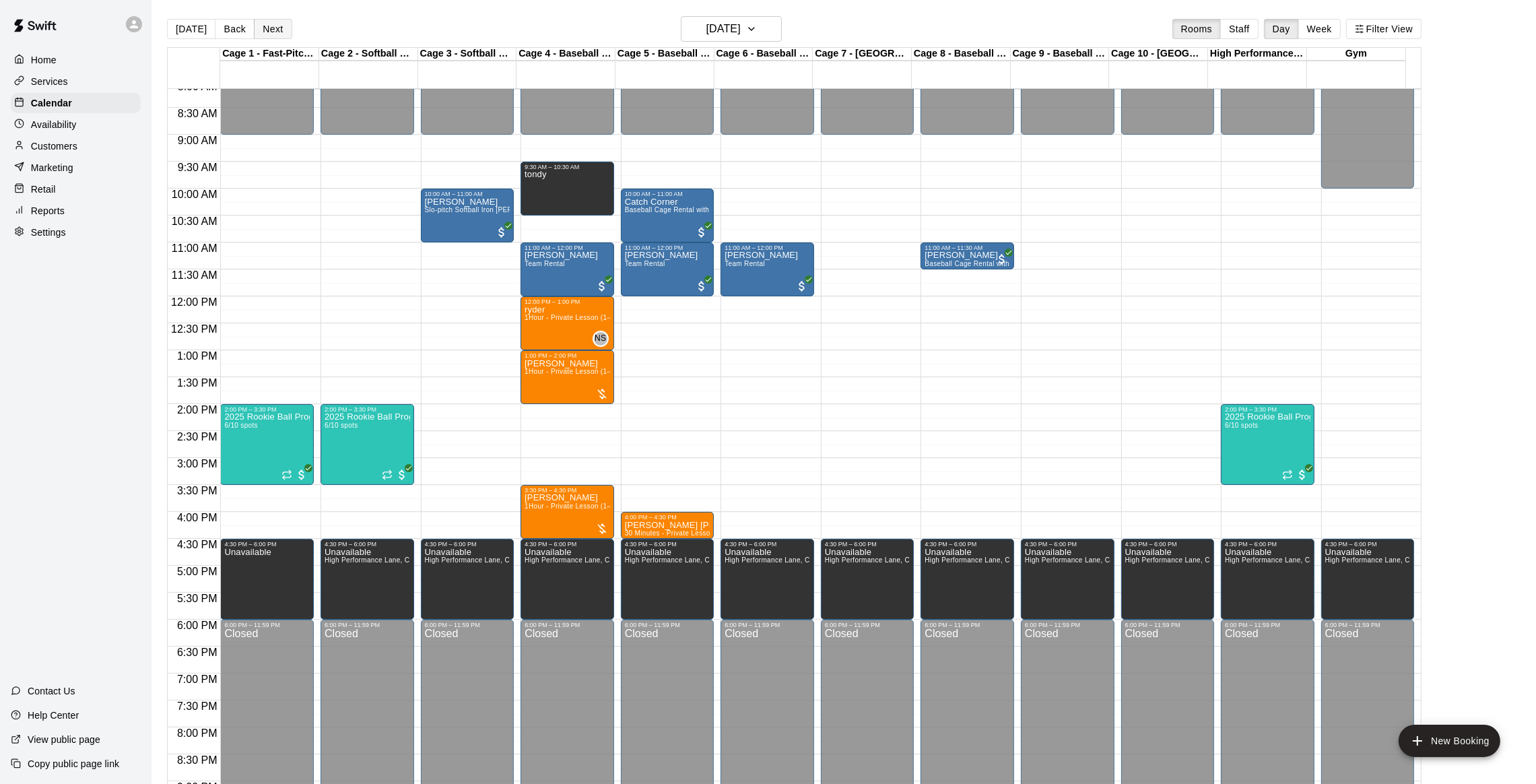
click at [268, 34] on button "Next" at bounding box center [273, 29] width 38 height 20
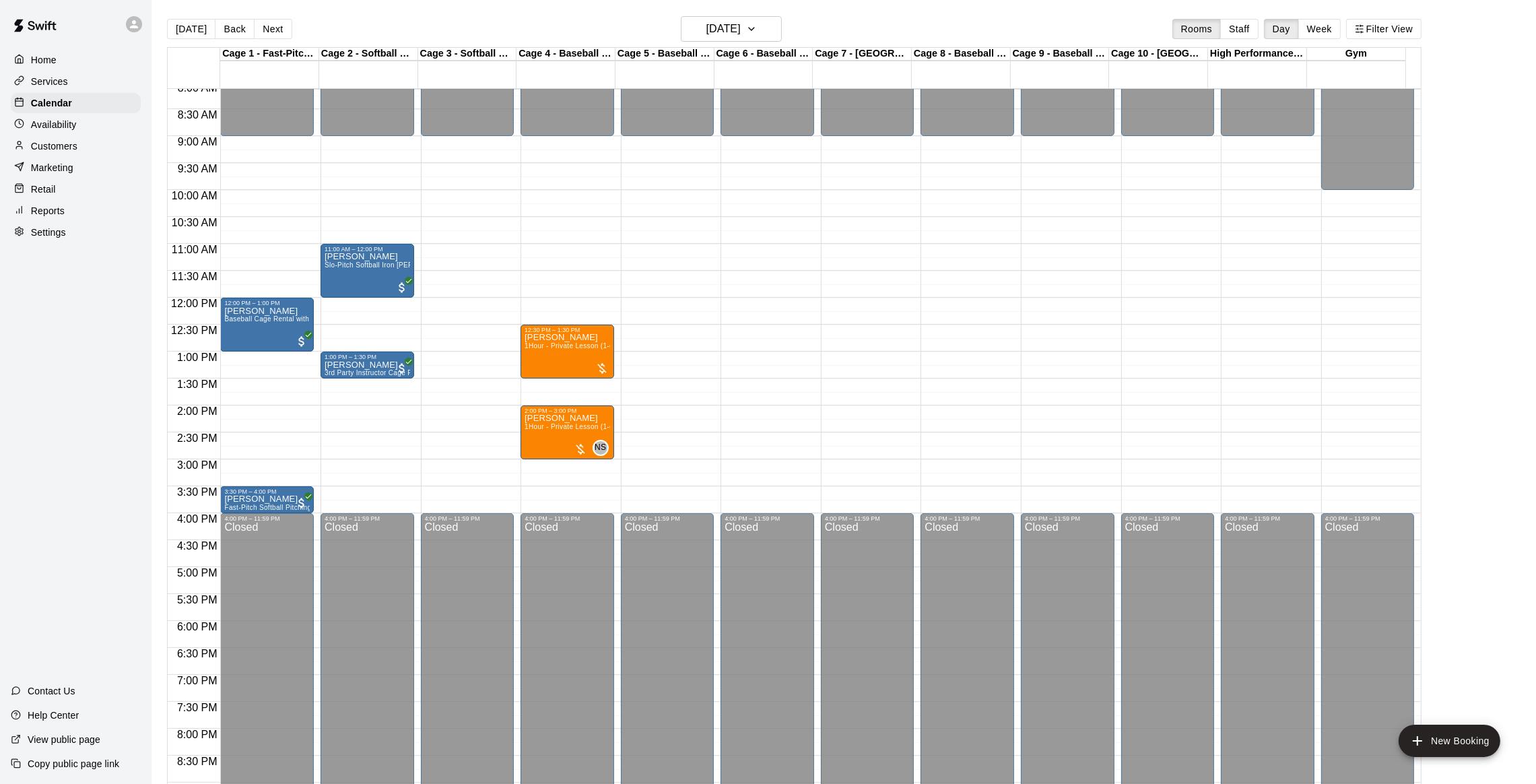
scroll to position [422, 0]
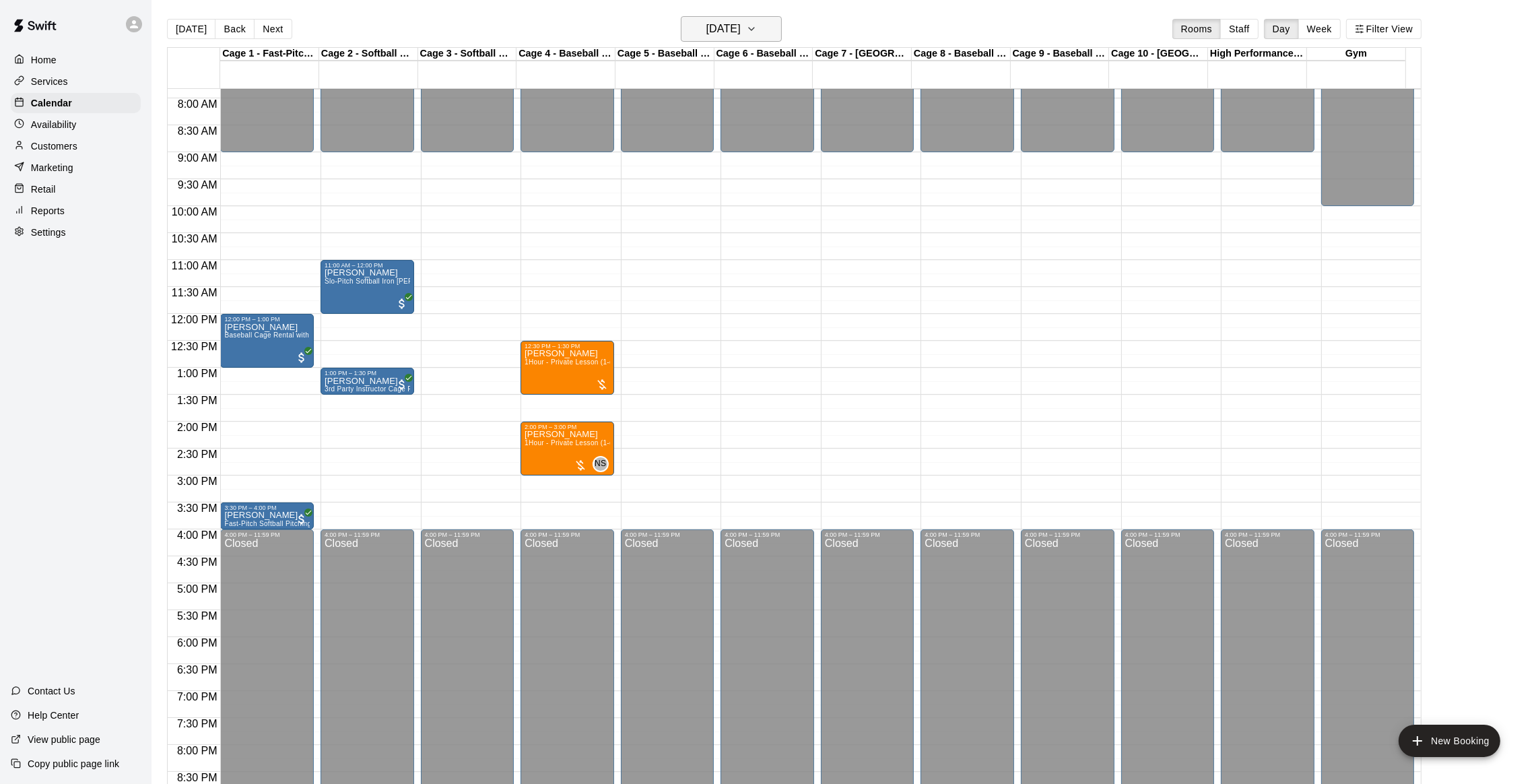
click at [731, 34] on h6 "[DATE]" at bounding box center [723, 29] width 34 height 19
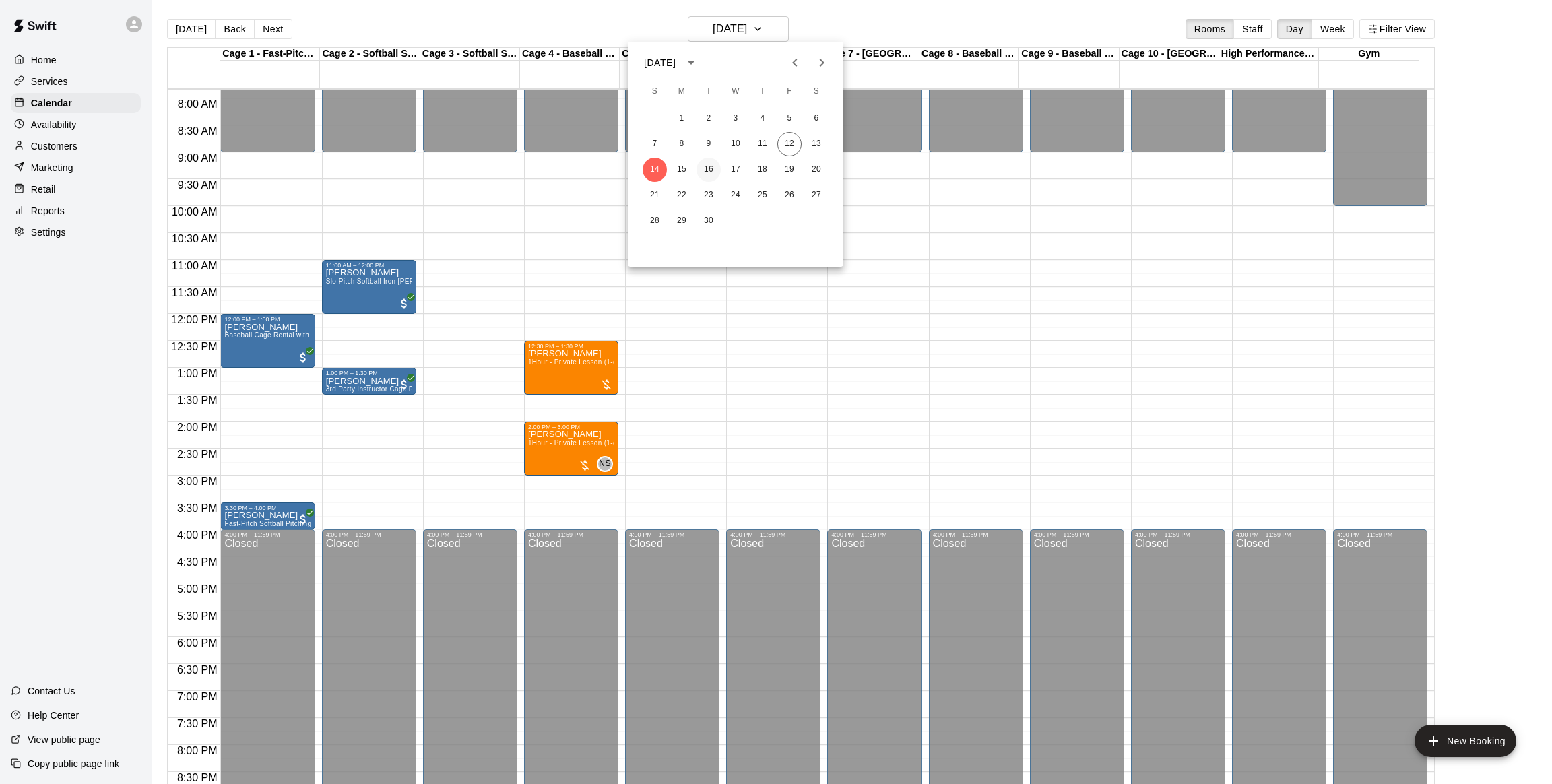
click at [705, 172] on button "16" at bounding box center [709, 170] width 25 height 25
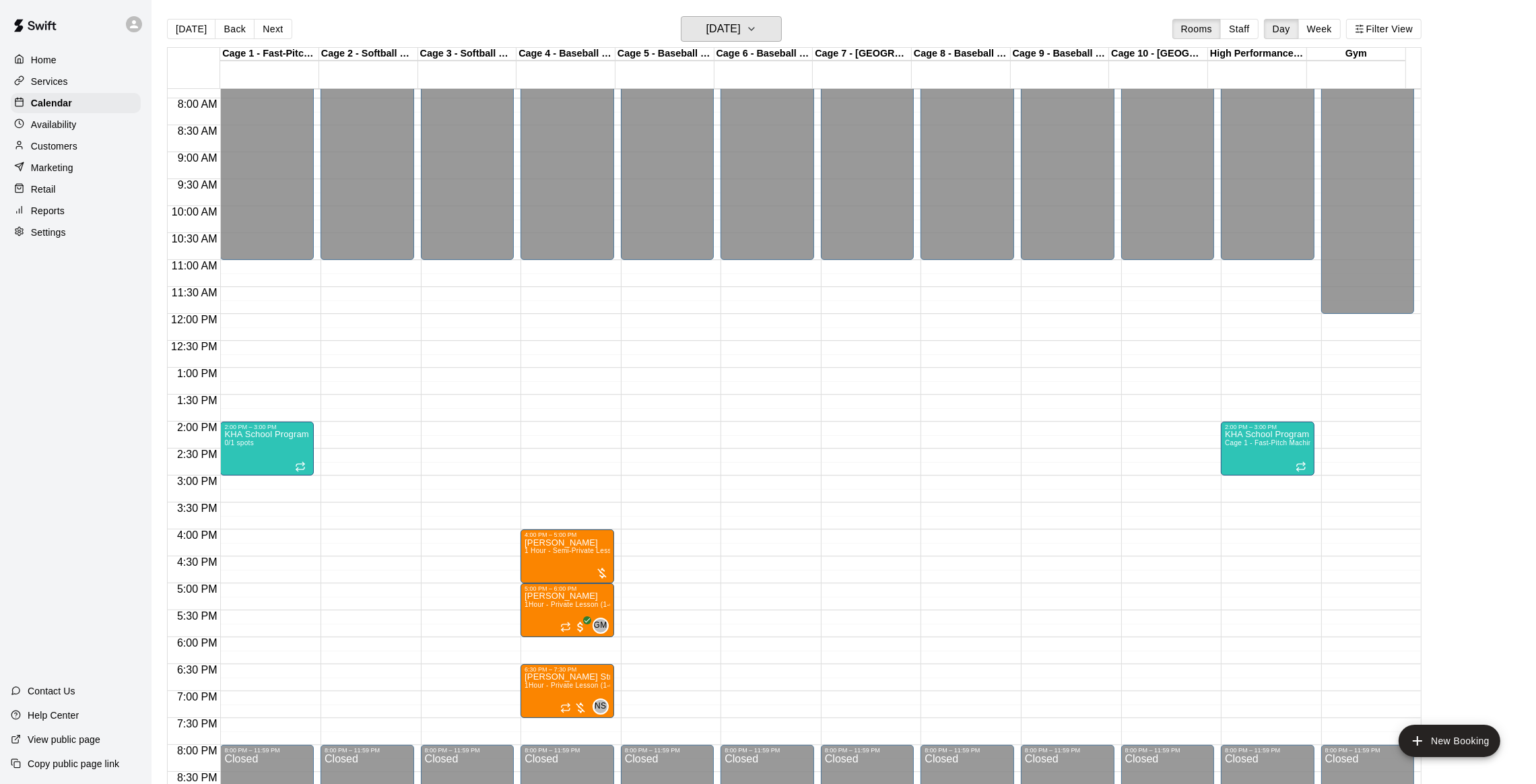
scroll to position [584, 0]
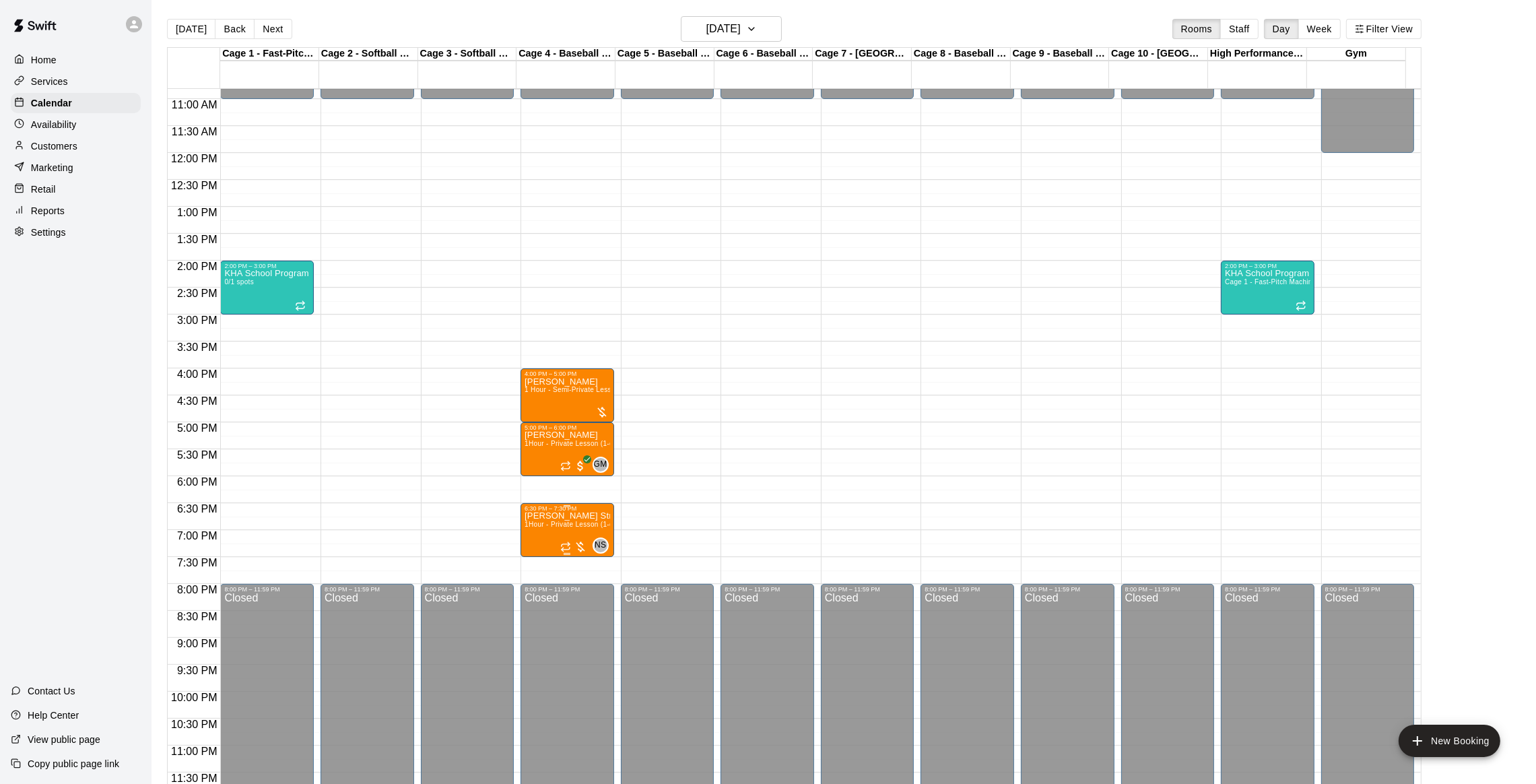
click at [576, 523] on span "1Hour - Private Lesson (1-on-1)" at bounding box center [575, 524] width 102 height 8
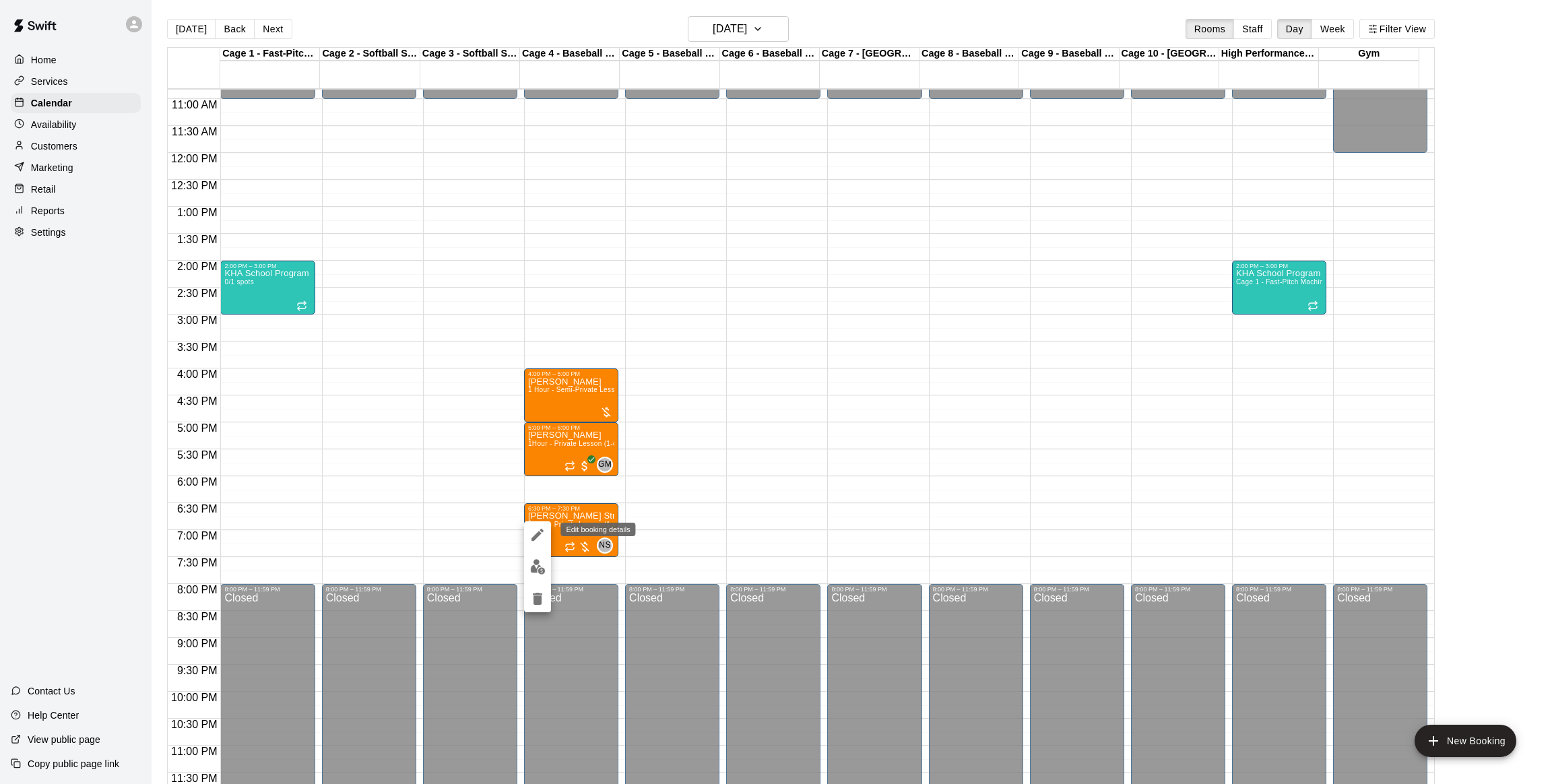
click at [543, 531] on icon "edit" at bounding box center [537, 534] width 12 height 12
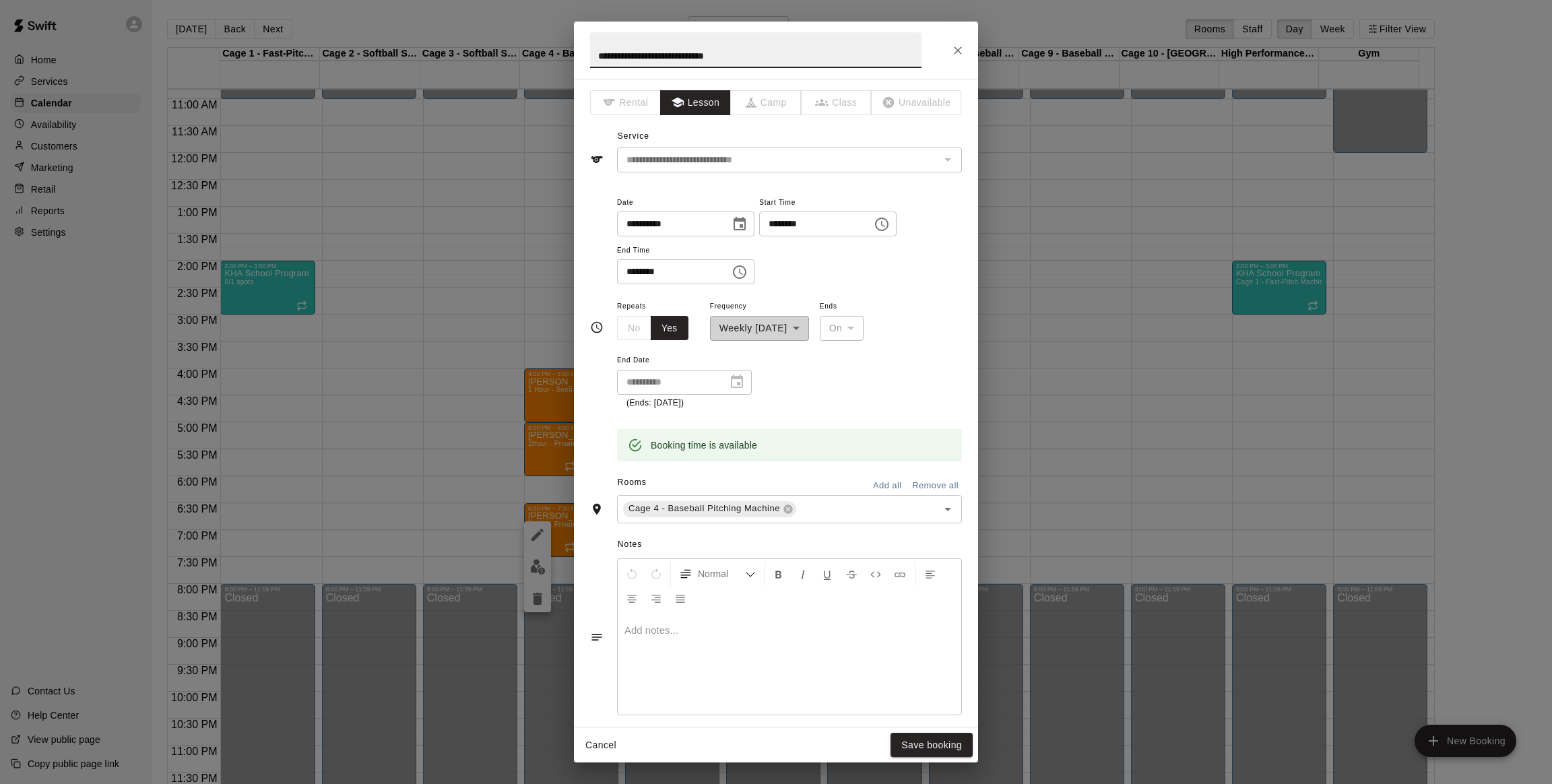
click at [807, 54] on input "**********" at bounding box center [756, 50] width 332 height 36
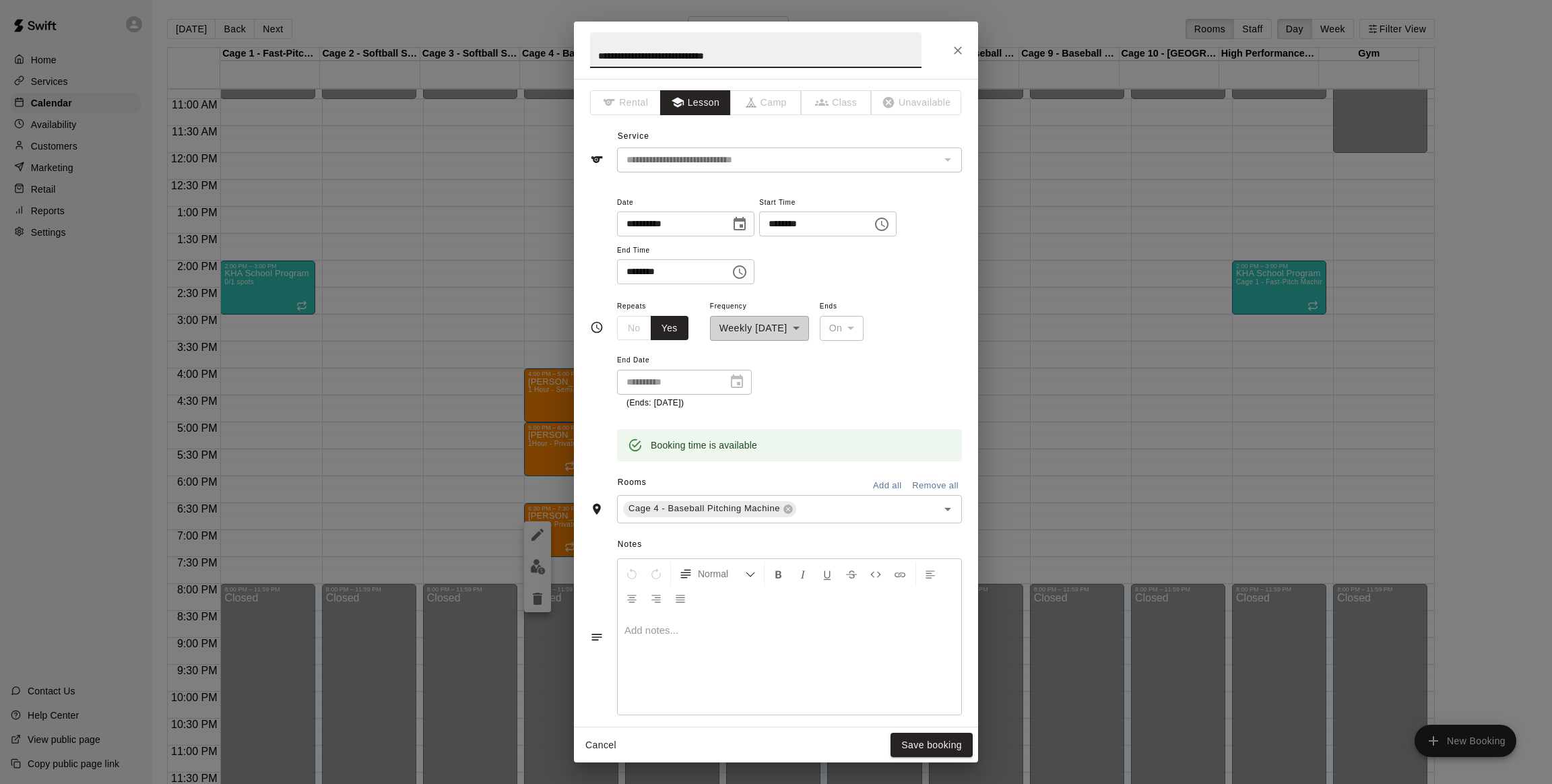
type input "*"
type input "**********"
click at [920, 735] on button "Save booking" at bounding box center [932, 745] width 82 height 25
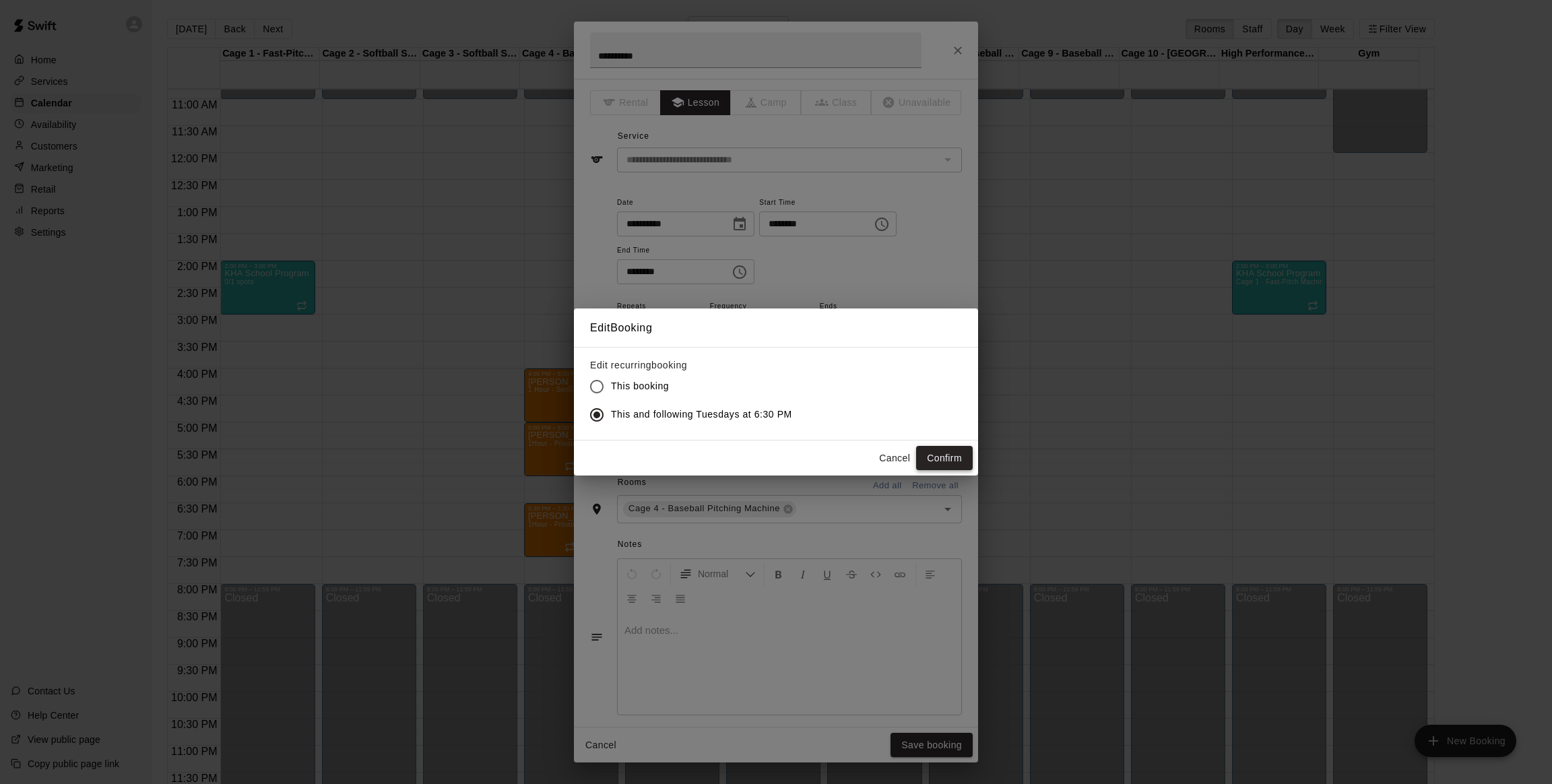
click at [946, 458] on button "Confirm" at bounding box center [944, 458] width 57 height 25
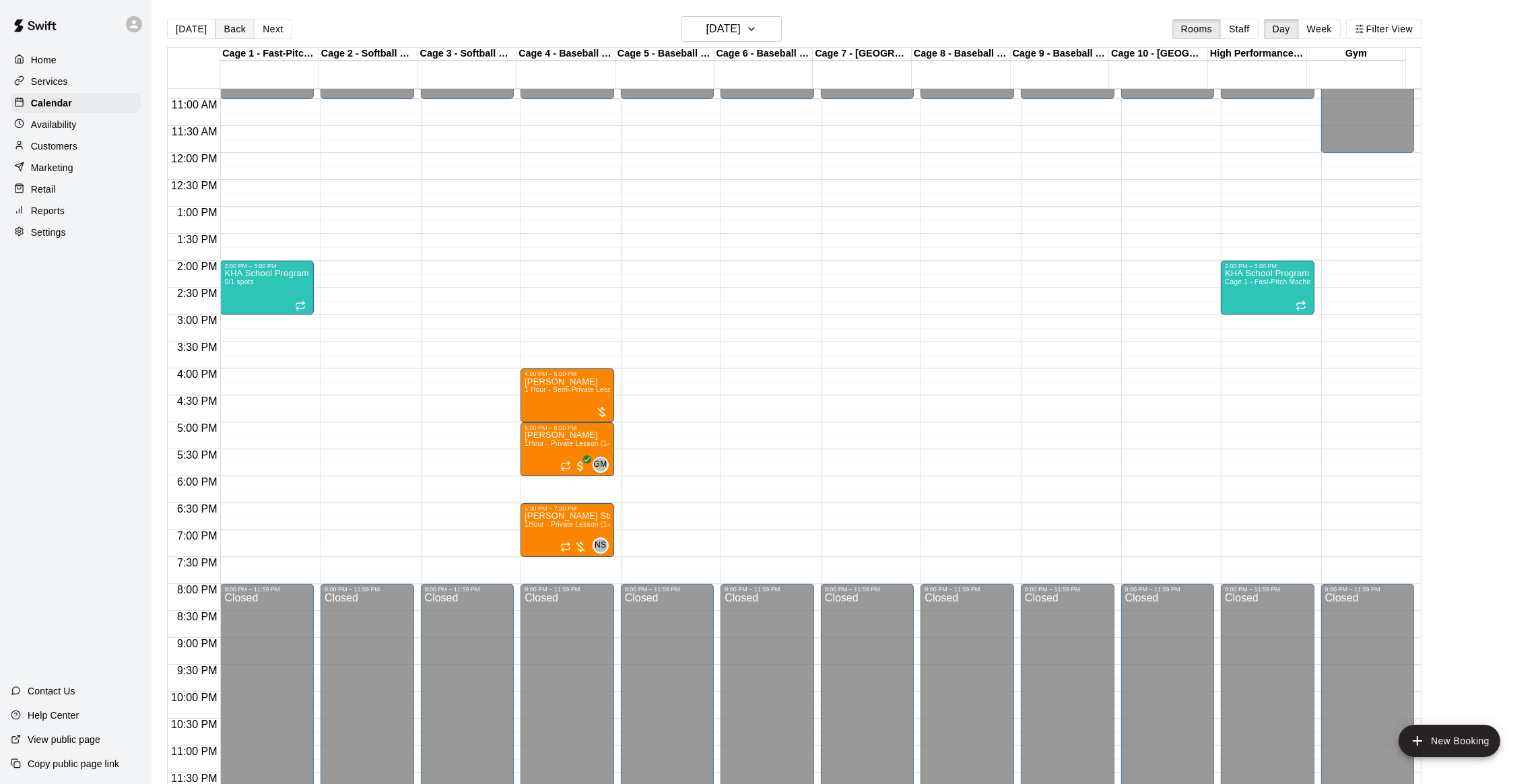
click at [228, 25] on button "Back" at bounding box center [235, 29] width 40 height 20
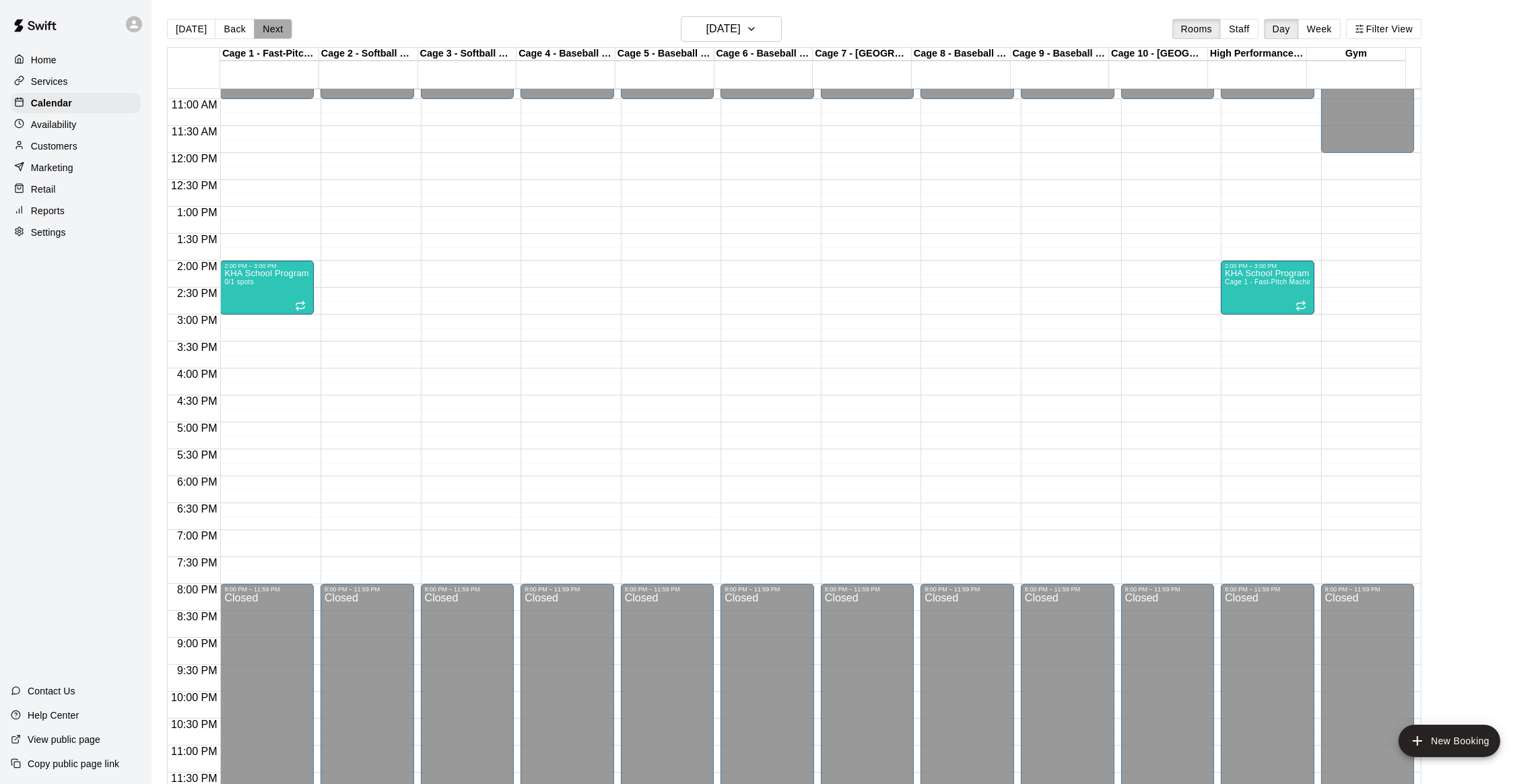
click at [284, 27] on button "Next" at bounding box center [273, 29] width 38 height 20
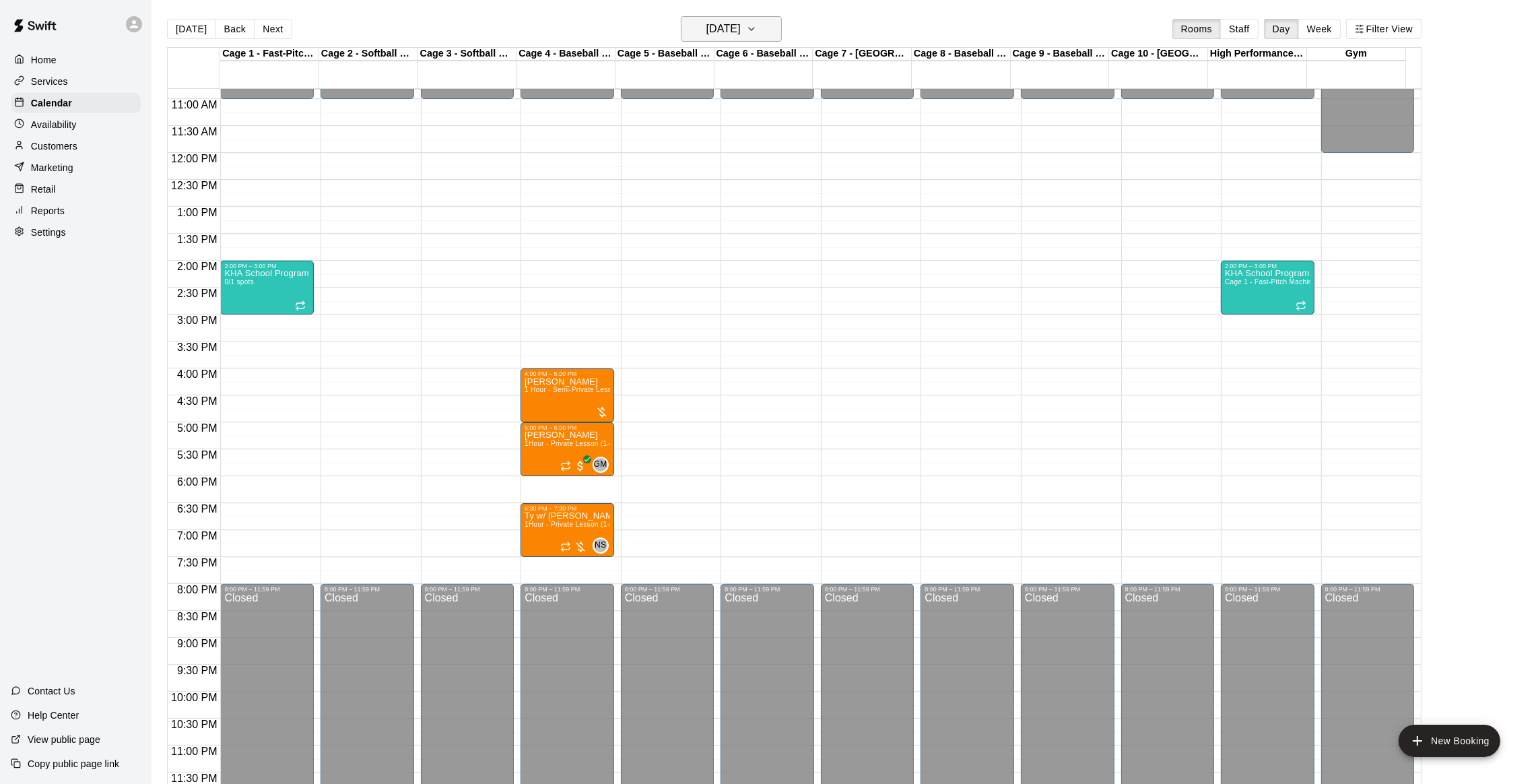
click at [741, 30] on h6 "Tuesday Sep 16" at bounding box center [723, 29] width 34 height 19
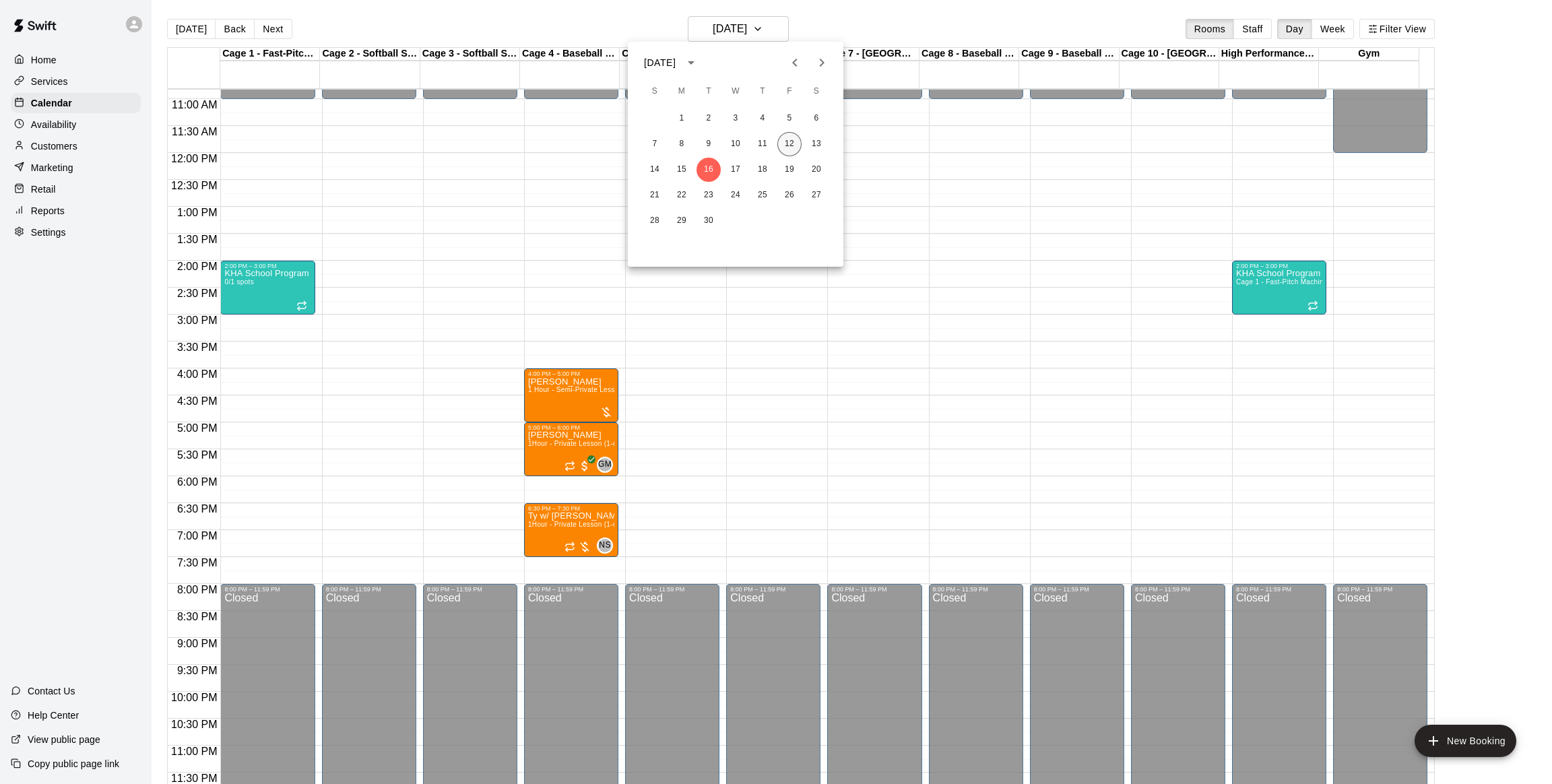
click at [798, 145] on button "12" at bounding box center [789, 144] width 25 height 25
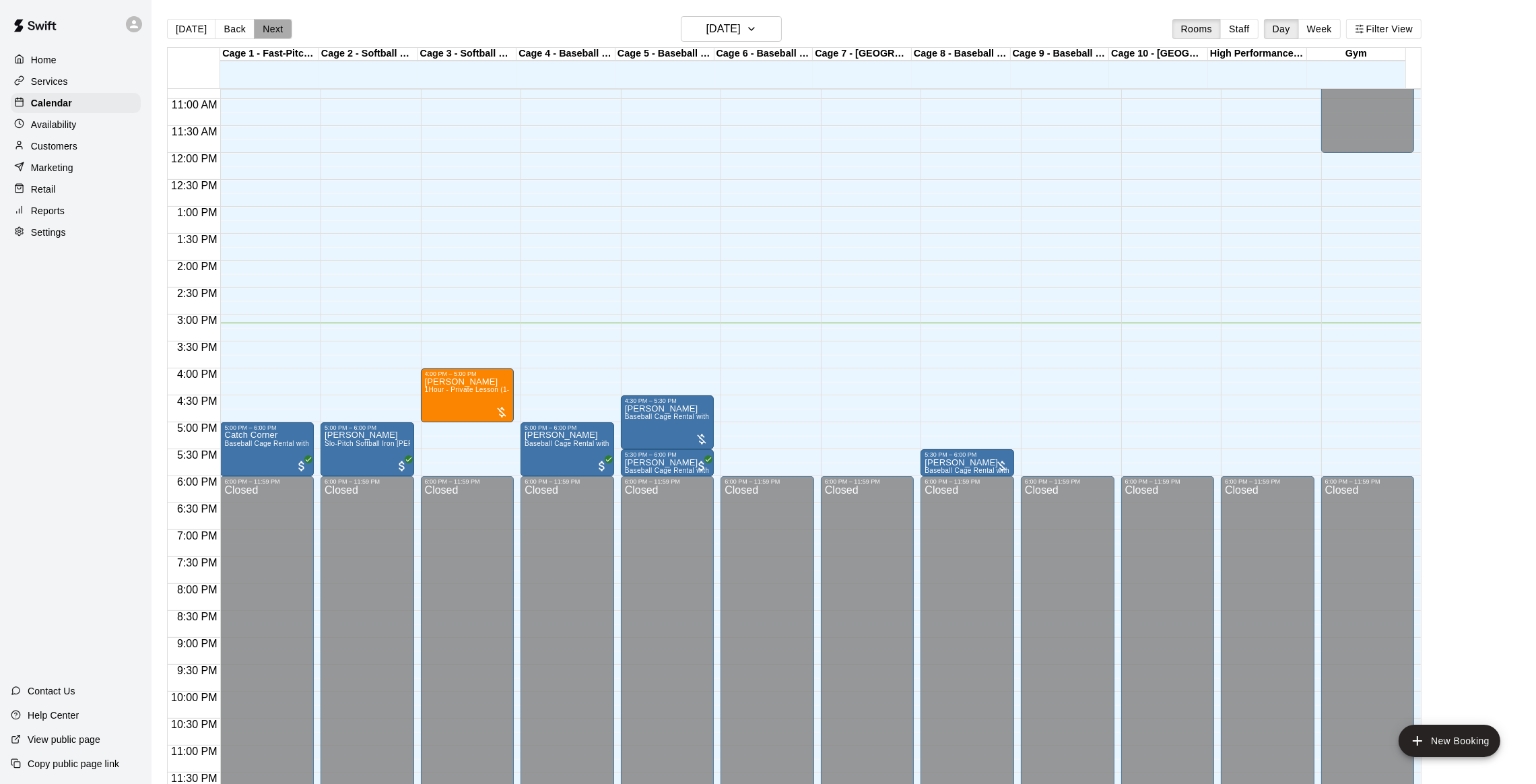
click at [266, 38] on button "Next" at bounding box center [273, 29] width 38 height 20
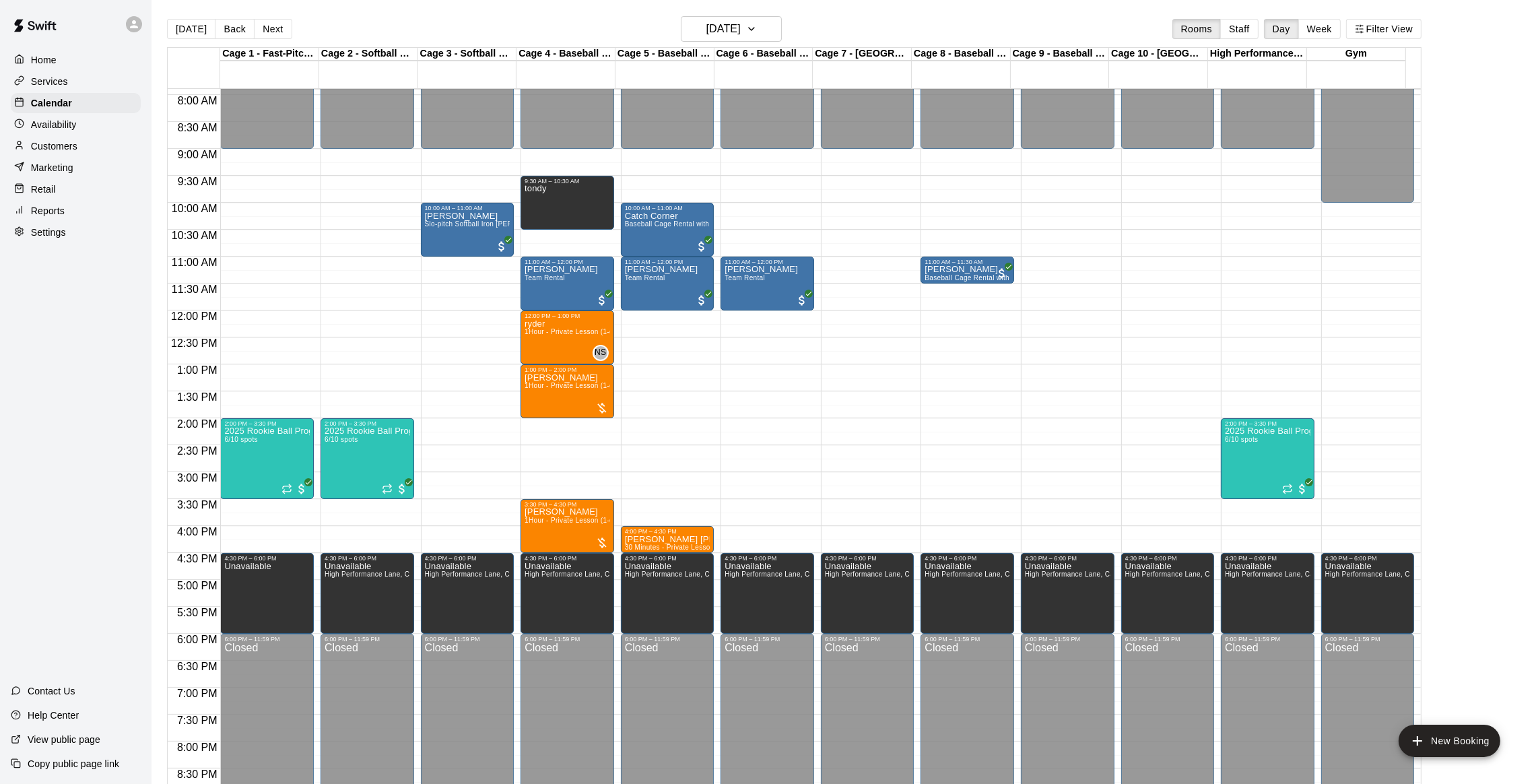
scroll to position [425, 0]
click at [564, 397] on div "Elishka Pek 1Hour - Private Lesson (1-on-1)" at bounding box center [568, 765] width 85 height 784
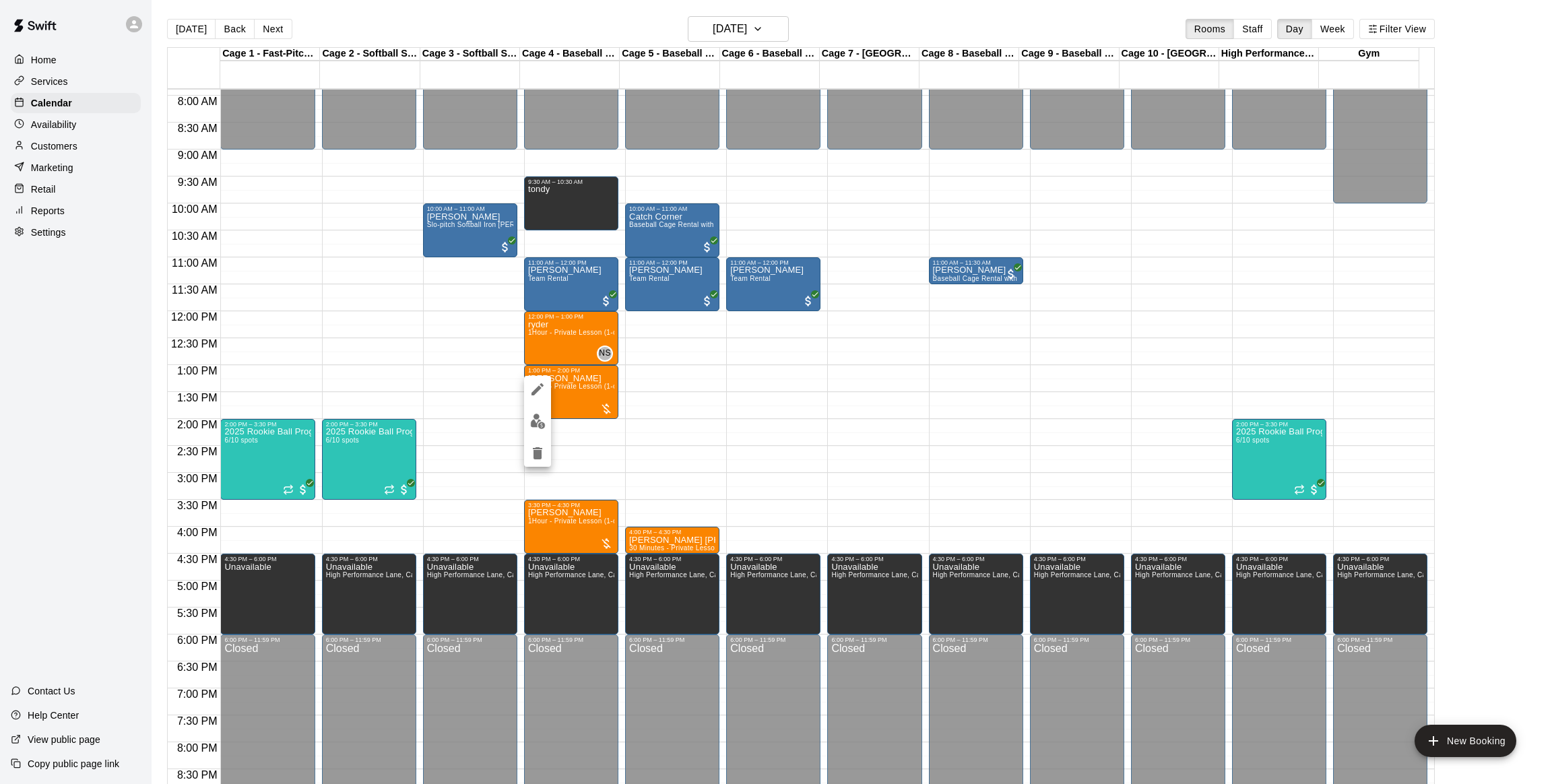
click at [532, 425] on img "edit" at bounding box center [538, 421] width 15 height 15
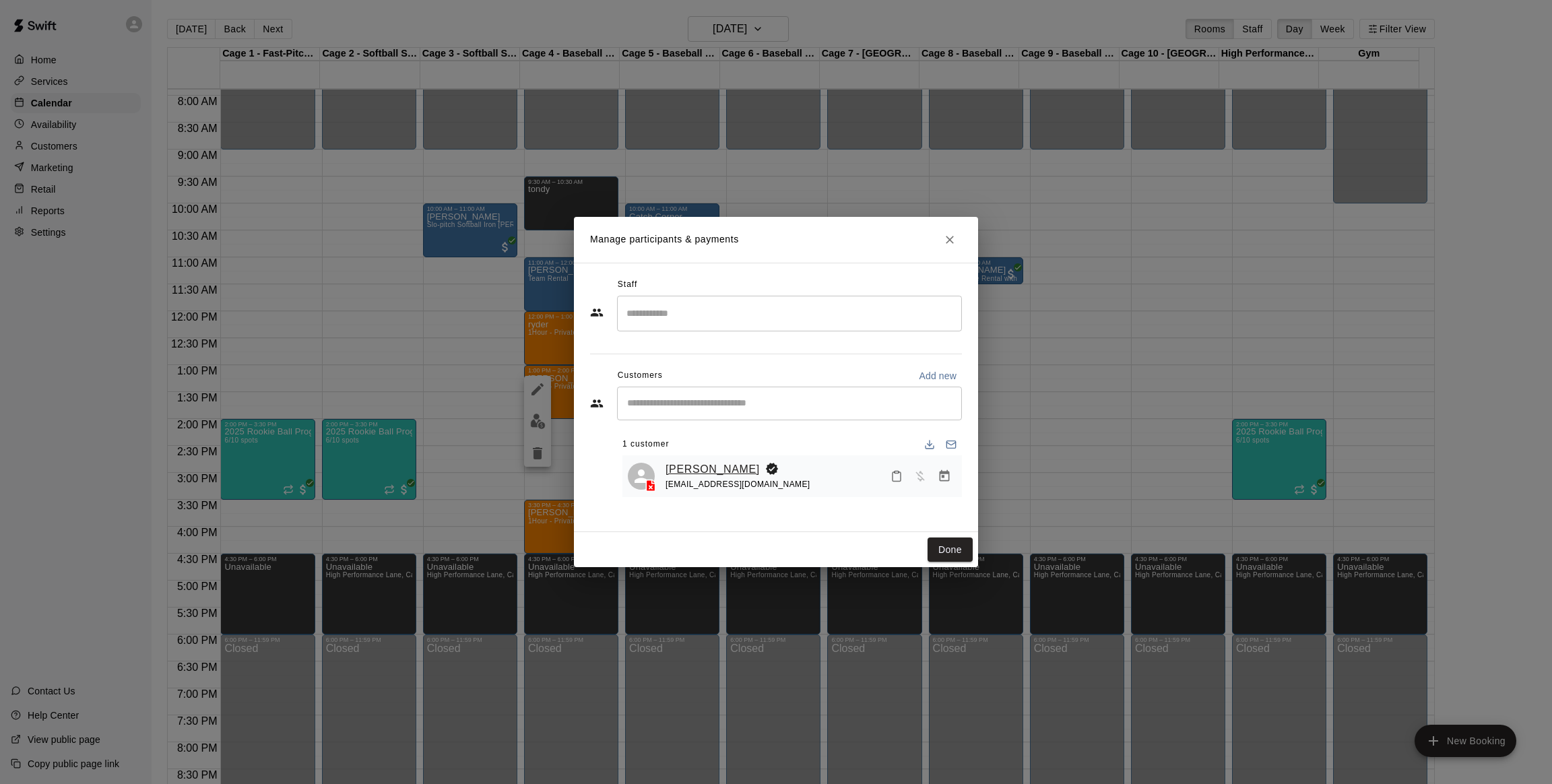
click at [709, 465] on link "[PERSON_NAME]" at bounding box center [713, 469] width 95 height 18
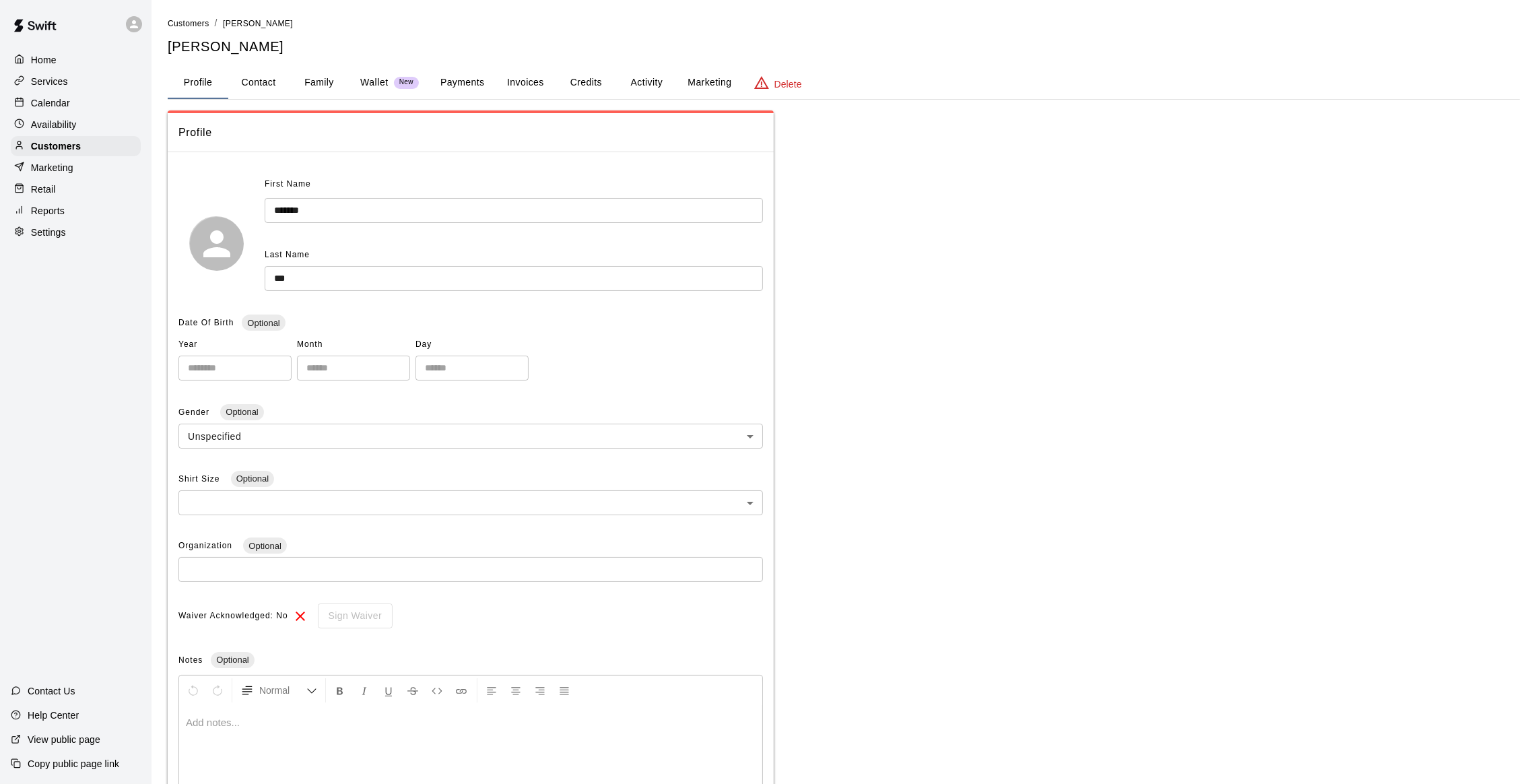
click at [631, 76] on button "Activity" at bounding box center [646, 83] width 60 height 32
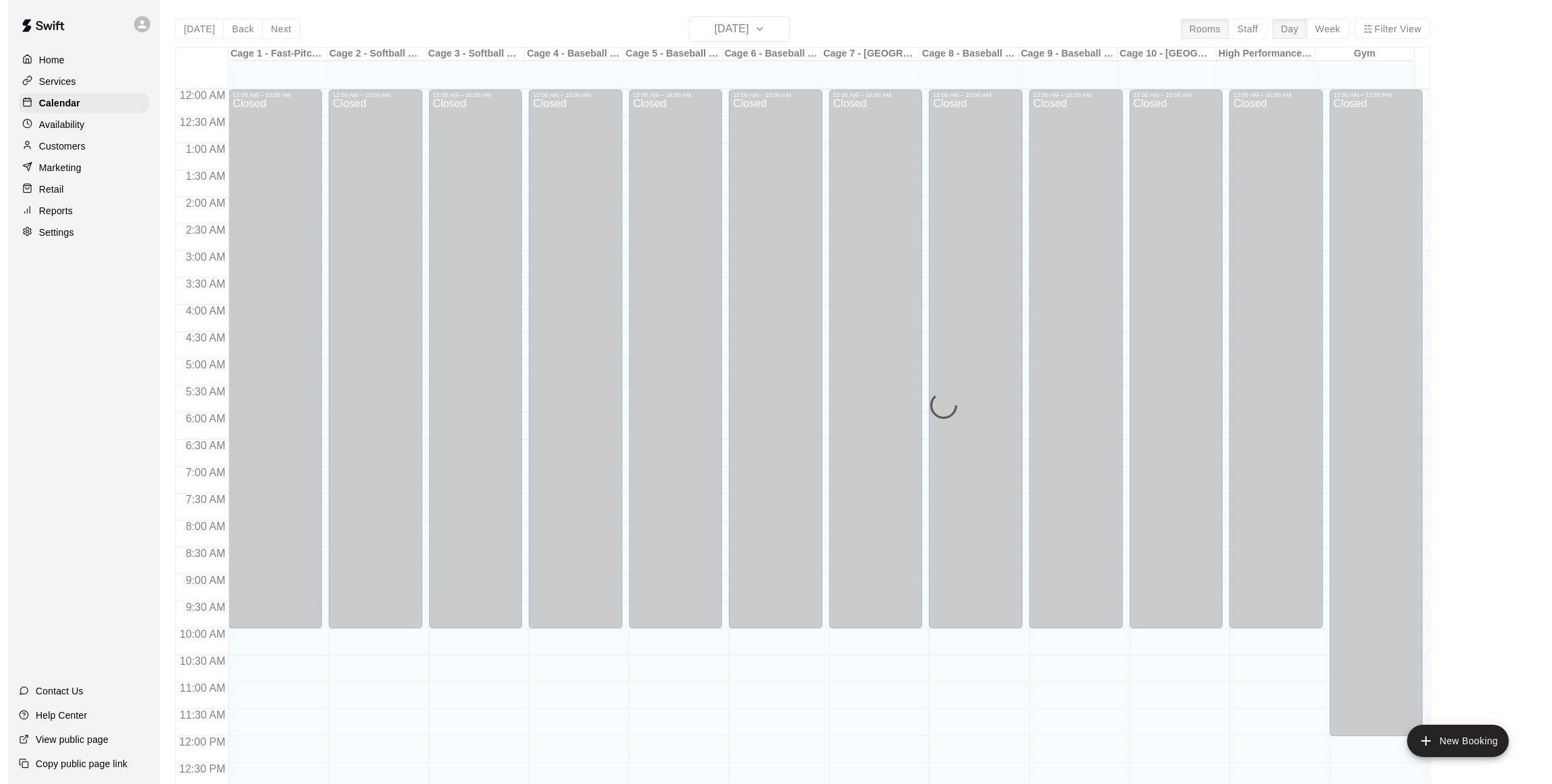
scroll to position [543, 0]
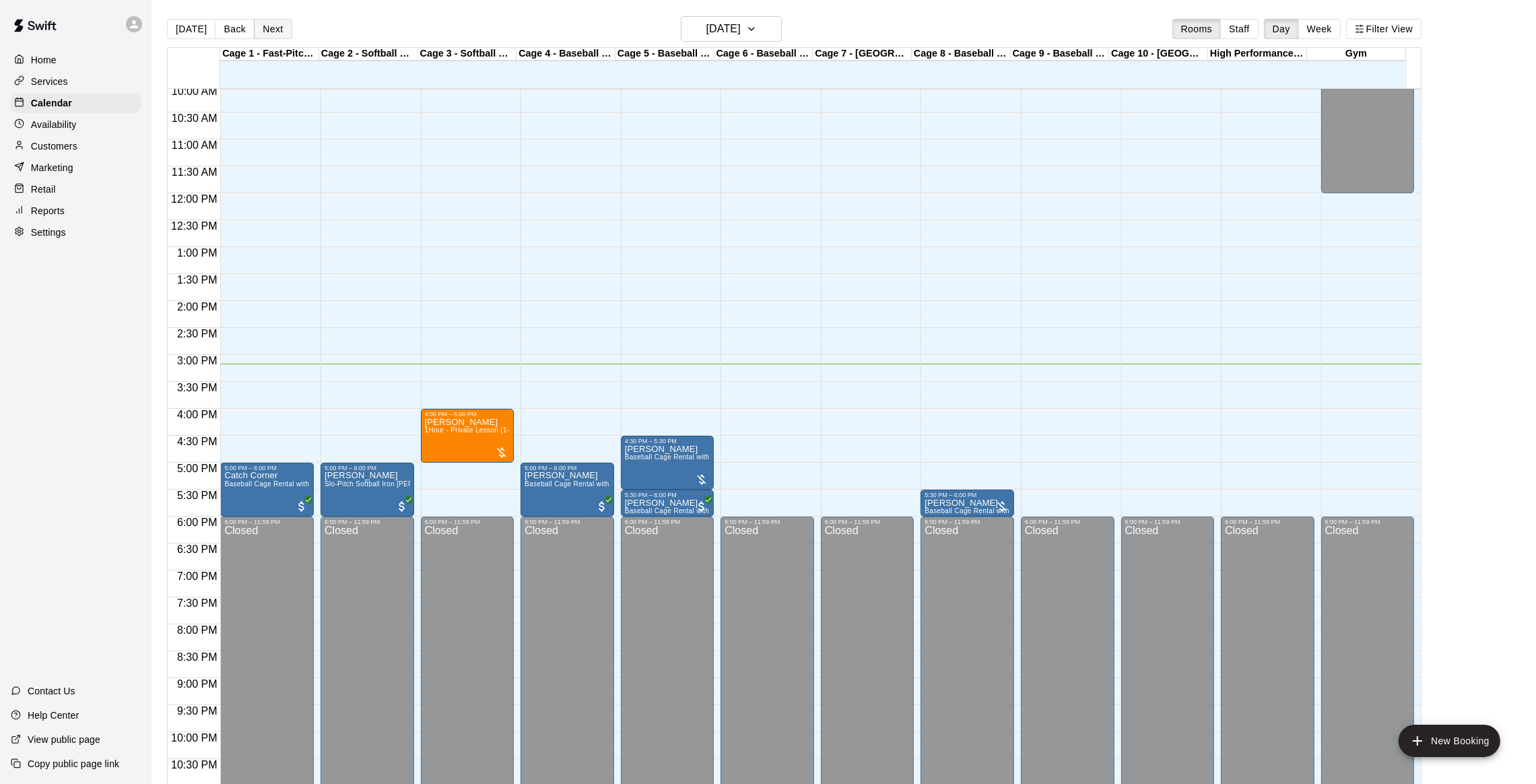
click at [261, 21] on button "Next" at bounding box center [273, 29] width 38 height 20
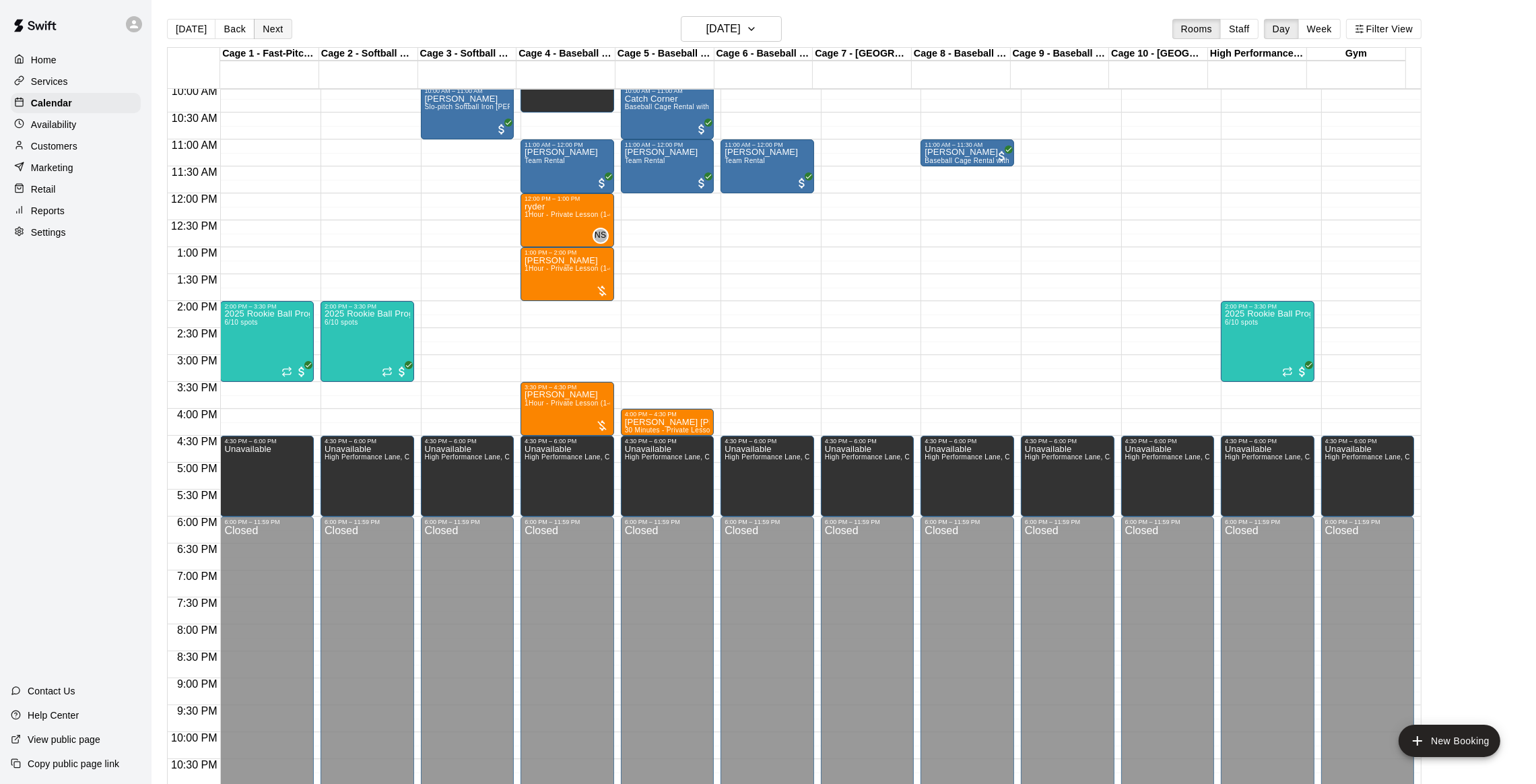
click at [270, 28] on button "Next" at bounding box center [273, 29] width 38 height 20
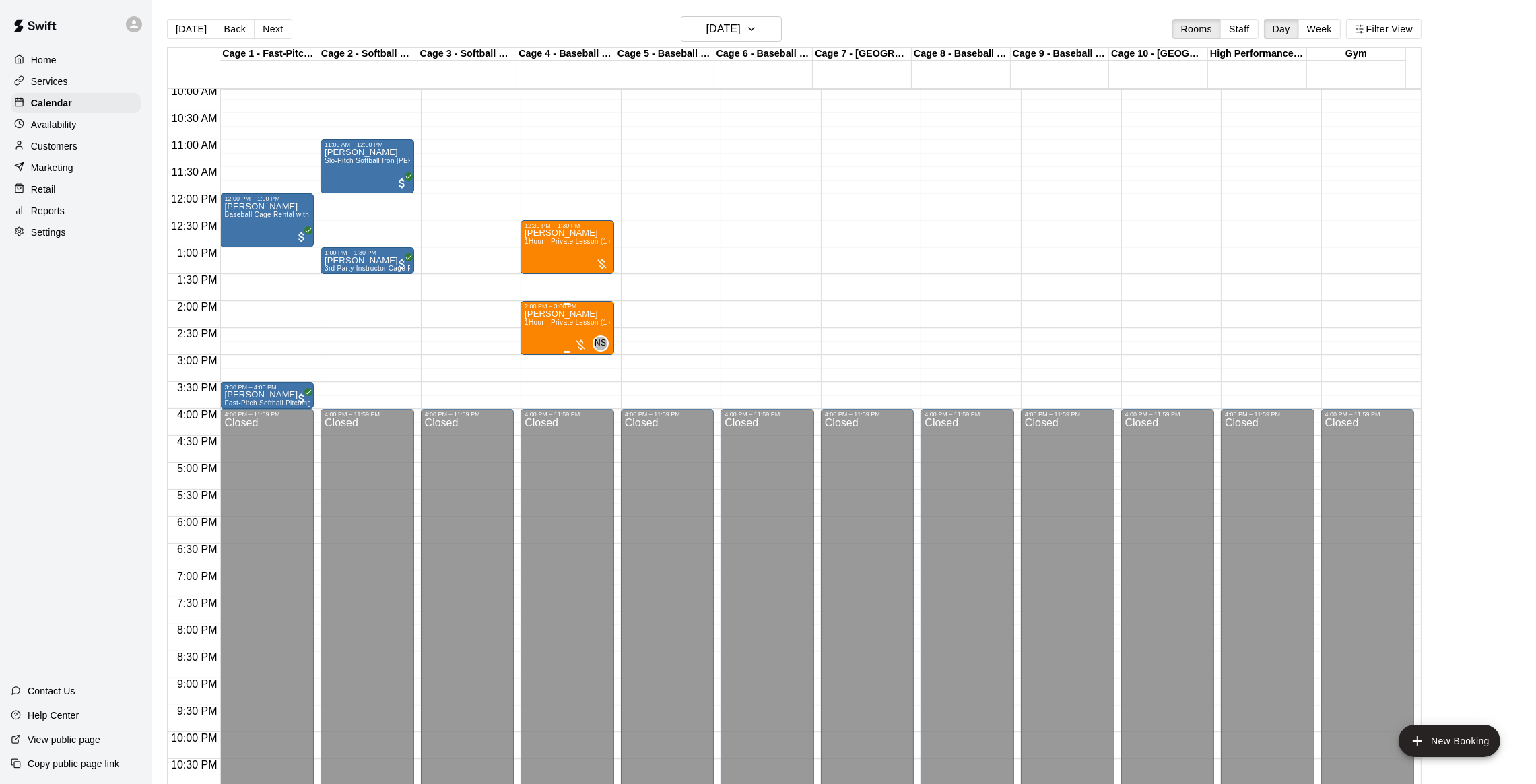
click at [521, 315] on div "2:00 PM – 3:00 PM Dana Winton 1Hour - Private Lesson (1-on-1) NS 0" at bounding box center [568, 328] width 94 height 54
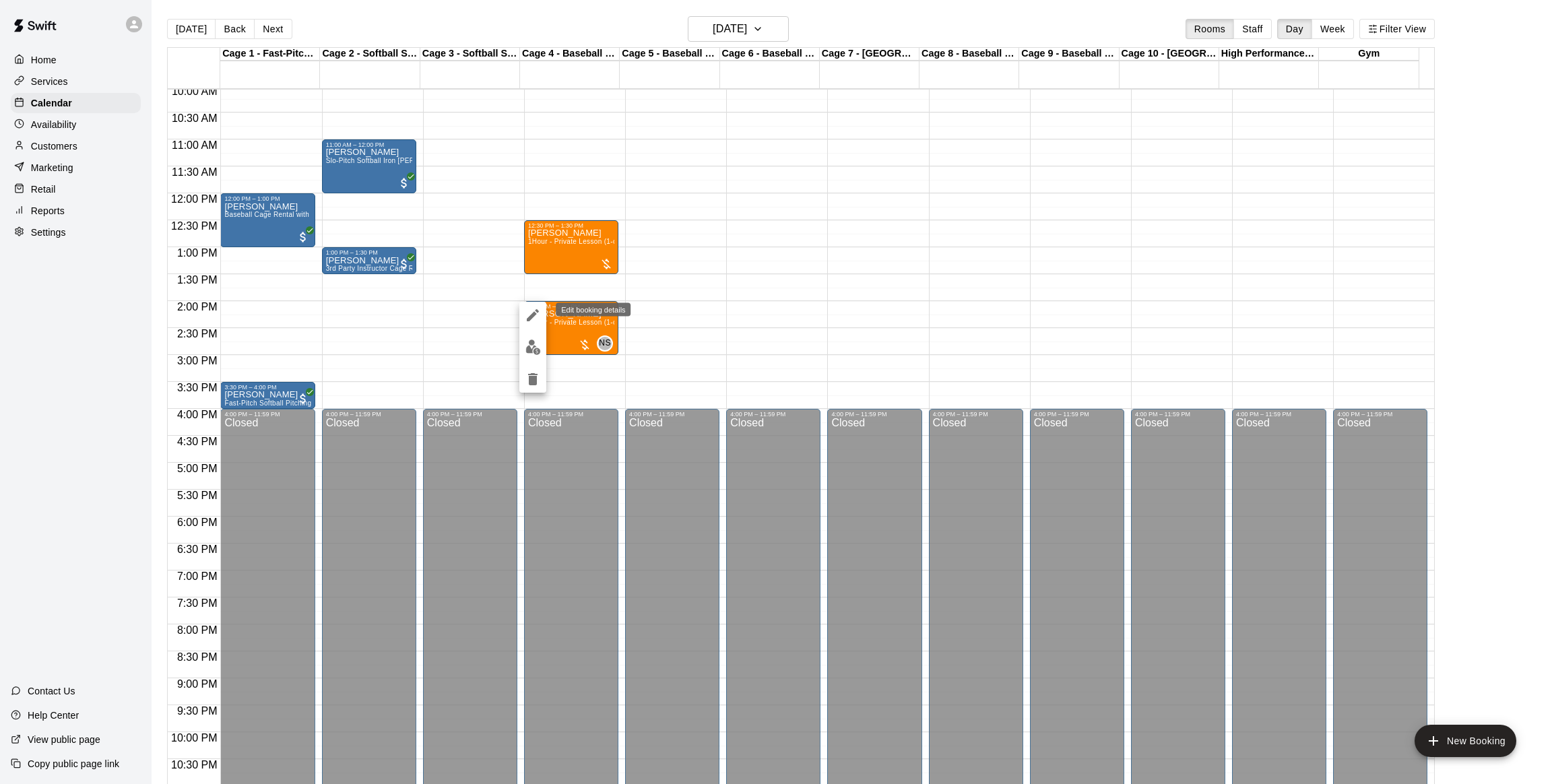
click at [536, 312] on icon "edit" at bounding box center [533, 315] width 16 height 16
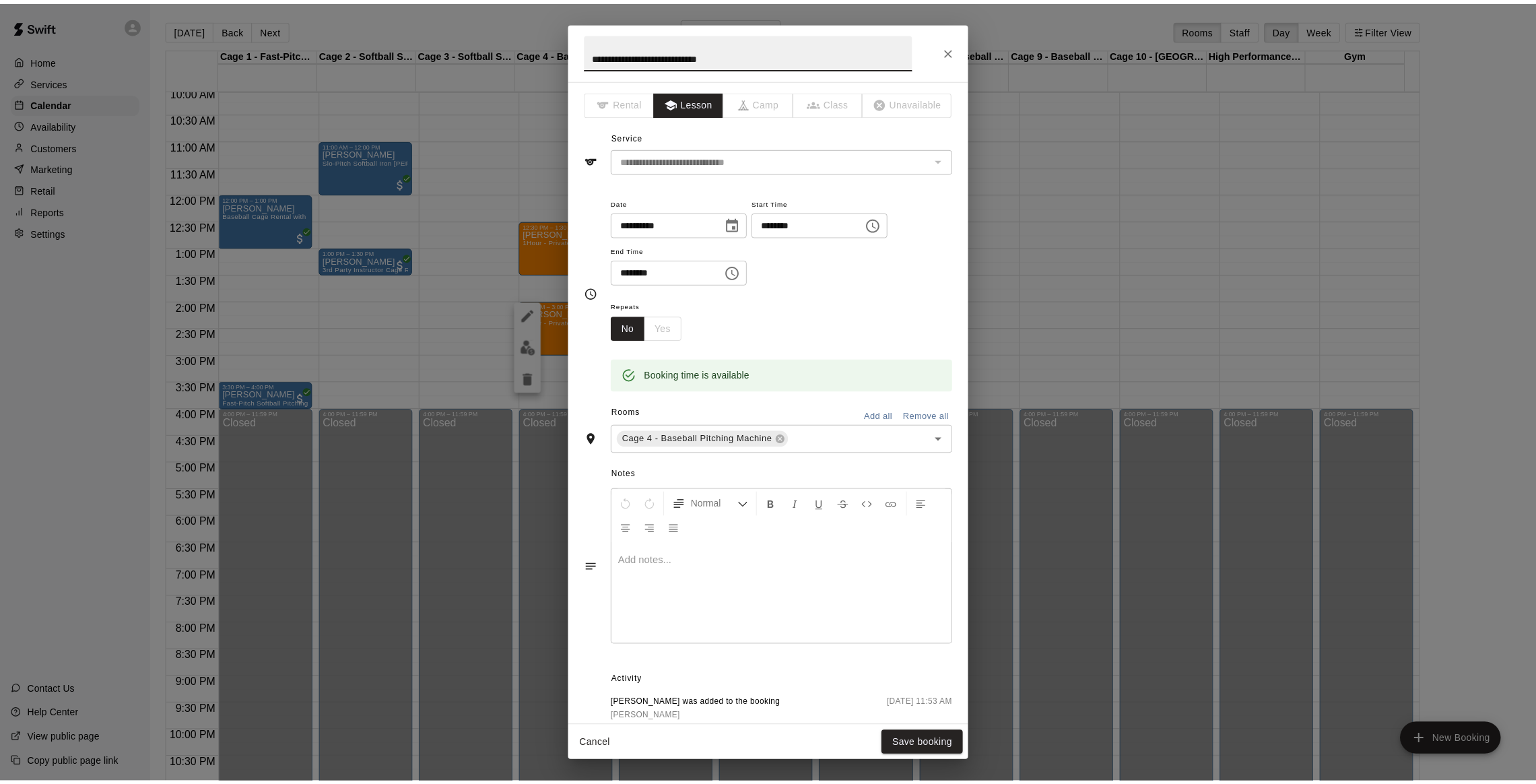
scroll to position [112, 0]
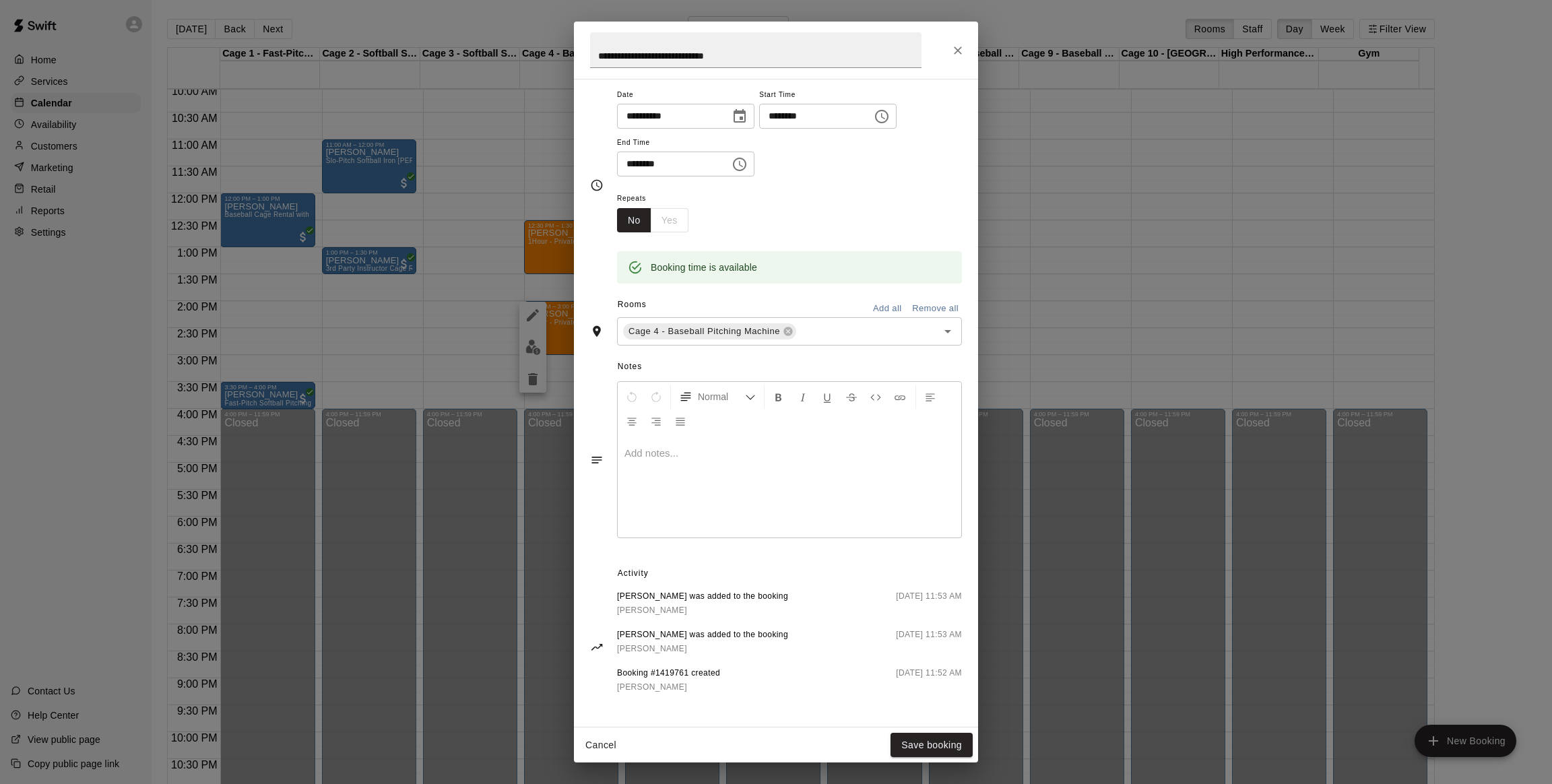
click at [1105, 149] on div "**********" at bounding box center [776, 392] width 1552 height 784
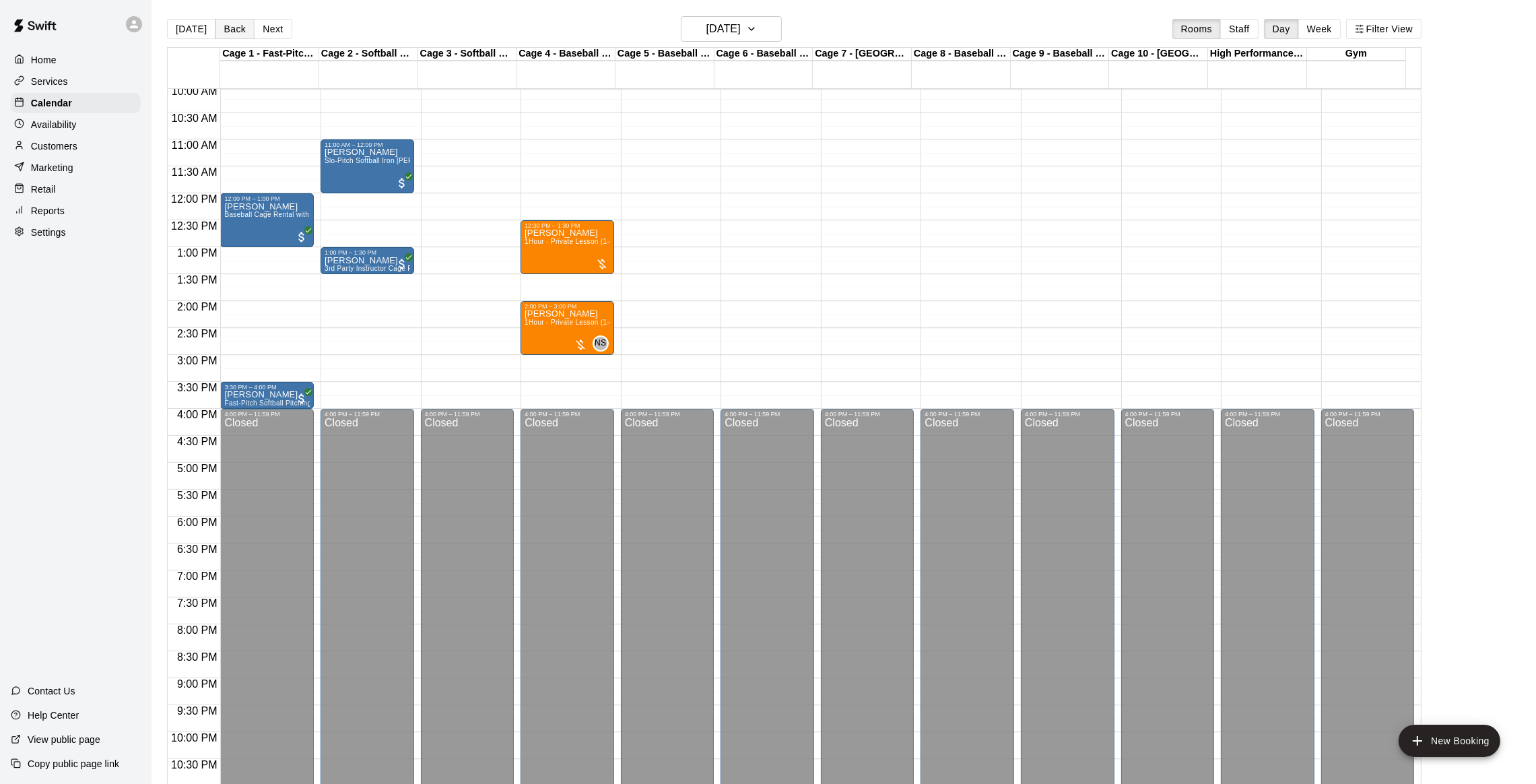
click at [219, 26] on button "Back" at bounding box center [235, 29] width 40 height 20
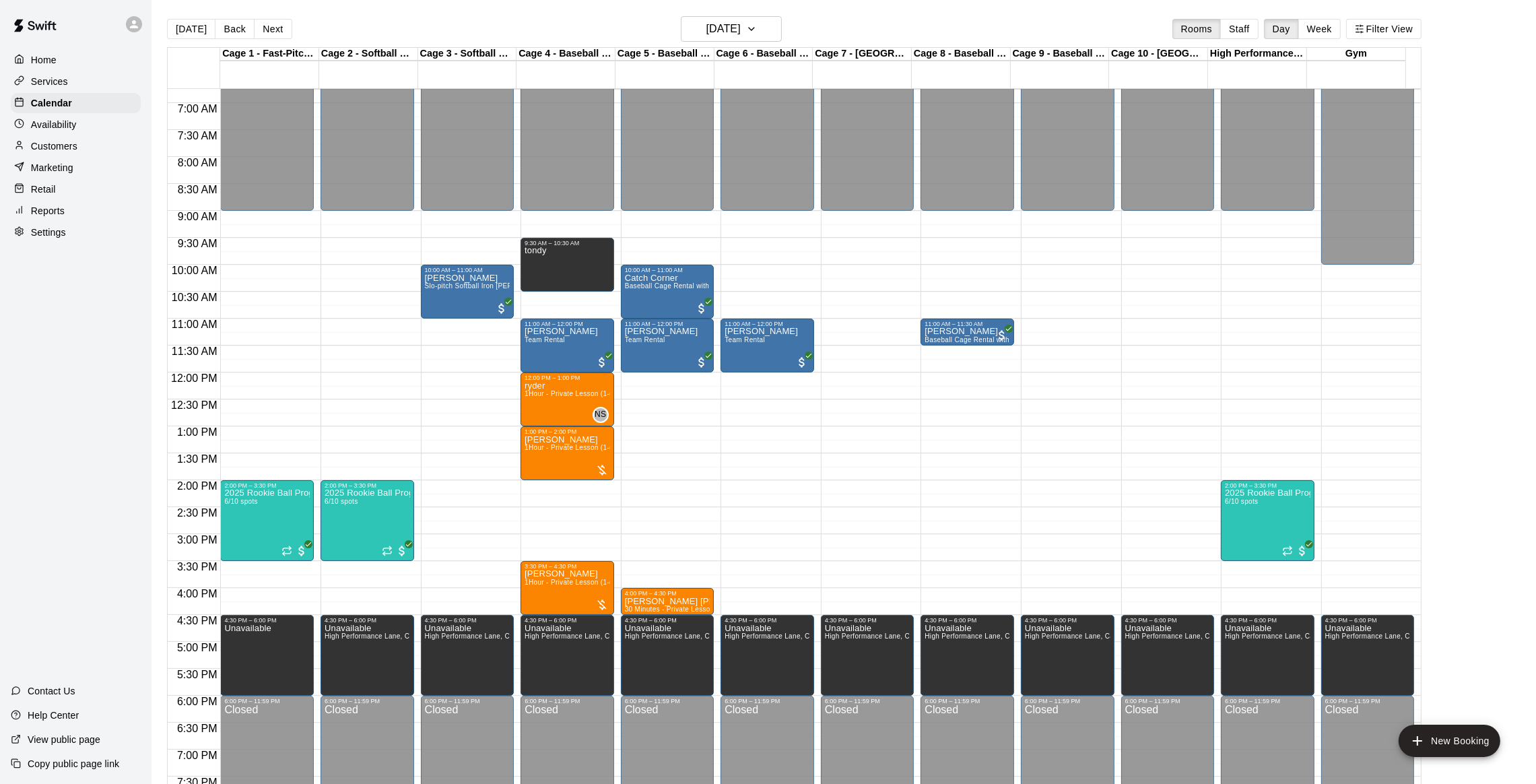
scroll to position [362, 0]
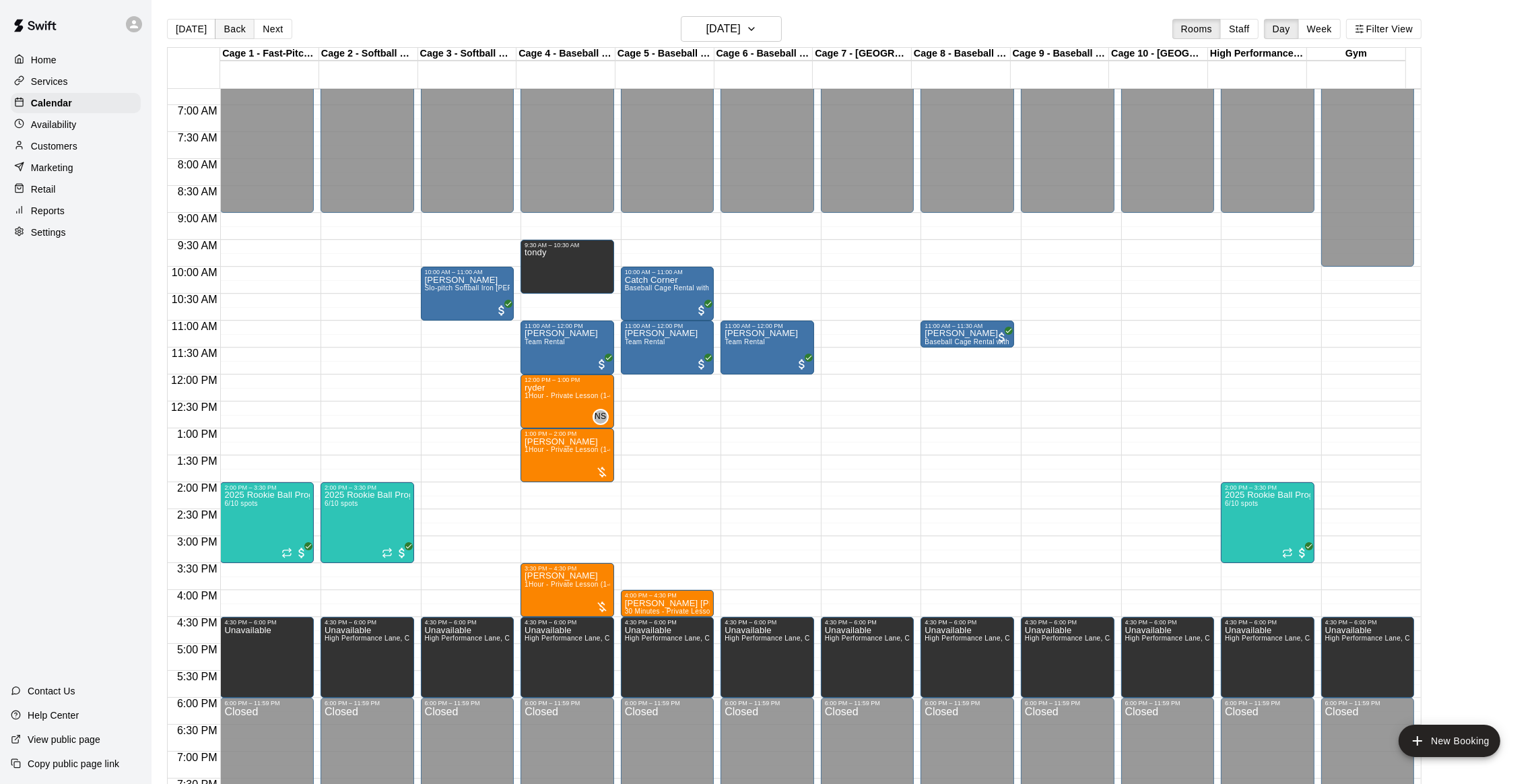
click at [245, 30] on button "Back" at bounding box center [235, 29] width 40 height 20
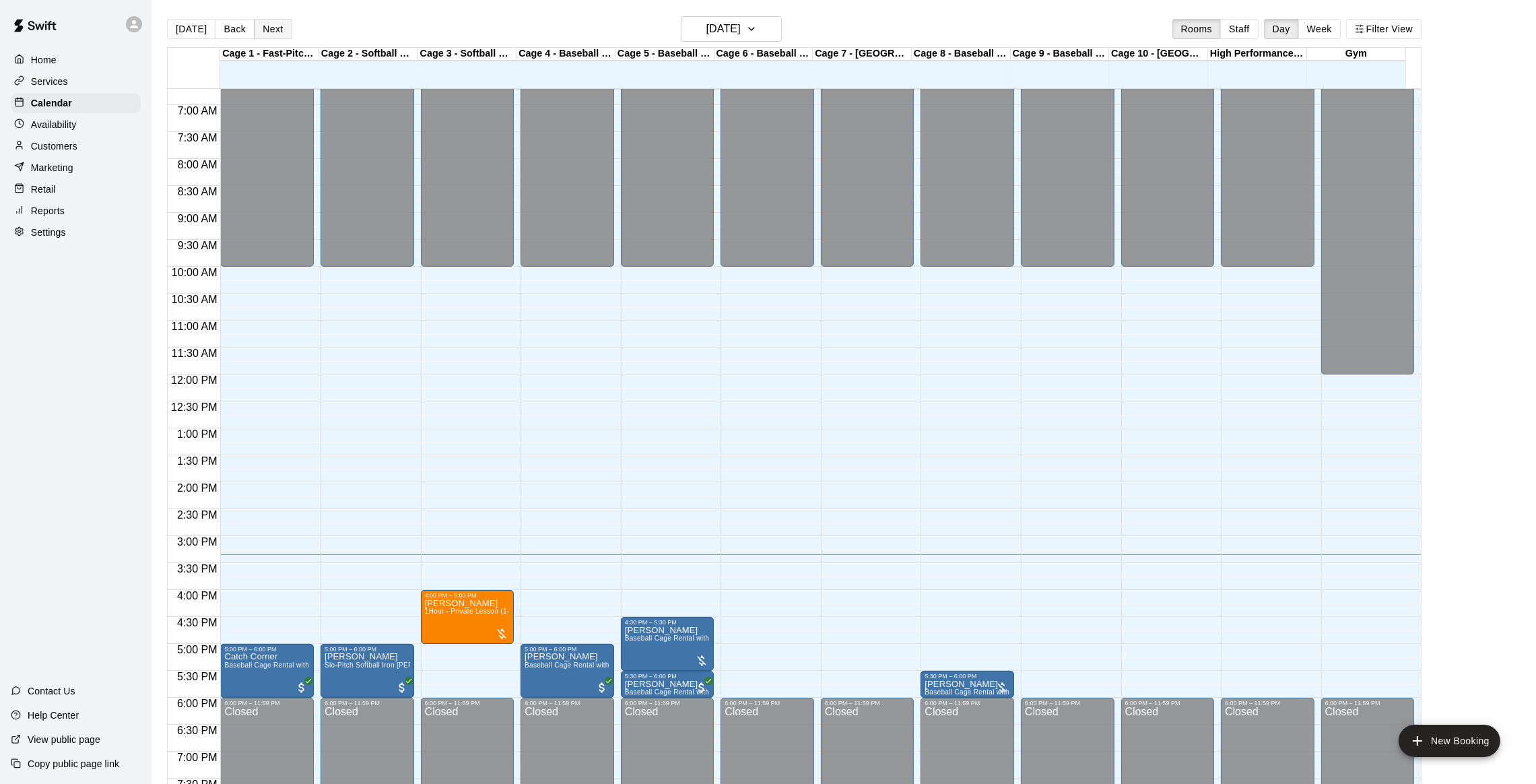
click at [273, 26] on button "Next" at bounding box center [273, 29] width 38 height 20
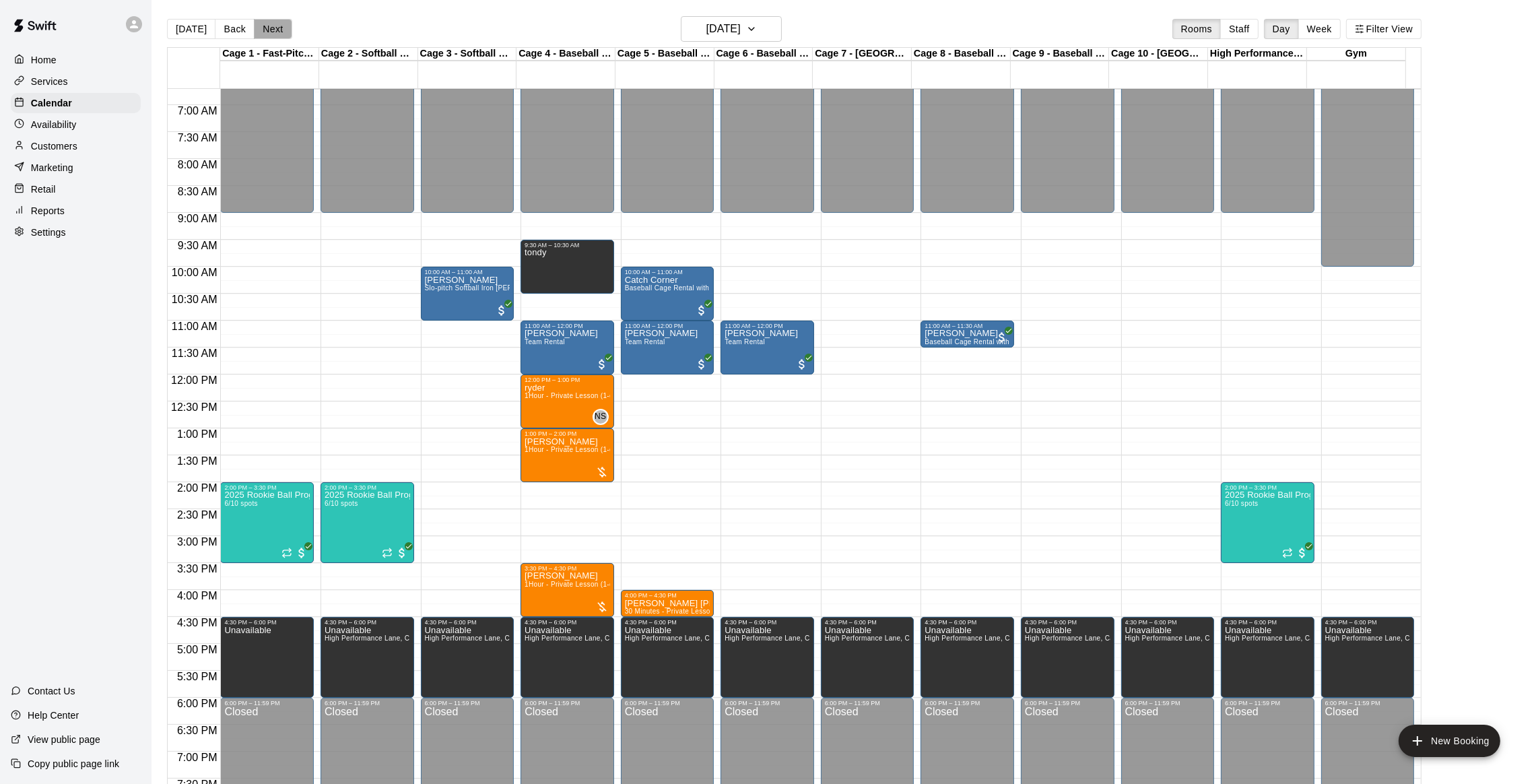
click at [273, 26] on button "Next" at bounding box center [273, 29] width 38 height 20
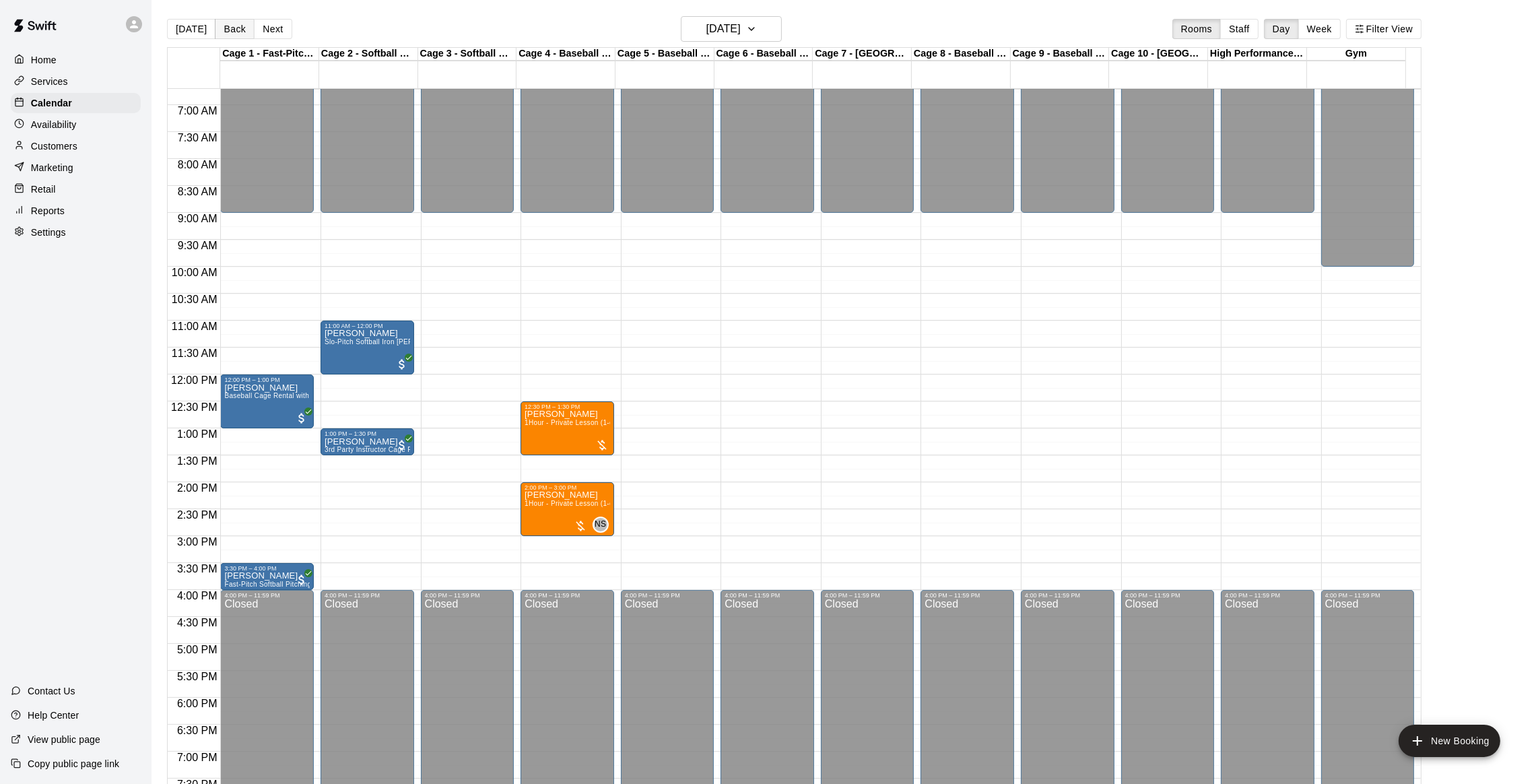
click at [229, 24] on button "Back" at bounding box center [235, 29] width 40 height 20
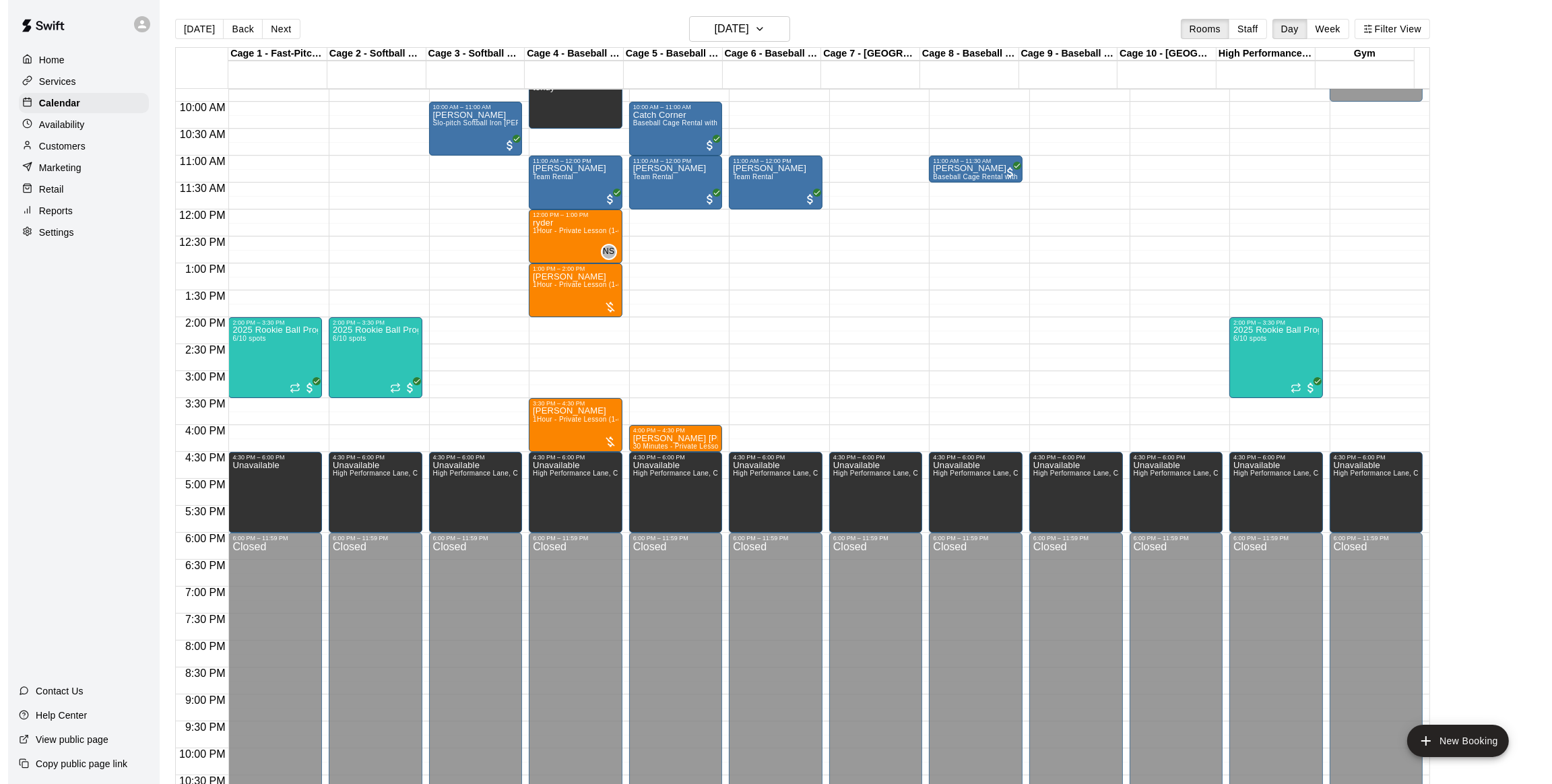
scroll to position [503, 0]
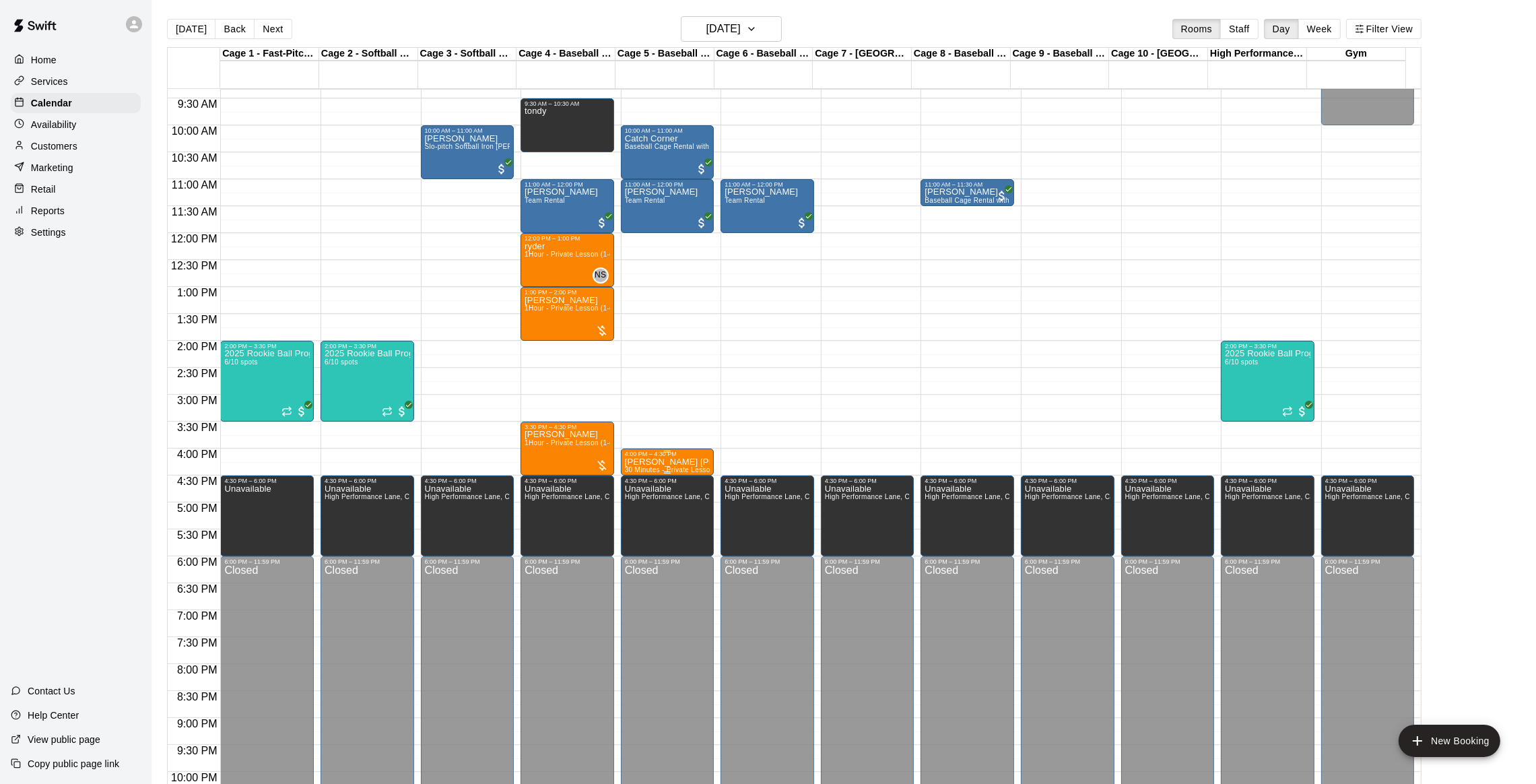
click at [633, 462] on p "[PERSON_NAME] [PHONE_NUMBER]" at bounding box center [668, 462] width 85 height 0
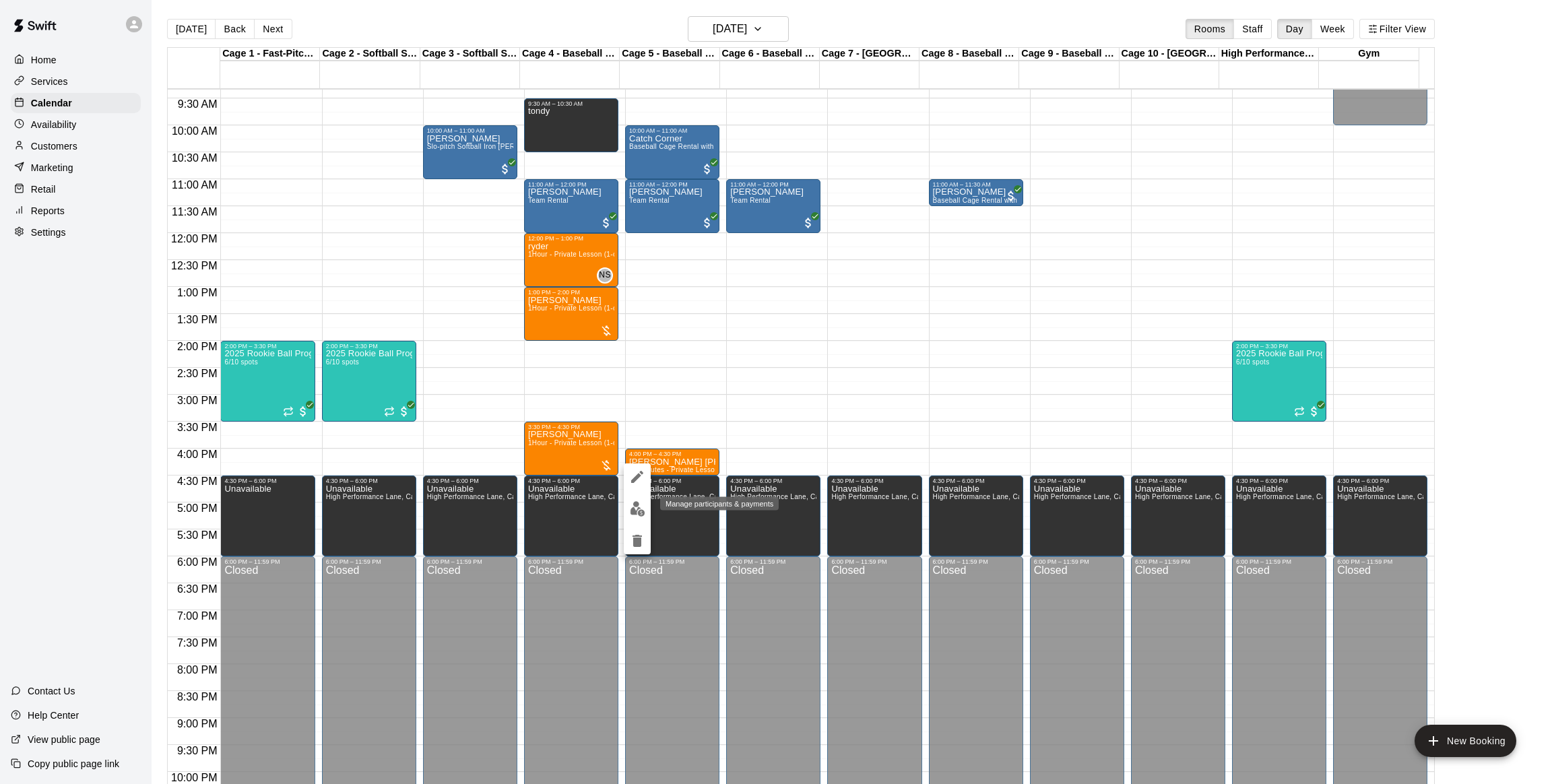
click at [637, 509] on img "edit" at bounding box center [638, 509] width 15 height 15
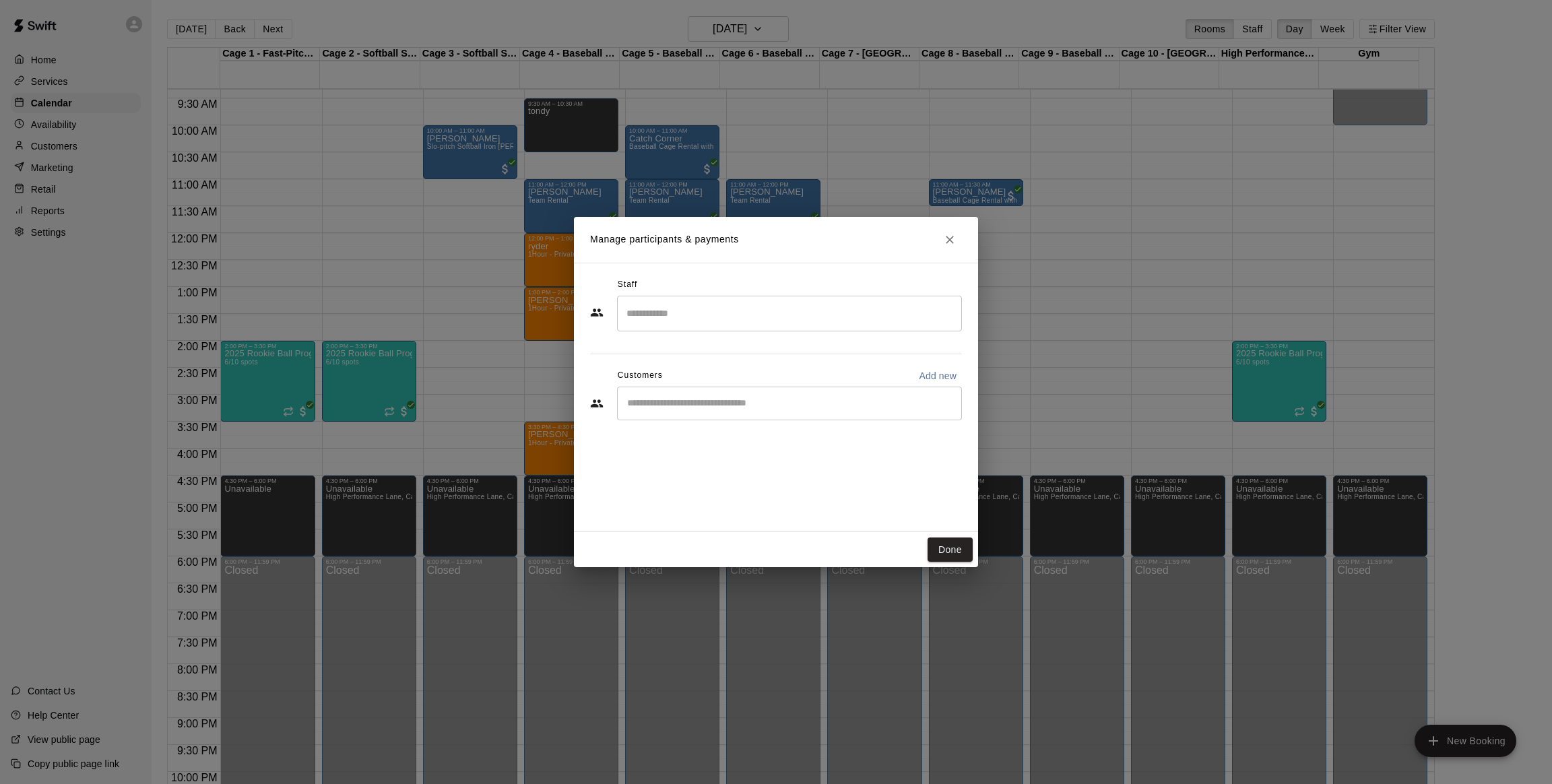
click at [1057, 317] on div "Manage participants & payments Staff ​ Customers Add new ​ Done" at bounding box center [776, 392] width 1552 height 784
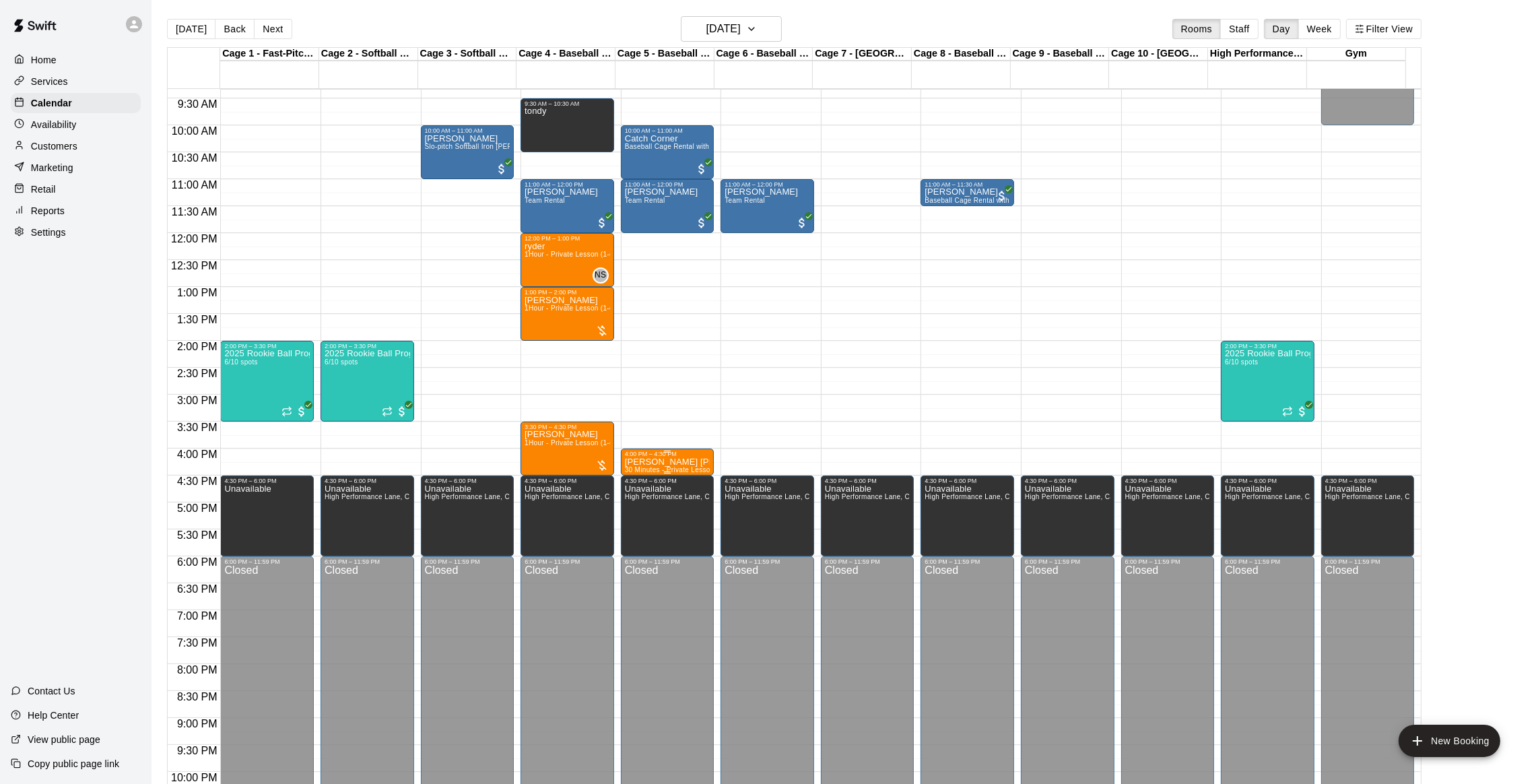
click at [633, 462] on p "[PERSON_NAME] [PHONE_NUMBER]" at bounding box center [668, 462] width 85 height 0
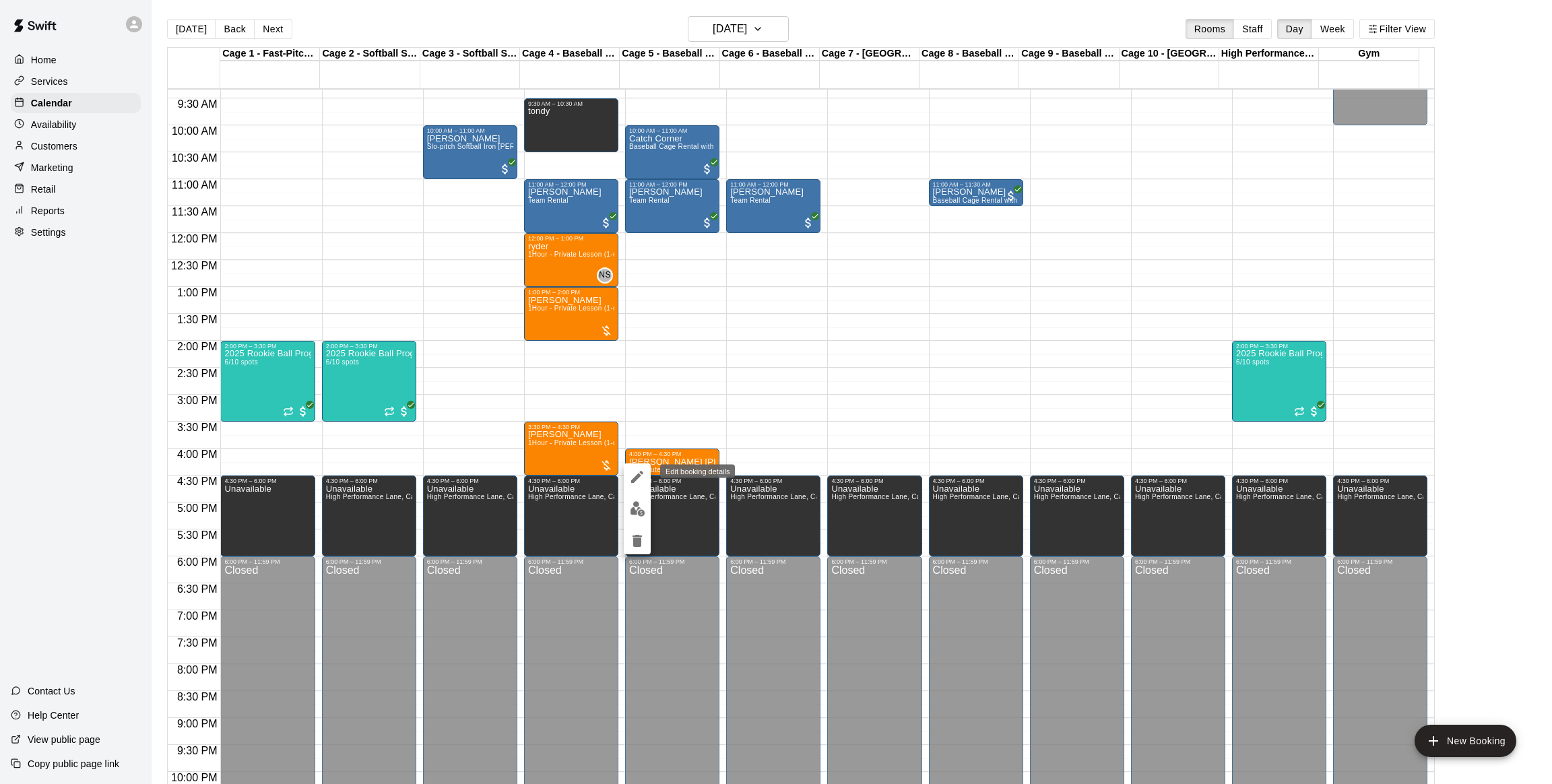
click at [636, 474] on icon "edit" at bounding box center [637, 476] width 16 height 16
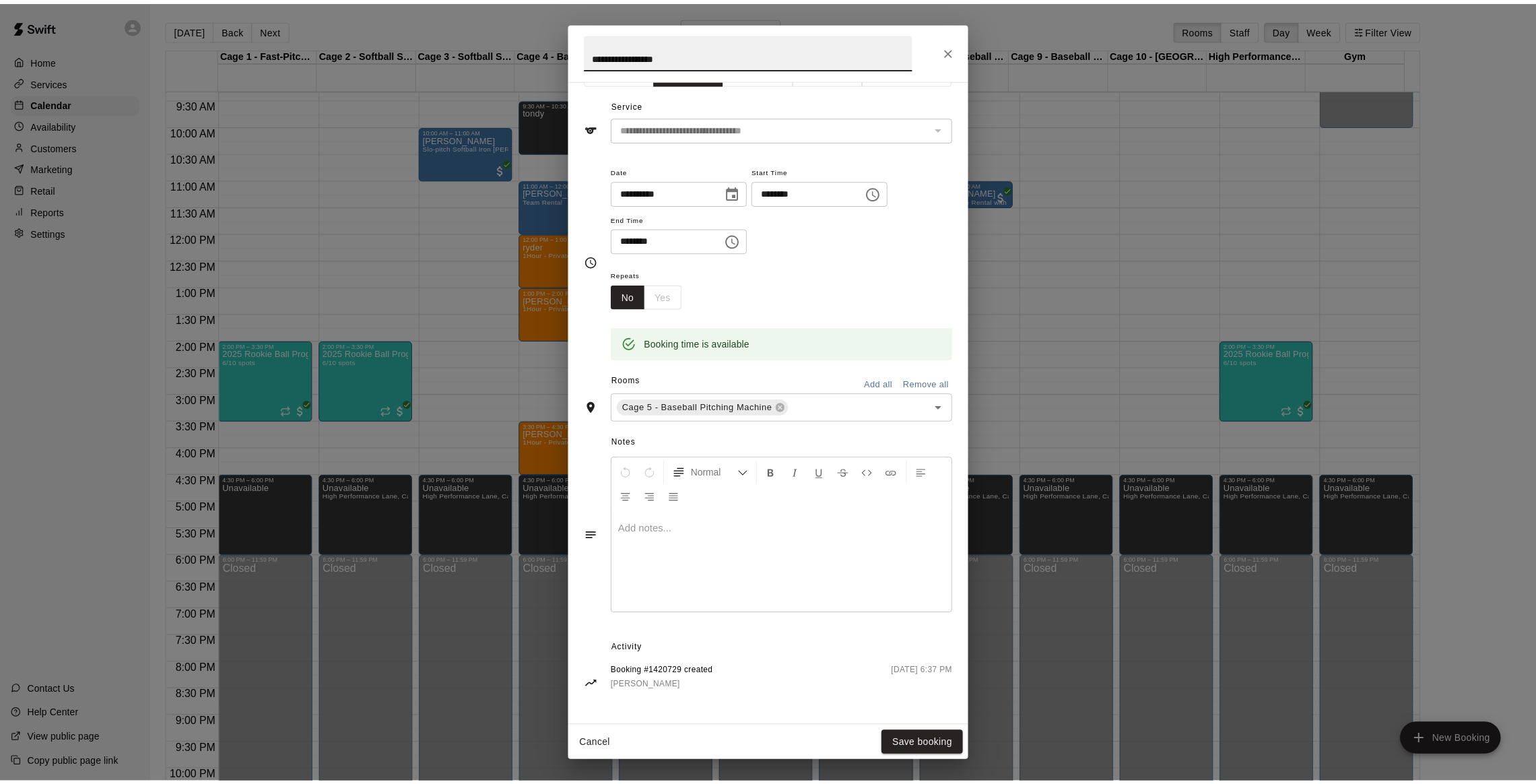
scroll to position [32, 0]
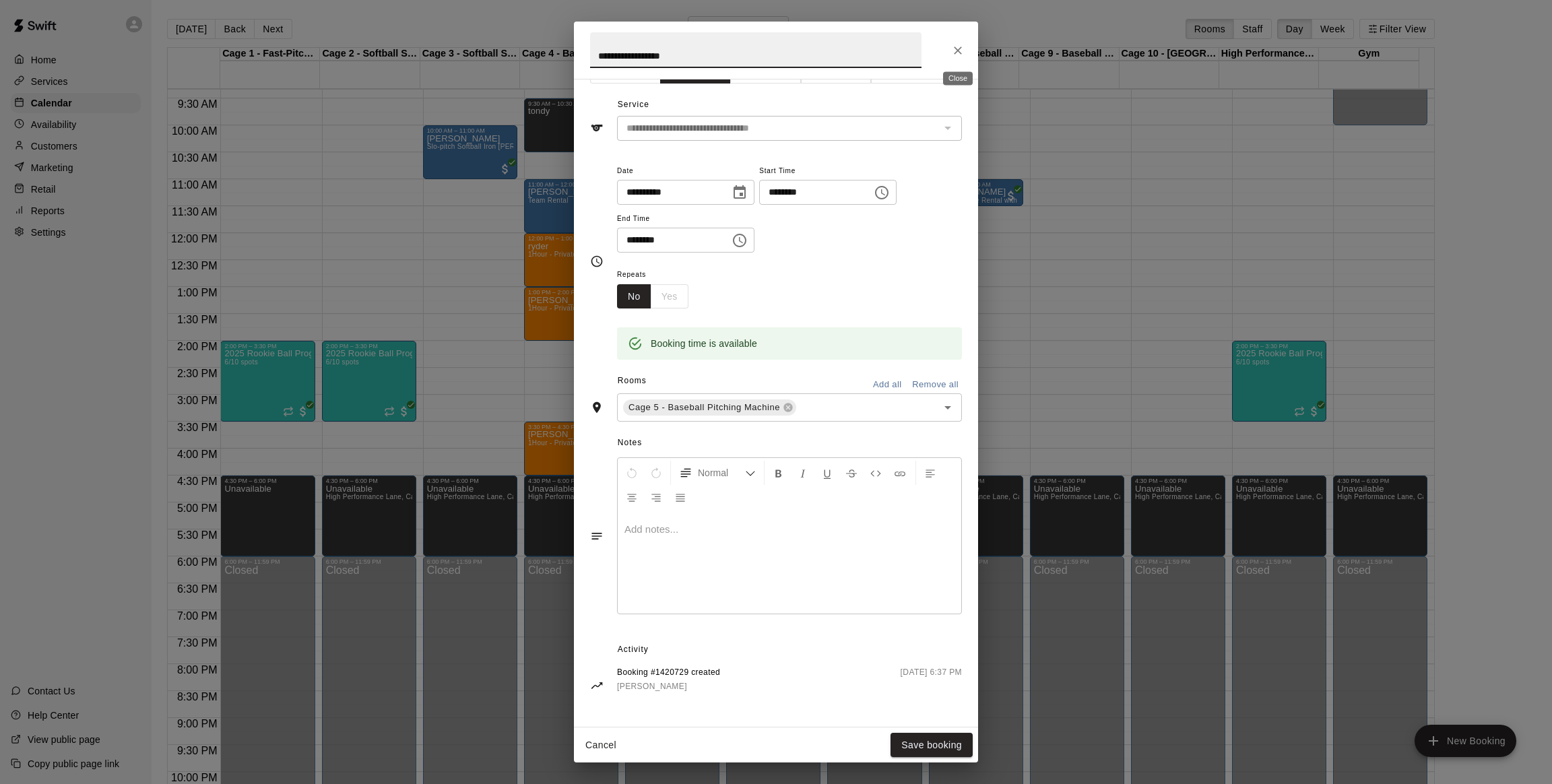
click at [964, 52] on icon "Close" at bounding box center [958, 50] width 13 height 13
